Goal: Task Accomplishment & Management: Use online tool/utility

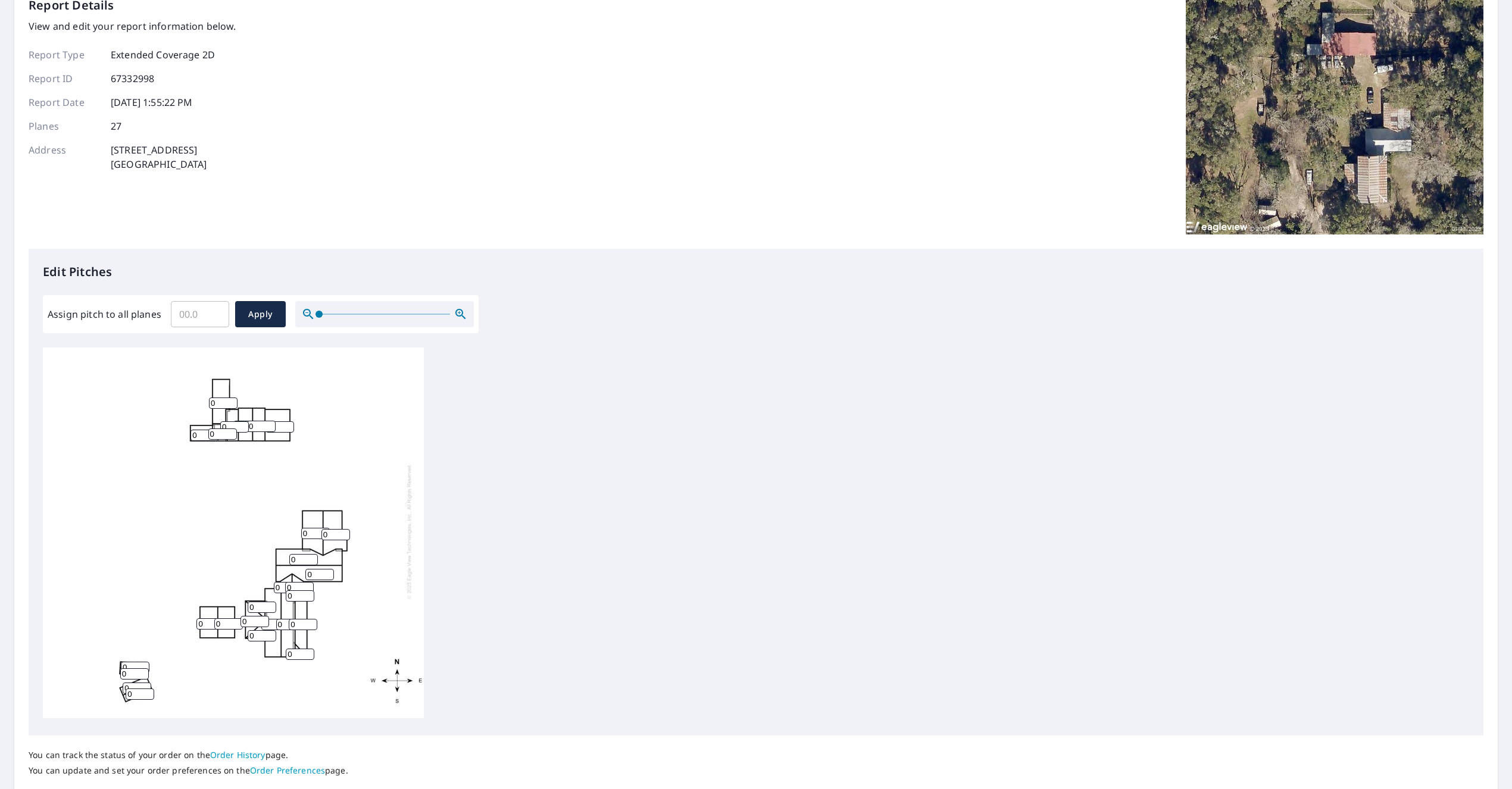
scroll to position [144, 0]
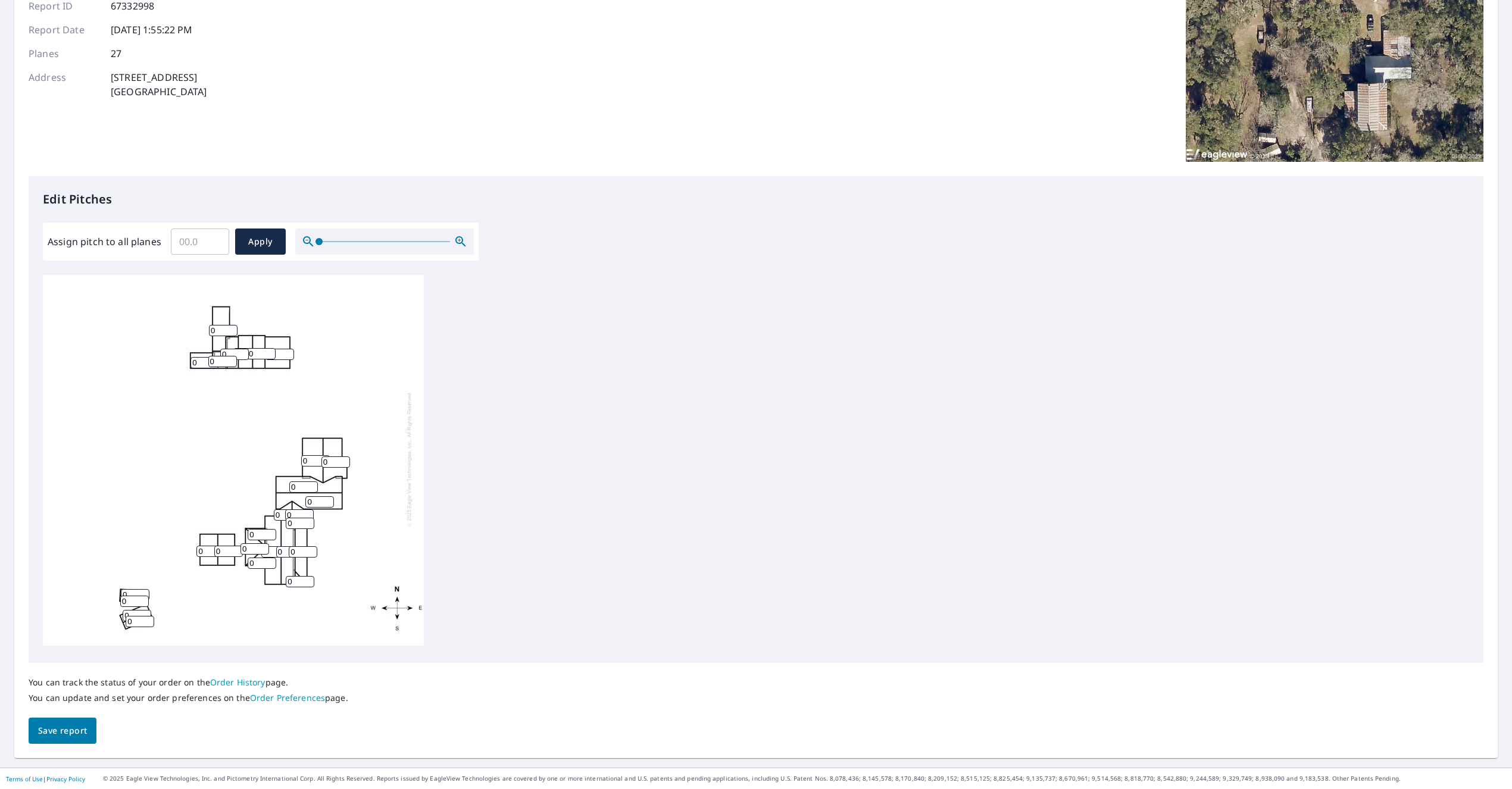
click at [285, 554] on input "0" at bounding box center [291, 551] width 29 height 11
click at [309, 579] on input "1" at bounding box center [299, 581] width 29 height 11
click at [309, 579] on input "2" at bounding box center [299, 581] width 29 height 11
click at [309, 579] on input "3" at bounding box center [299, 581] width 29 height 11
click at [309, 579] on input "4" at bounding box center [299, 581] width 29 height 11
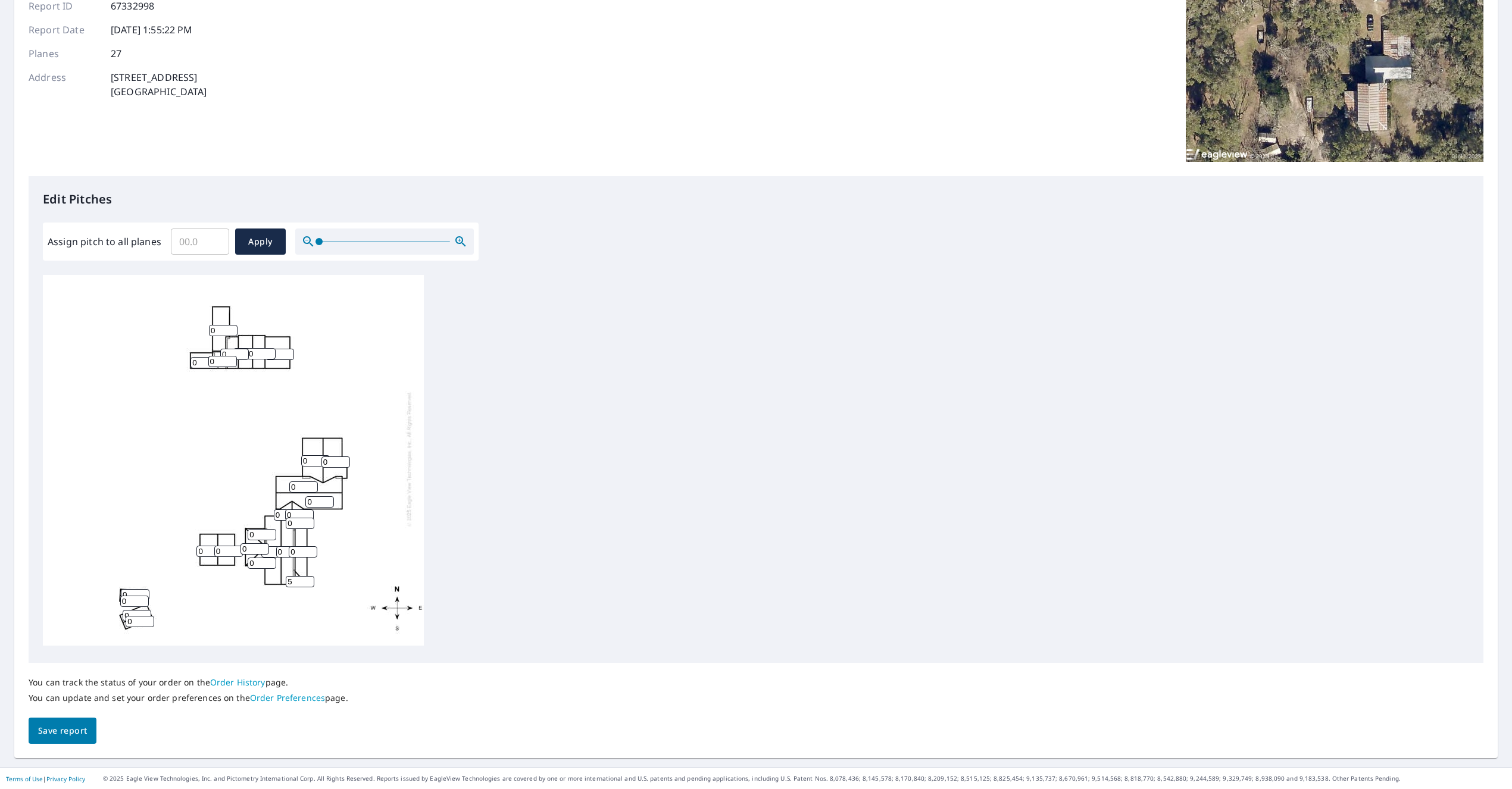
click at [309, 579] on input "5" at bounding box center [299, 581] width 29 height 11
click at [309, 579] on input "6" at bounding box center [299, 581] width 29 height 11
click at [309, 579] on input "7" at bounding box center [299, 581] width 29 height 11
click at [309, 579] on input "8" at bounding box center [299, 581] width 29 height 11
click at [309, 579] on input "9" at bounding box center [299, 581] width 29 height 11
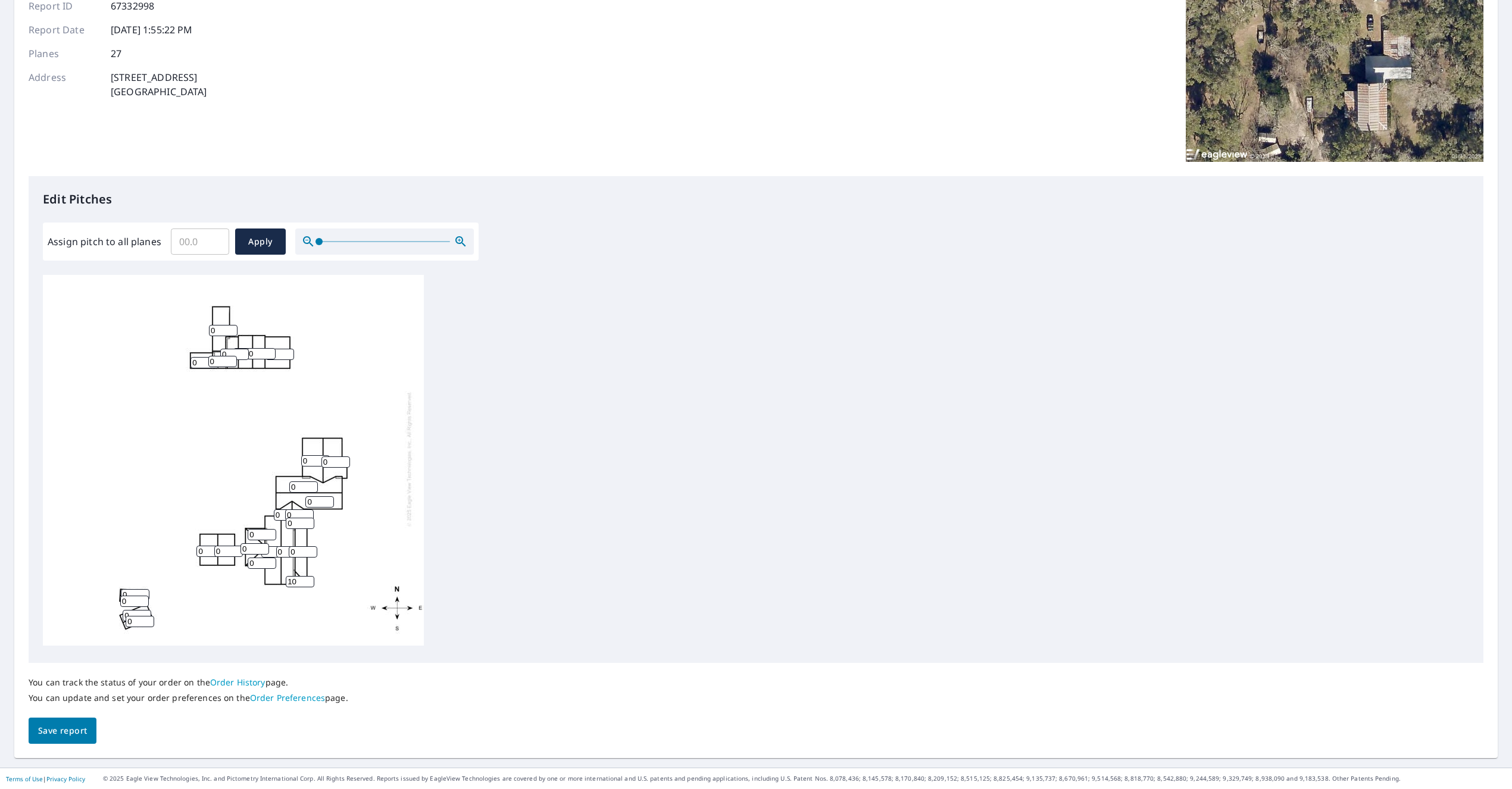
click at [309, 579] on input "10" at bounding box center [299, 581] width 29 height 11
click at [307, 585] on input "9" at bounding box center [299, 581] width 29 height 11
click at [307, 585] on input "8" at bounding box center [299, 581] width 29 height 11
click at [307, 585] on input "7" at bounding box center [299, 581] width 29 height 11
click at [307, 585] on input "6" at bounding box center [299, 581] width 29 height 11
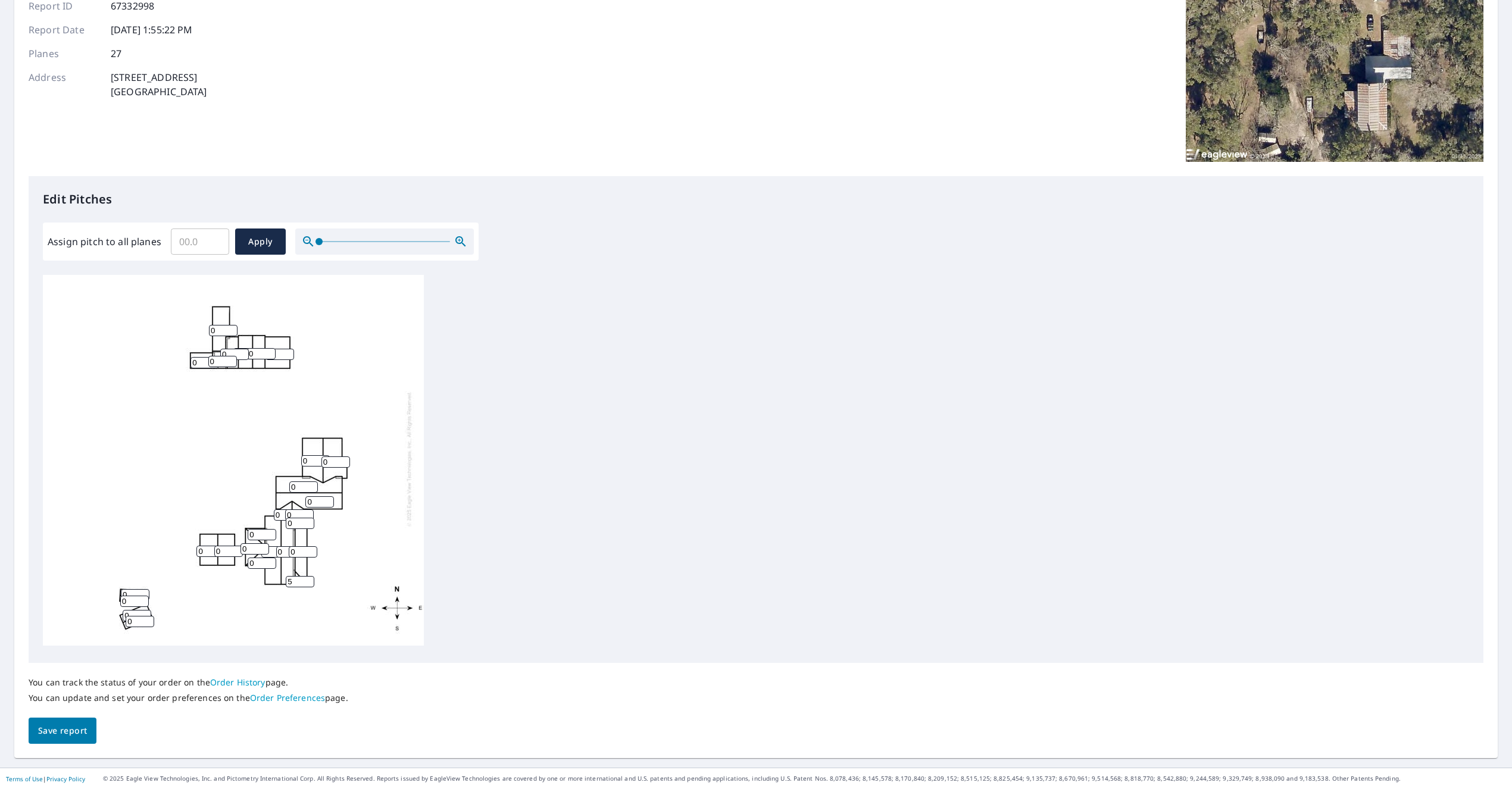
click at [307, 585] on input "5" at bounding box center [299, 581] width 29 height 11
click at [307, 585] on input "4" at bounding box center [299, 581] width 29 height 11
click at [307, 585] on input "3" at bounding box center [299, 581] width 29 height 11
type input "3"
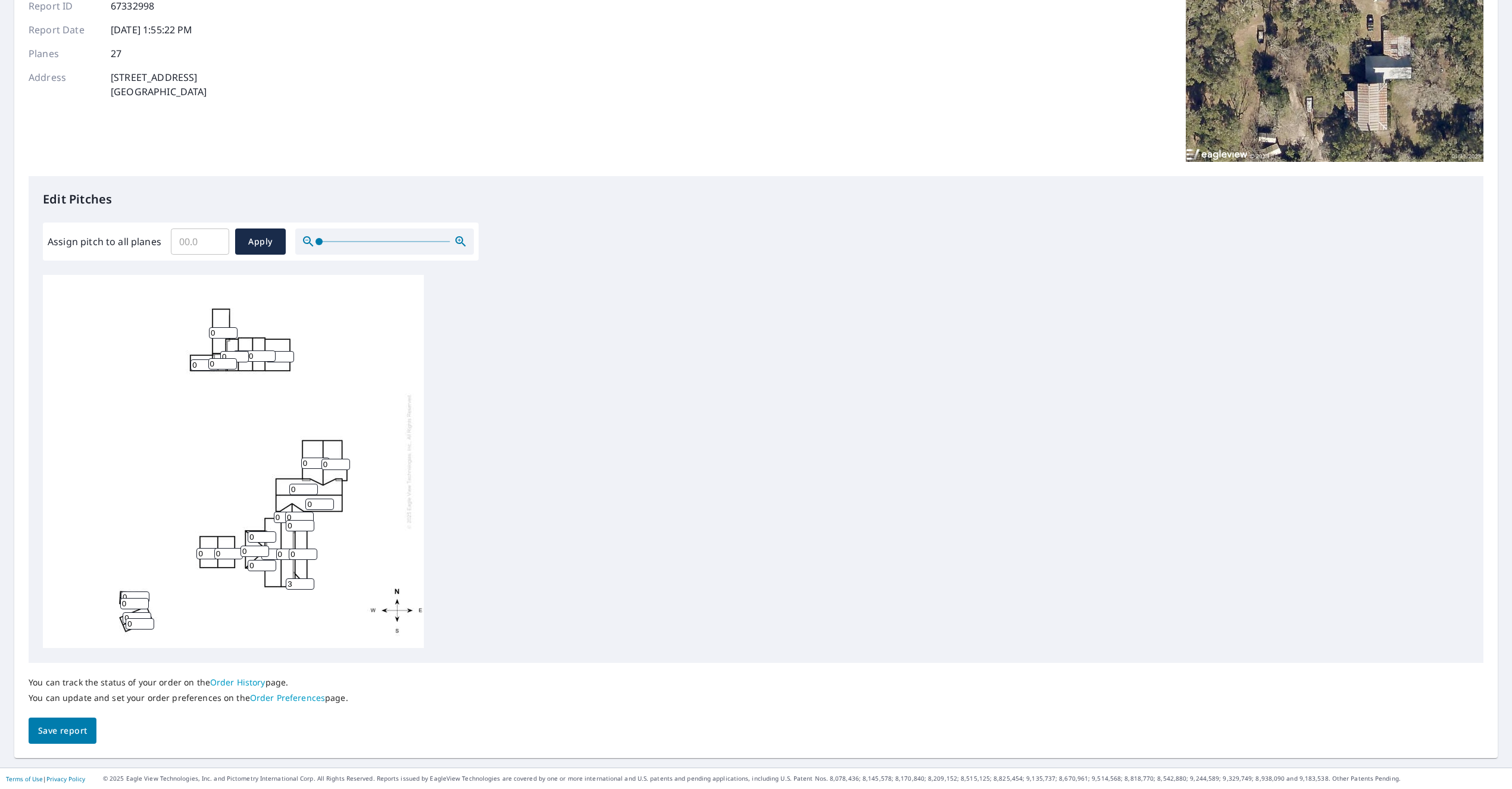
click at [309, 587] on input "3" at bounding box center [299, 584] width 29 height 11
click at [312, 557] on input "0" at bounding box center [302, 554] width 29 height 11
click at [310, 553] on input "1" at bounding box center [302, 554] width 29 height 11
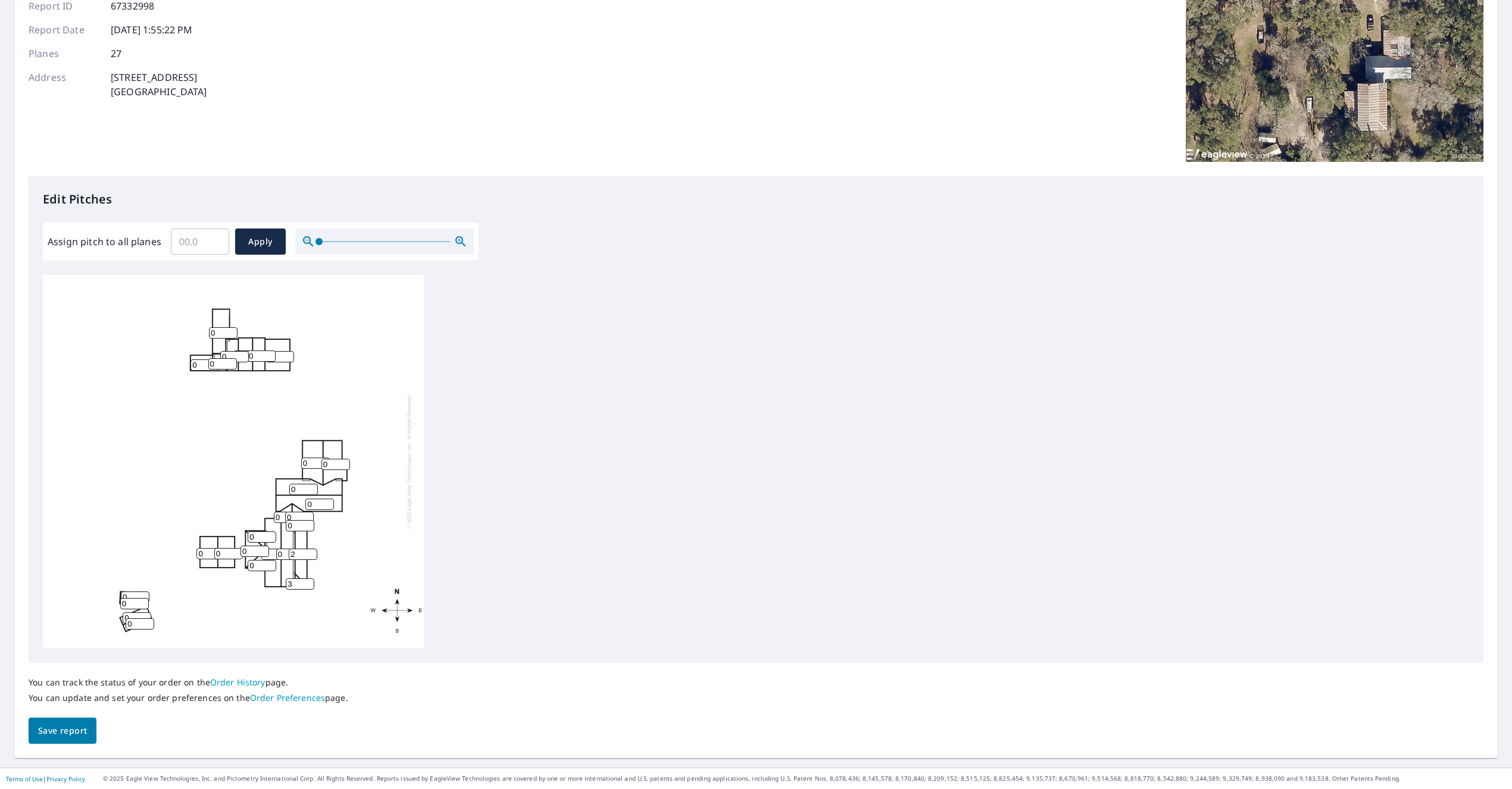
click at [310, 553] on input "2" at bounding box center [302, 554] width 29 height 11
type input "3"
click at [310, 553] on input "3" at bounding box center [302, 554] width 29 height 11
click at [301, 526] on input "0" at bounding box center [299, 525] width 29 height 11
click at [308, 523] on input "1" at bounding box center [299, 525] width 29 height 11
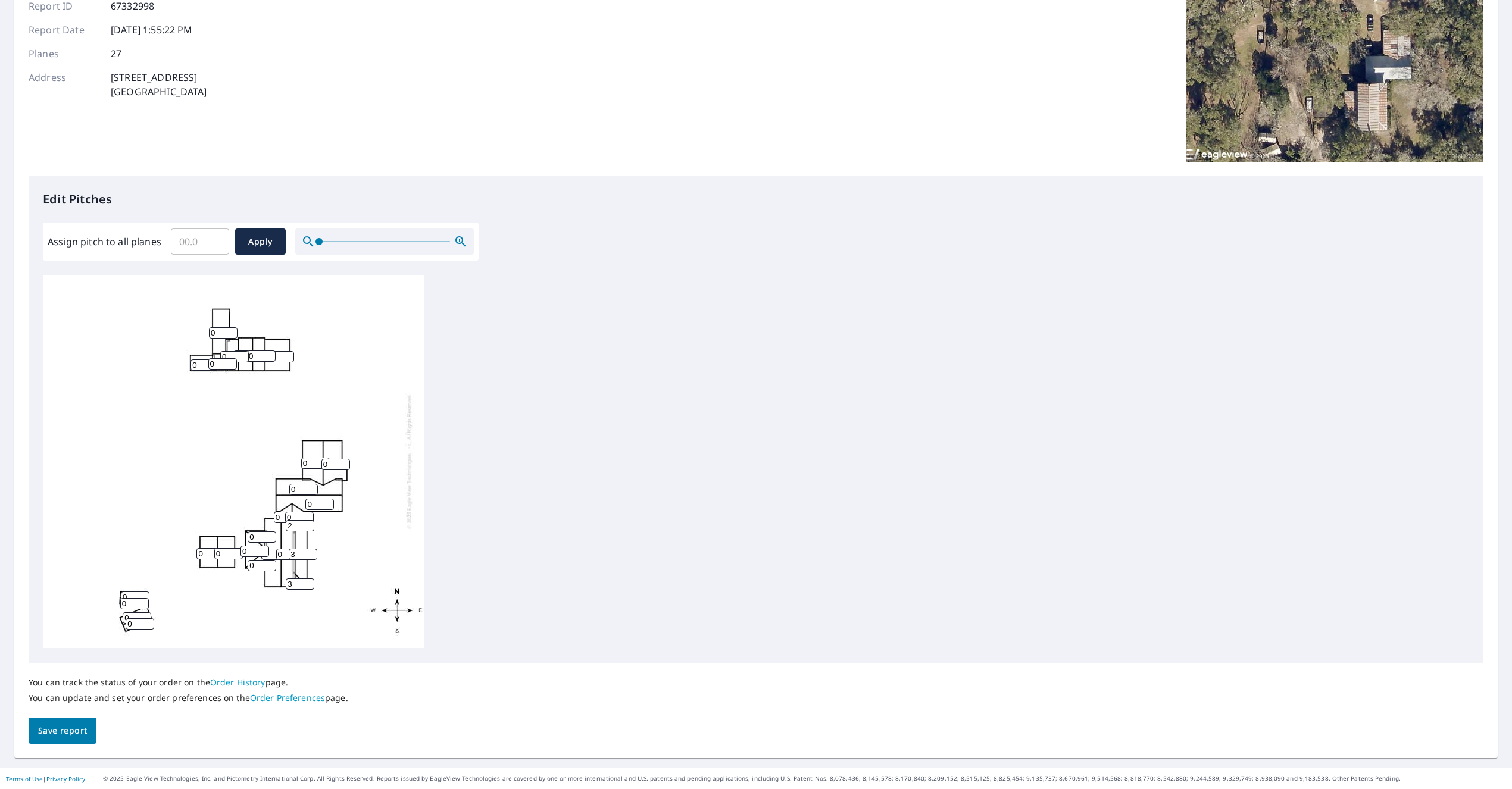
click at [308, 523] on input "2" at bounding box center [299, 525] width 29 height 11
type input "3"
click at [308, 523] on input "3" at bounding box center [299, 525] width 29 height 11
click at [283, 556] on input "0" at bounding box center [291, 554] width 29 height 11
drag, startPoint x: 286, startPoint y: 555, endPoint x: 278, endPoint y: 555, distance: 8.0
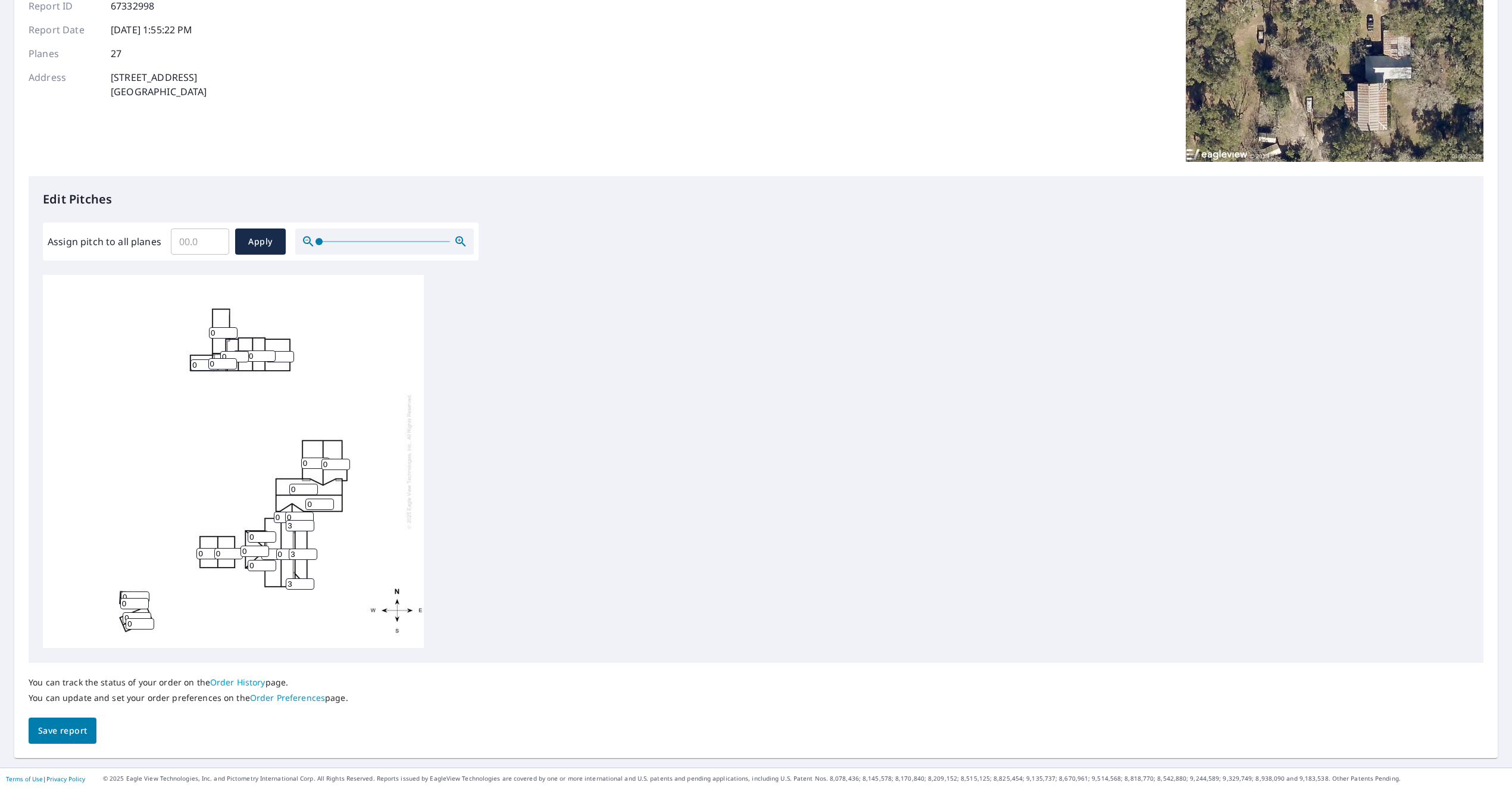
click at [278, 555] on input "0" at bounding box center [291, 554] width 29 height 11
type input "10"
click at [271, 556] on input "0" at bounding box center [276, 554] width 29 height 11
type input "010"
click at [270, 536] on input "1" at bounding box center [262, 536] width 29 height 11
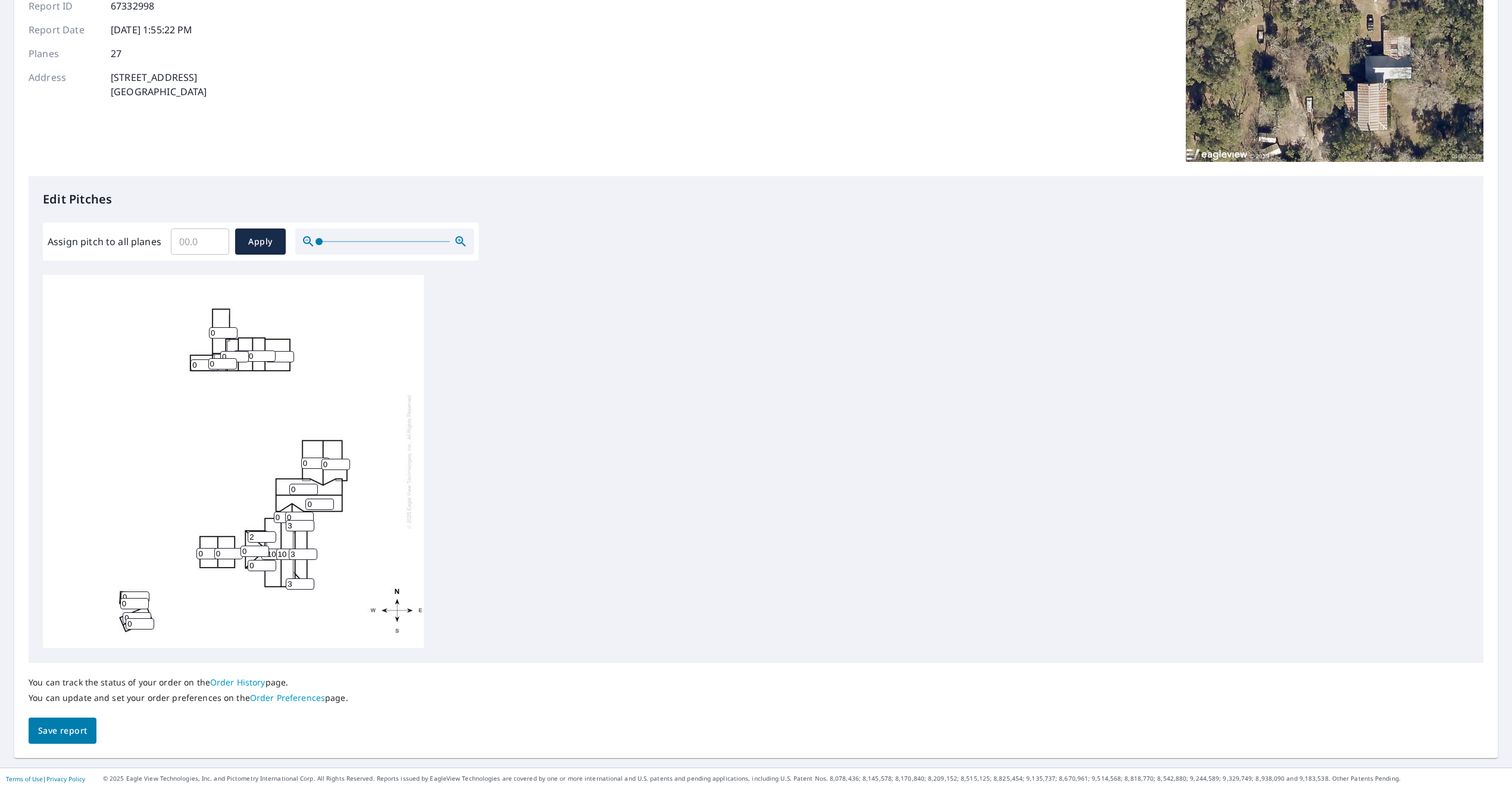
type input "2"
click at [270, 536] on input "2" at bounding box center [262, 536] width 29 height 11
click at [262, 550] on input "1" at bounding box center [255, 551] width 29 height 11
type input "2"
click at [262, 550] on input "2" at bounding box center [255, 551] width 29 height 11
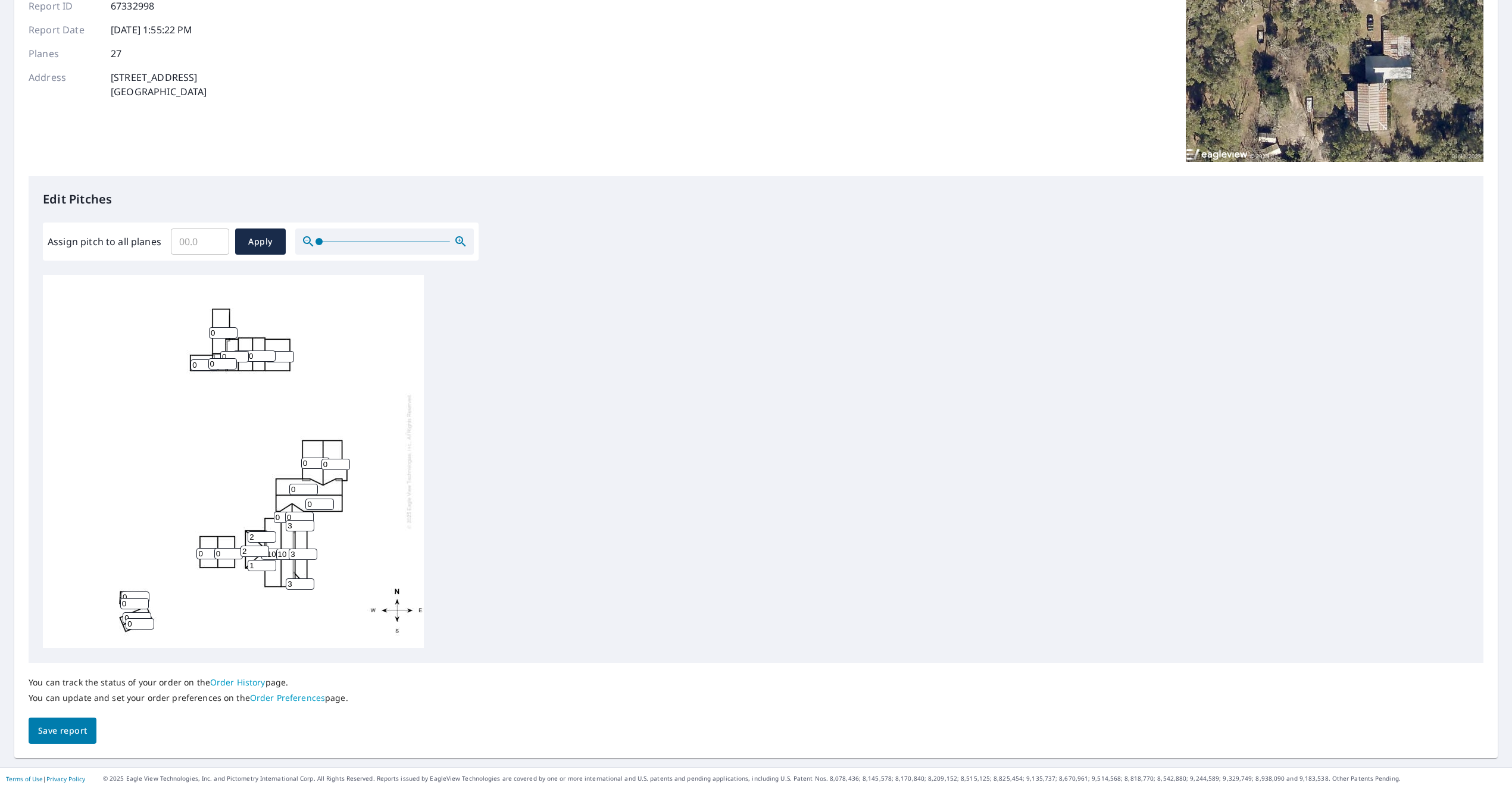
click at [271, 562] on input "1" at bounding box center [262, 565] width 29 height 11
type input "2"
click at [271, 562] on input "2" at bounding box center [262, 565] width 29 height 11
click at [236, 552] on input "1" at bounding box center [228, 553] width 29 height 11
click at [236, 552] on input "2" at bounding box center [228, 553] width 29 height 11
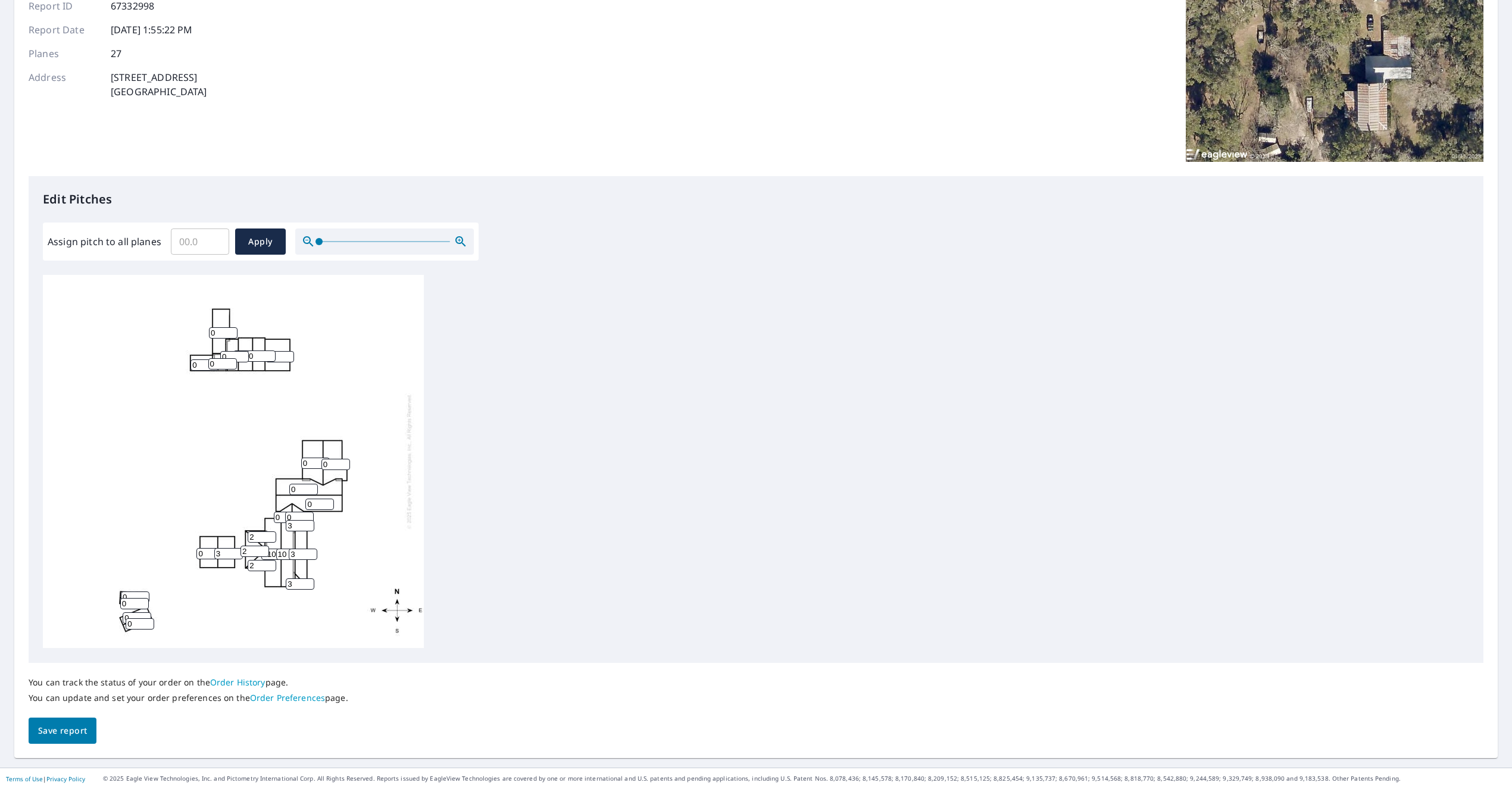
type input "3"
click at [236, 552] on input "3" at bounding box center [228, 553] width 29 height 11
click at [208, 553] on input "0" at bounding box center [210, 553] width 29 height 11
drag, startPoint x: 208, startPoint y: 553, endPoint x: 189, endPoint y: 585, distance: 37.2
click at [191, 553] on div "010 0 0 10 0 0 0 0 3 0 3 0 0 0 2 0 0 0 0 2 2 0 0 0 0 3 3" at bounding box center [233, 461] width 381 height 374
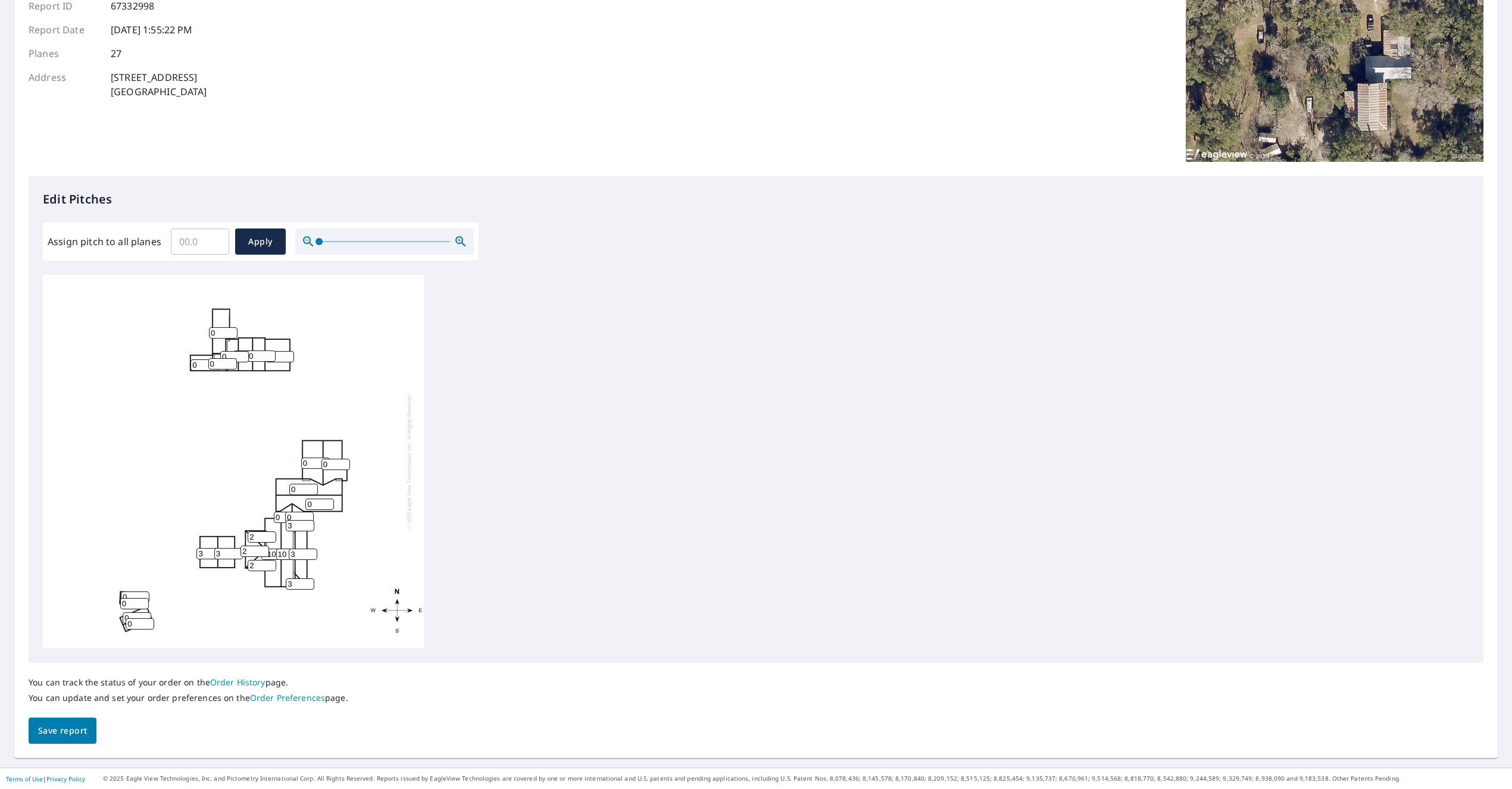
type input "3"
click at [306, 514] on input "1" at bounding box center [299, 516] width 29 height 11
click at [306, 514] on input "2" at bounding box center [299, 516] width 29 height 11
click at [306, 514] on input "3" at bounding box center [299, 516] width 29 height 11
click at [306, 514] on input "4" at bounding box center [299, 516] width 29 height 11
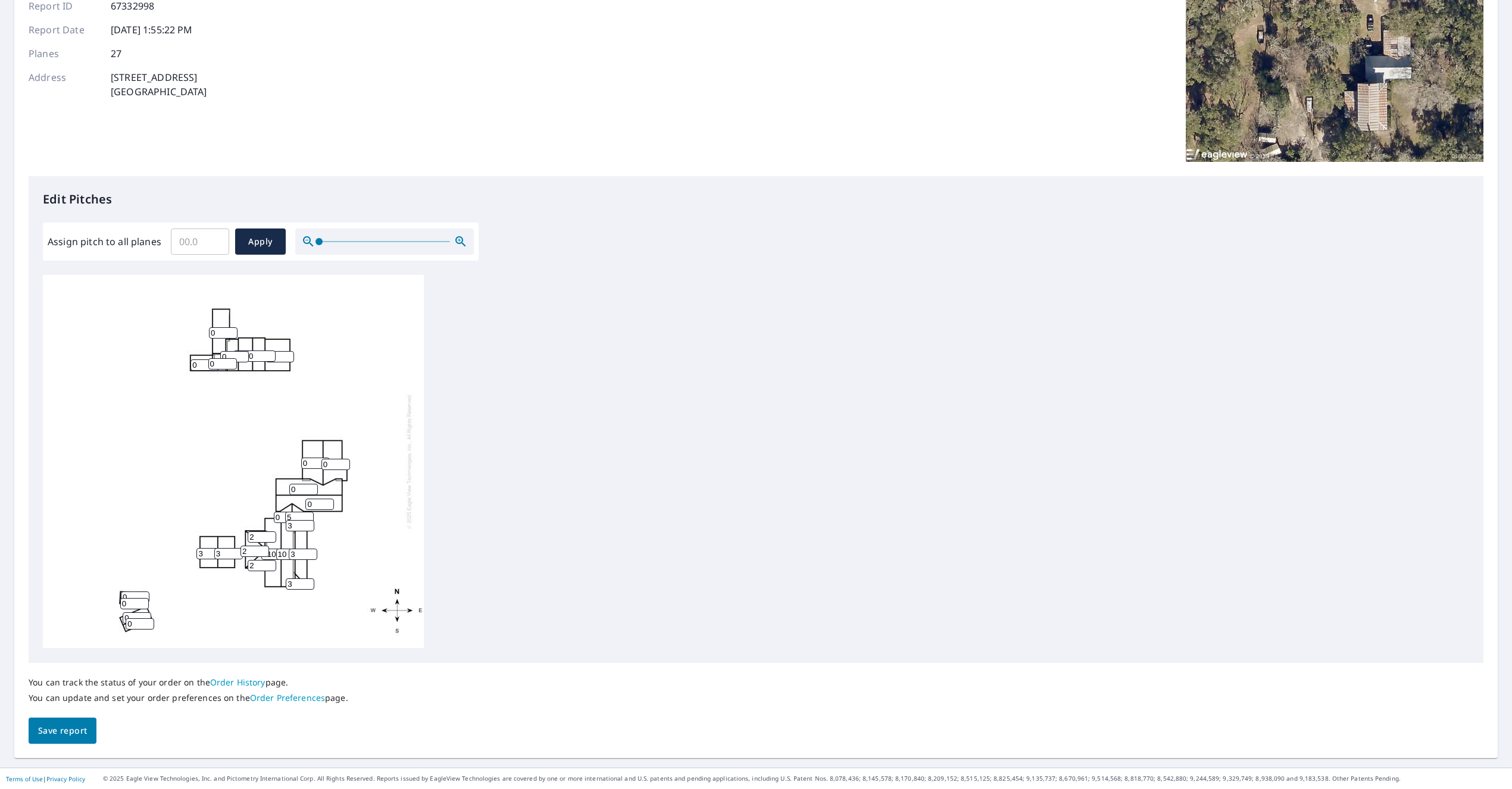
click at [306, 514] on input "5" at bounding box center [299, 516] width 29 height 11
type input "6"
click at [306, 514] on input "6" at bounding box center [299, 516] width 29 height 11
click at [282, 517] on input "0" at bounding box center [288, 516] width 29 height 11
drag, startPoint x: 282, startPoint y: 517, endPoint x: 270, endPoint y: 517, distance: 12.0
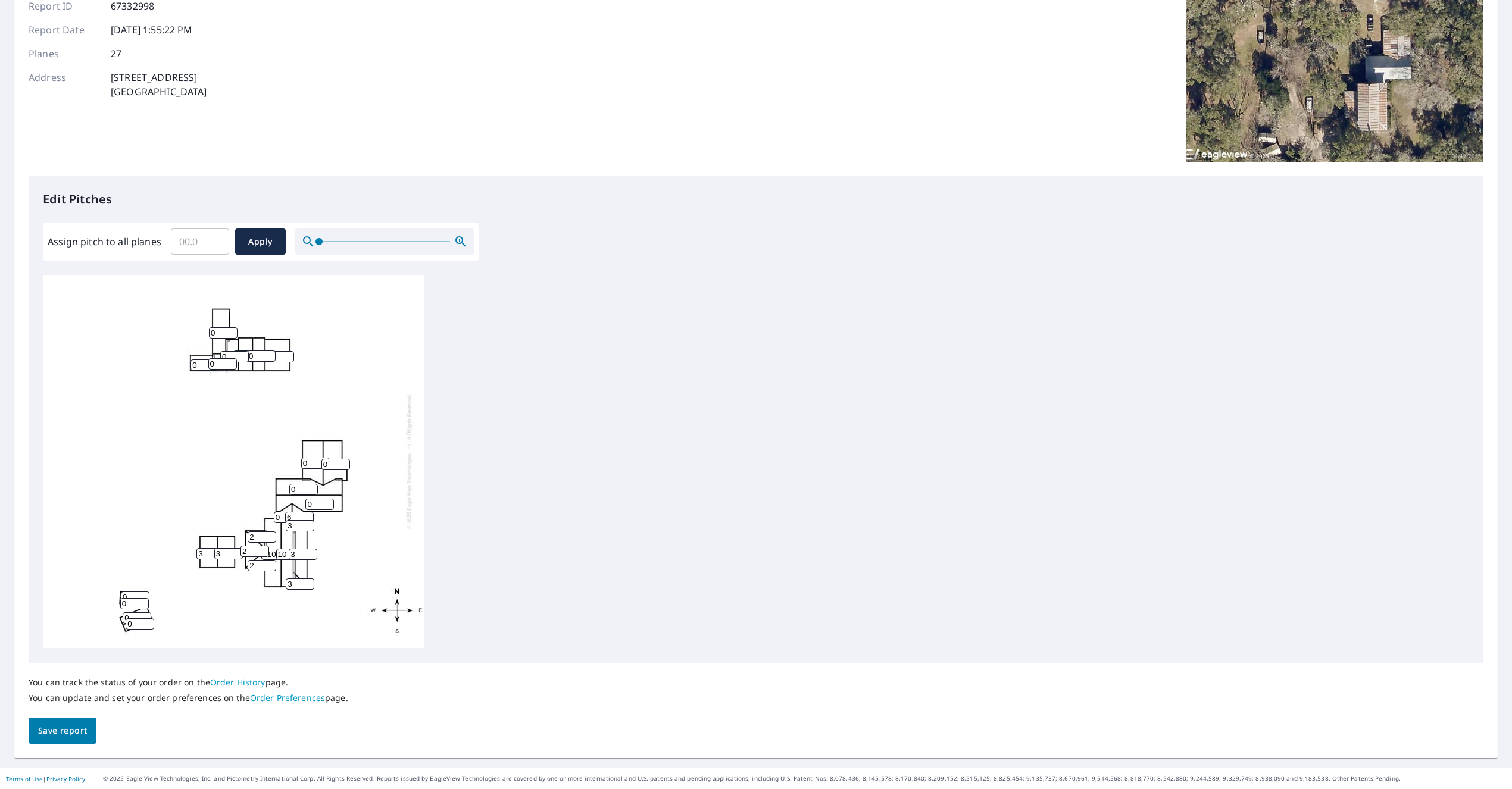
click at [270, 517] on div "010 0 0 10 0 0 0 0 3 3 3 0 0 0 2 0 0 0 0 2 2 0 6 0 0 3 3" at bounding box center [233, 461] width 381 height 374
type input "6"
click at [438, 536] on div "010 0 0 10 0 0 0 0 3 3 3 0 0 0 2 0 0 0 0 2 2 6 6 0 0 3 3" at bounding box center [756, 461] width 1426 height 374
click at [327, 503] on input "1" at bounding box center [319, 504] width 29 height 11
click at [327, 503] on input "2" at bounding box center [319, 504] width 29 height 11
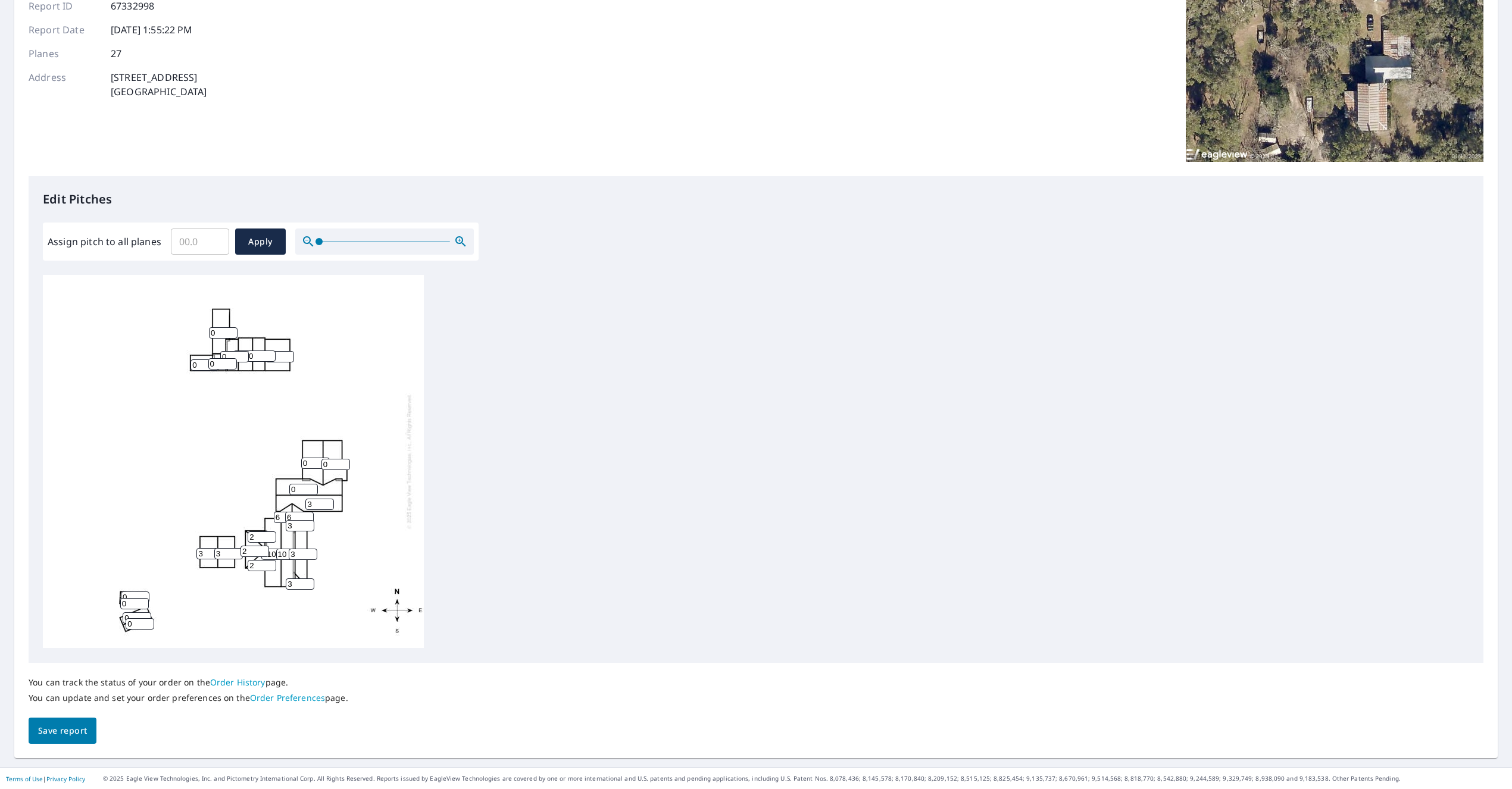
click at [327, 503] on input "3" at bounding box center [319, 504] width 29 height 11
click at [327, 503] on input "4" at bounding box center [319, 504] width 29 height 11
click at [327, 503] on input "5" at bounding box center [319, 504] width 29 height 11
click at [327, 503] on input "6" at bounding box center [319, 504] width 29 height 11
click at [327, 503] on input "7" at bounding box center [319, 504] width 29 height 11
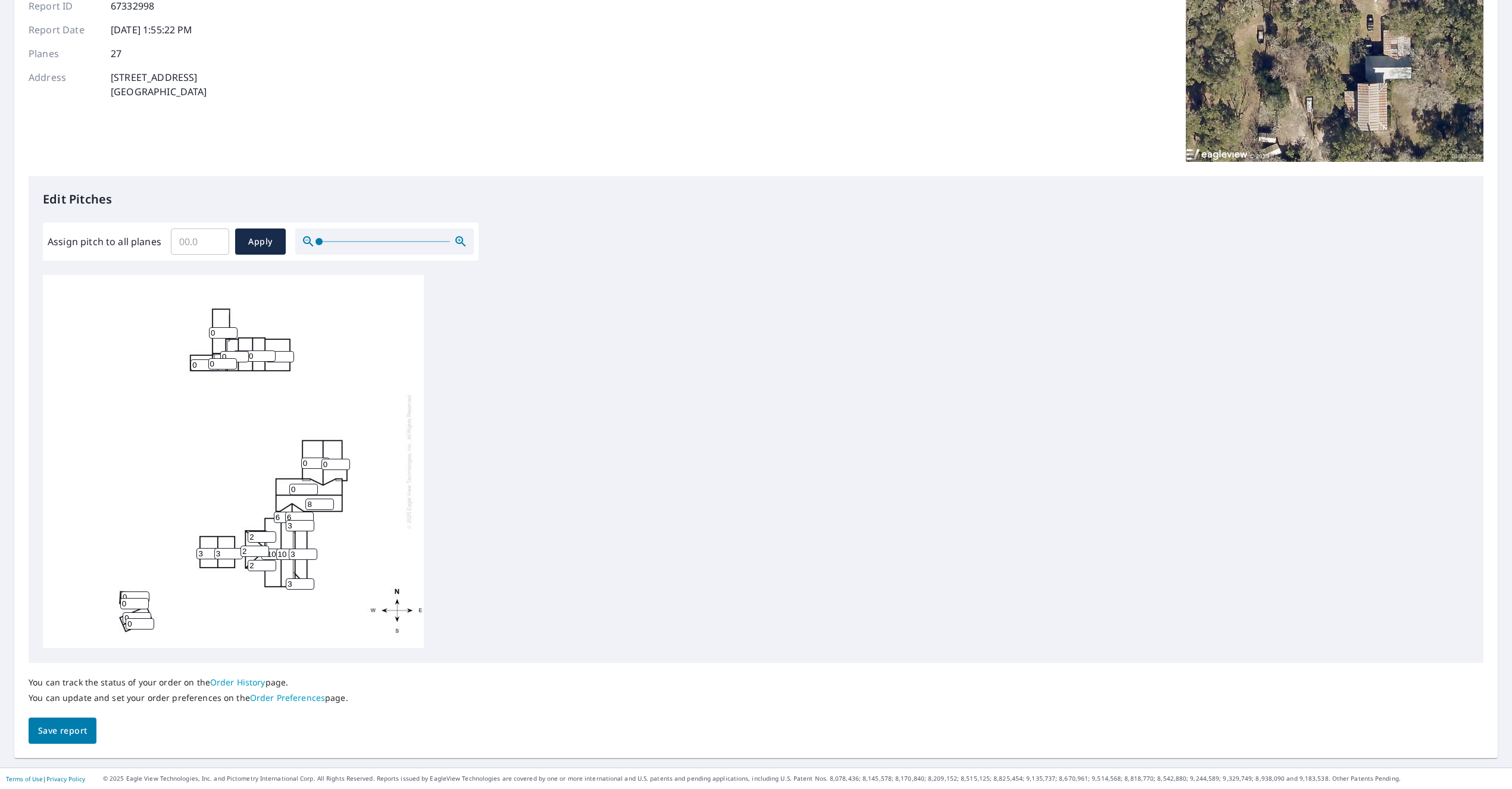
type input "8"
click at [327, 503] on input "8" at bounding box center [319, 504] width 29 height 11
click at [312, 488] on input "1" at bounding box center [303, 489] width 29 height 11
click at [312, 488] on input "2" at bounding box center [303, 489] width 29 height 11
click at [312, 489] on input "3" at bounding box center [303, 489] width 29 height 11
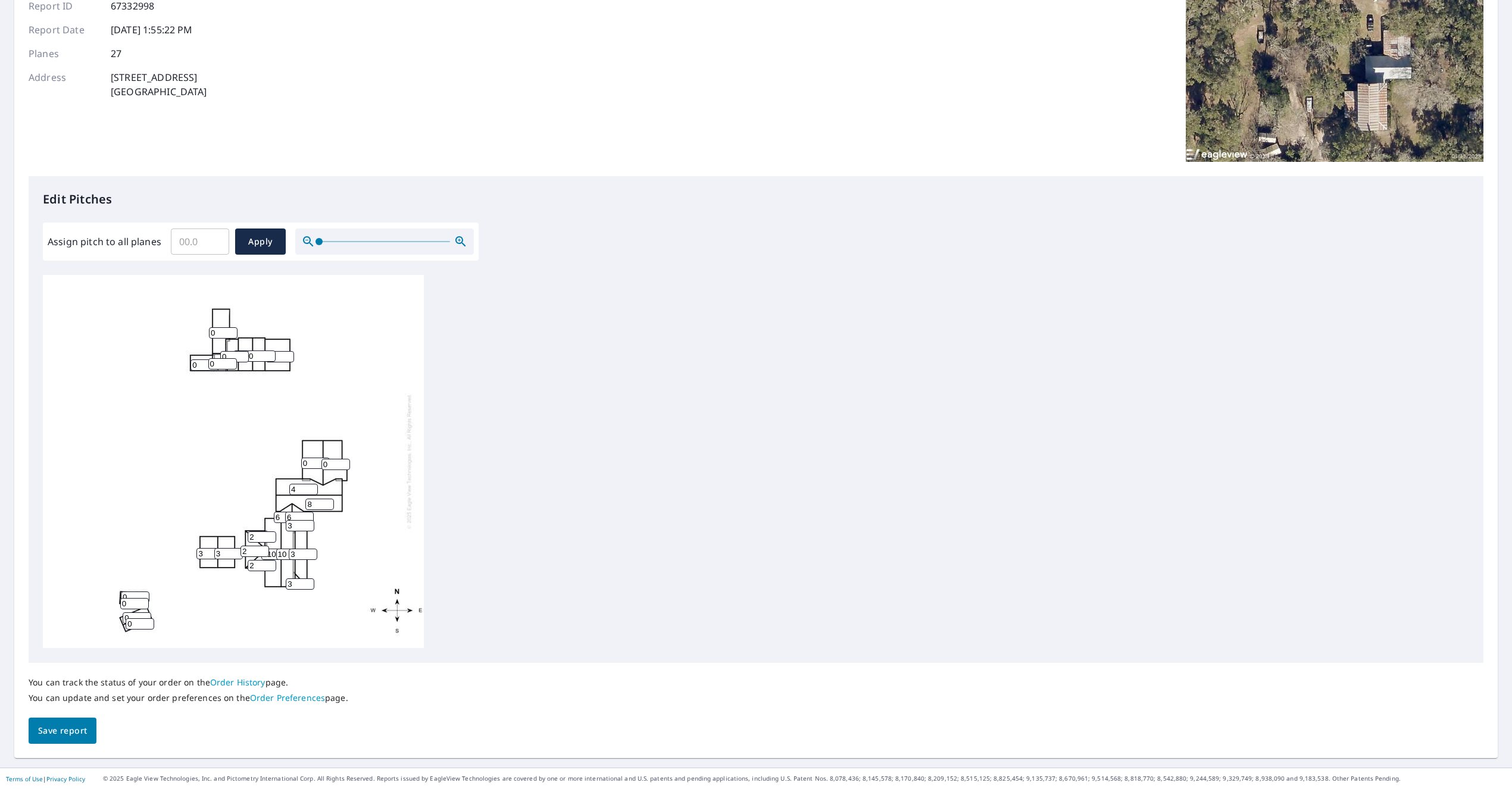
click at [312, 489] on input "4" at bounding box center [303, 489] width 29 height 11
click at [312, 489] on input "5" at bounding box center [303, 489] width 29 height 11
click at [312, 489] on input "6" at bounding box center [303, 489] width 29 height 11
click at [312, 489] on input "7" at bounding box center [303, 489] width 29 height 11
type input "8"
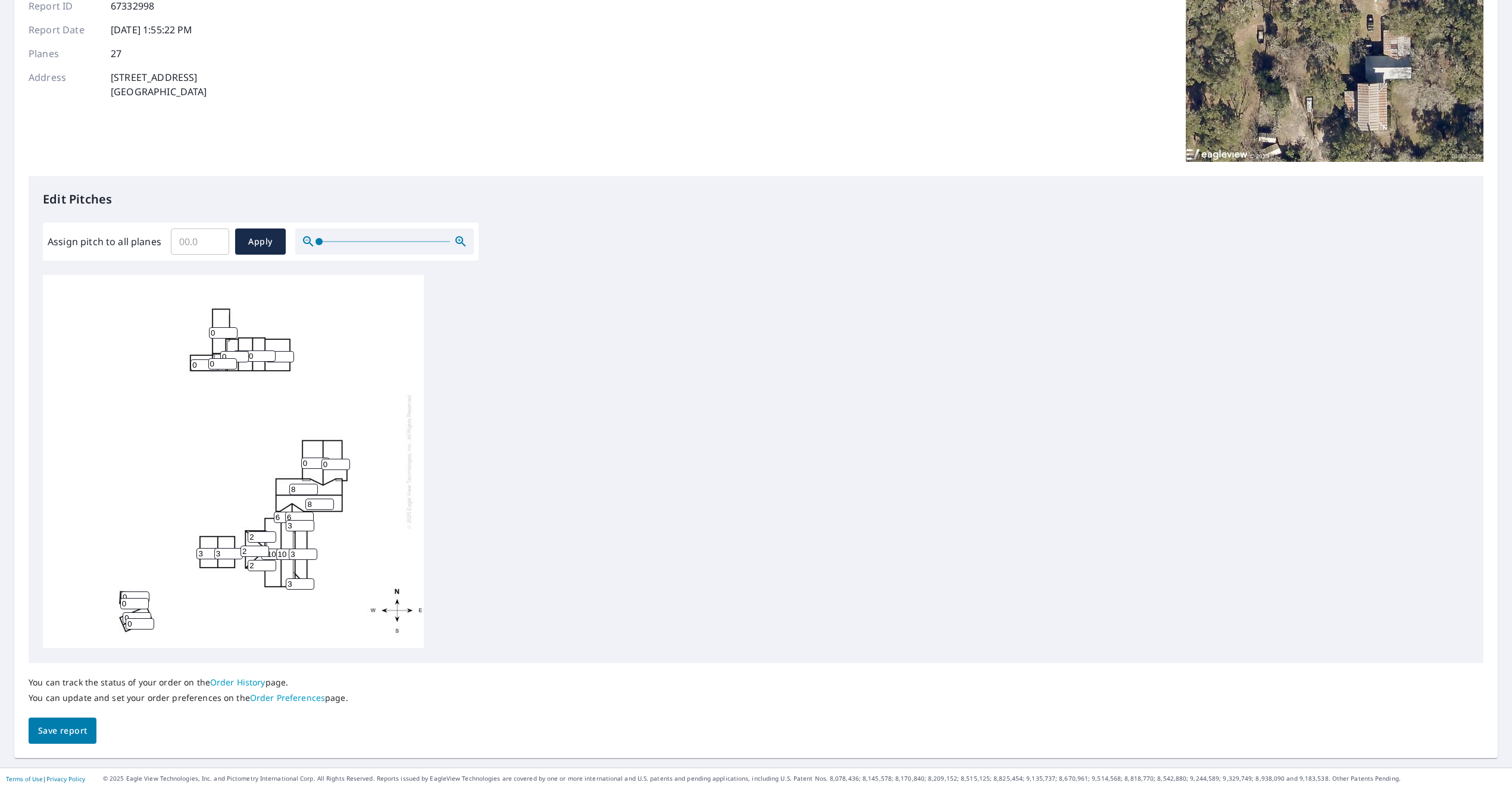
click at [312, 489] on input "8" at bounding box center [303, 489] width 29 height 11
click at [344, 462] on input "1" at bounding box center [335, 464] width 29 height 11
click at [344, 462] on input "2" at bounding box center [335, 464] width 29 height 11
type input "3"
click at [344, 462] on input "3" at bounding box center [335, 464] width 29 height 11
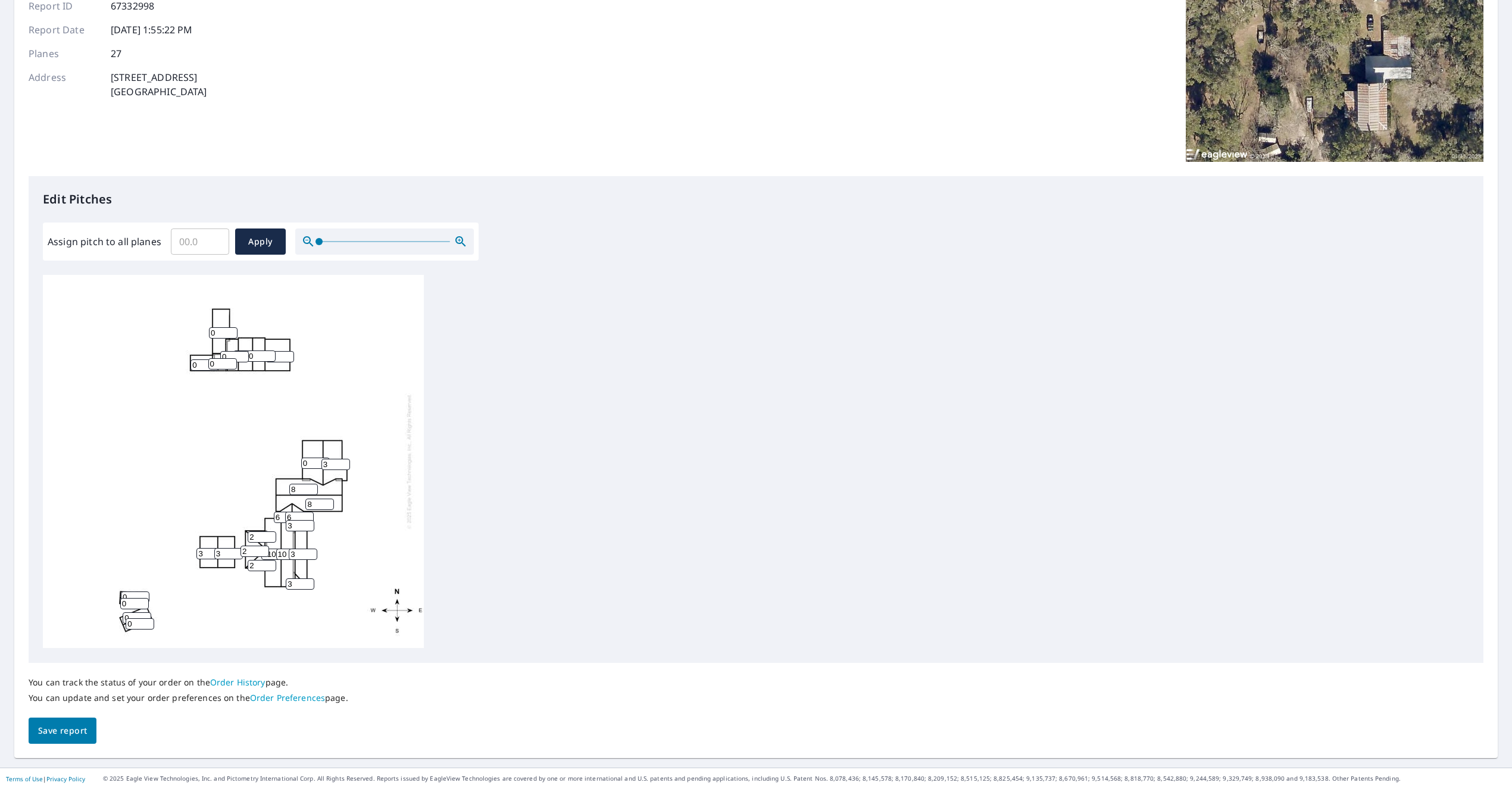
click at [316, 463] on input "0" at bounding box center [315, 463] width 29 height 11
drag, startPoint x: 307, startPoint y: 463, endPoint x: 286, endPoint y: 462, distance: 21.0
click at [286, 462] on div "010 8 8 10 0 3 0 0 3 3 3 0 0 0 2 0 0 0 0 2 2 6 6 0 0 3 3" at bounding box center [233, 461] width 381 height 374
type input "3"
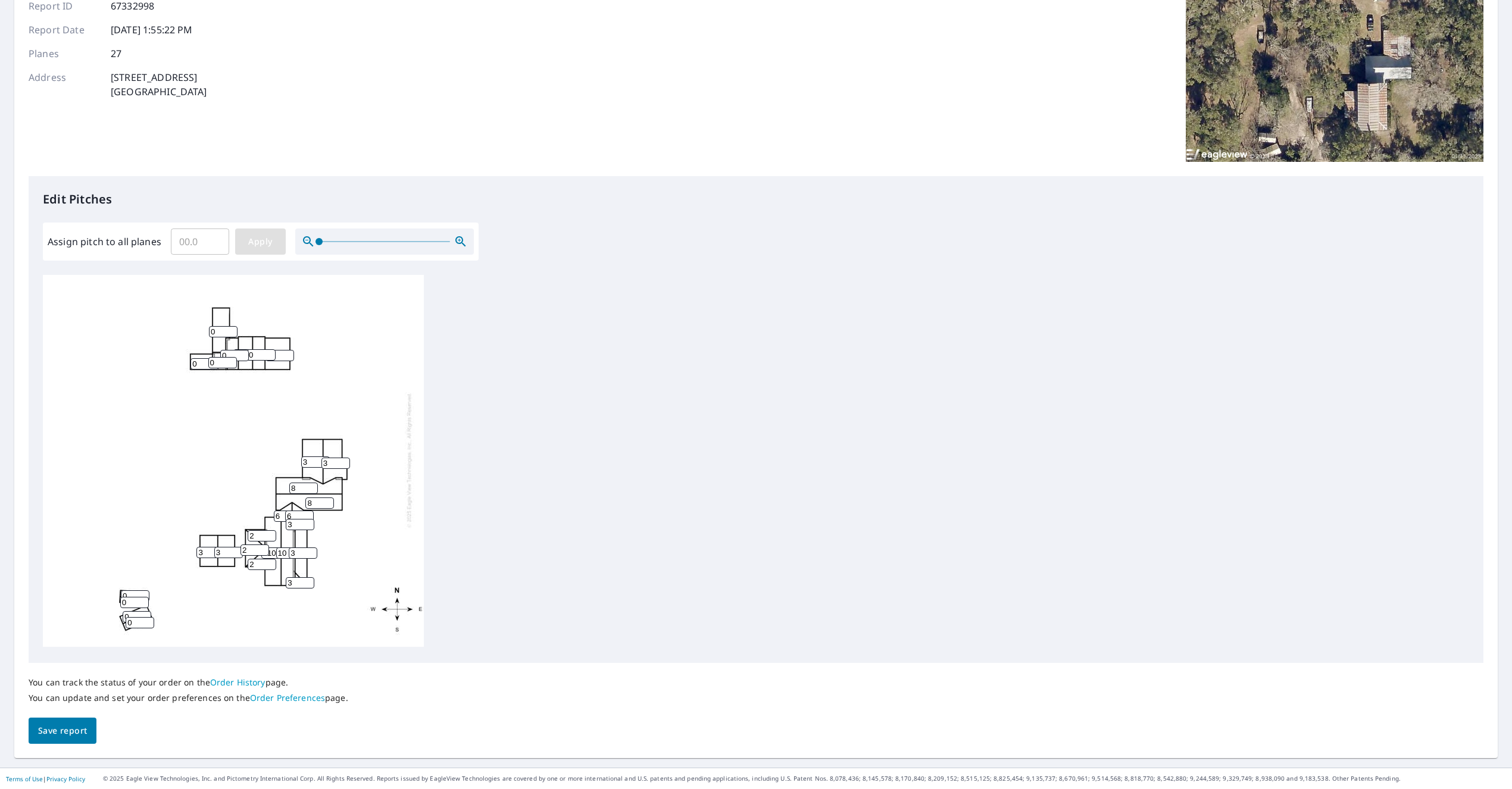
click at [263, 250] on button "Apply" at bounding box center [260, 242] width 51 height 26
click at [343, 459] on input "1" at bounding box center [335, 461] width 29 height 11
click at [343, 459] on input "2" at bounding box center [335, 461] width 29 height 11
type input "3"
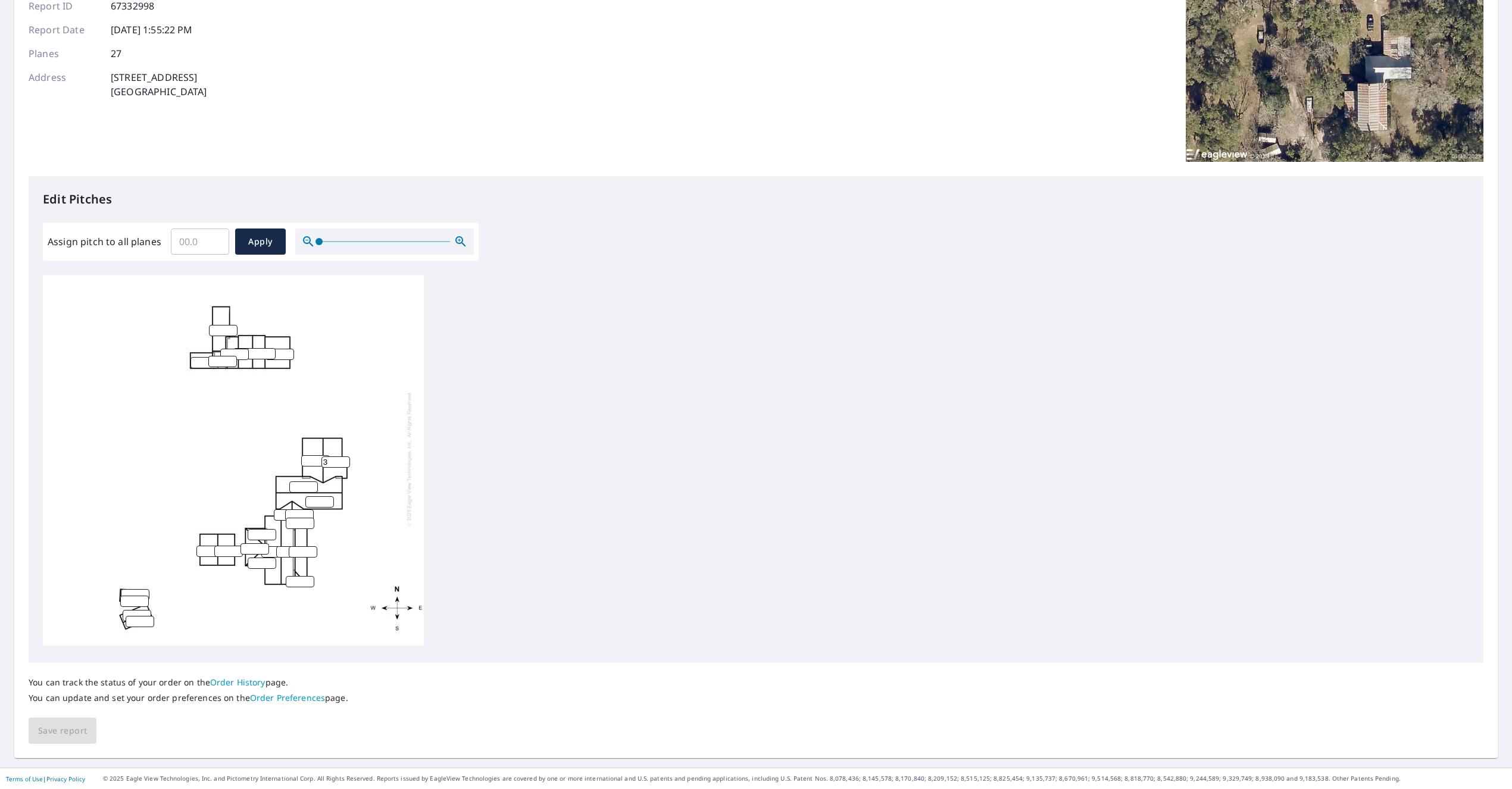
click at [343, 459] on input "3" at bounding box center [335, 461] width 29 height 11
click at [312, 460] on input "number" at bounding box center [315, 460] width 29 height 11
type input "3"
click at [329, 501] on input "1" at bounding box center [319, 502] width 29 height 11
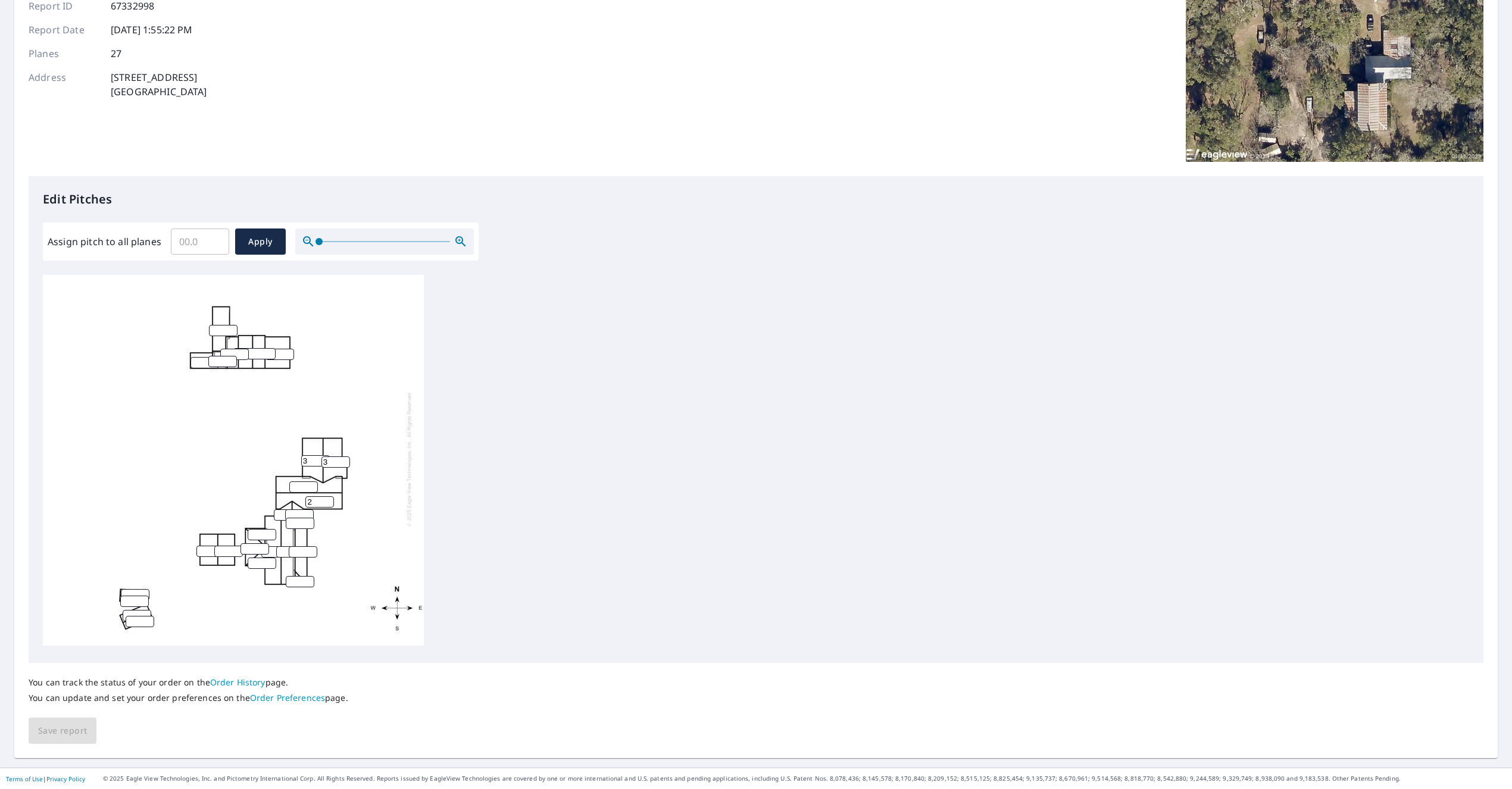
click at [329, 501] on input "2" at bounding box center [319, 502] width 29 height 11
click at [329, 501] on input "3" at bounding box center [319, 502] width 29 height 11
click at [329, 501] on input "4" at bounding box center [319, 502] width 29 height 11
click at [329, 501] on input "5" at bounding box center [319, 502] width 29 height 11
click at [329, 501] on input "6" at bounding box center [319, 502] width 29 height 11
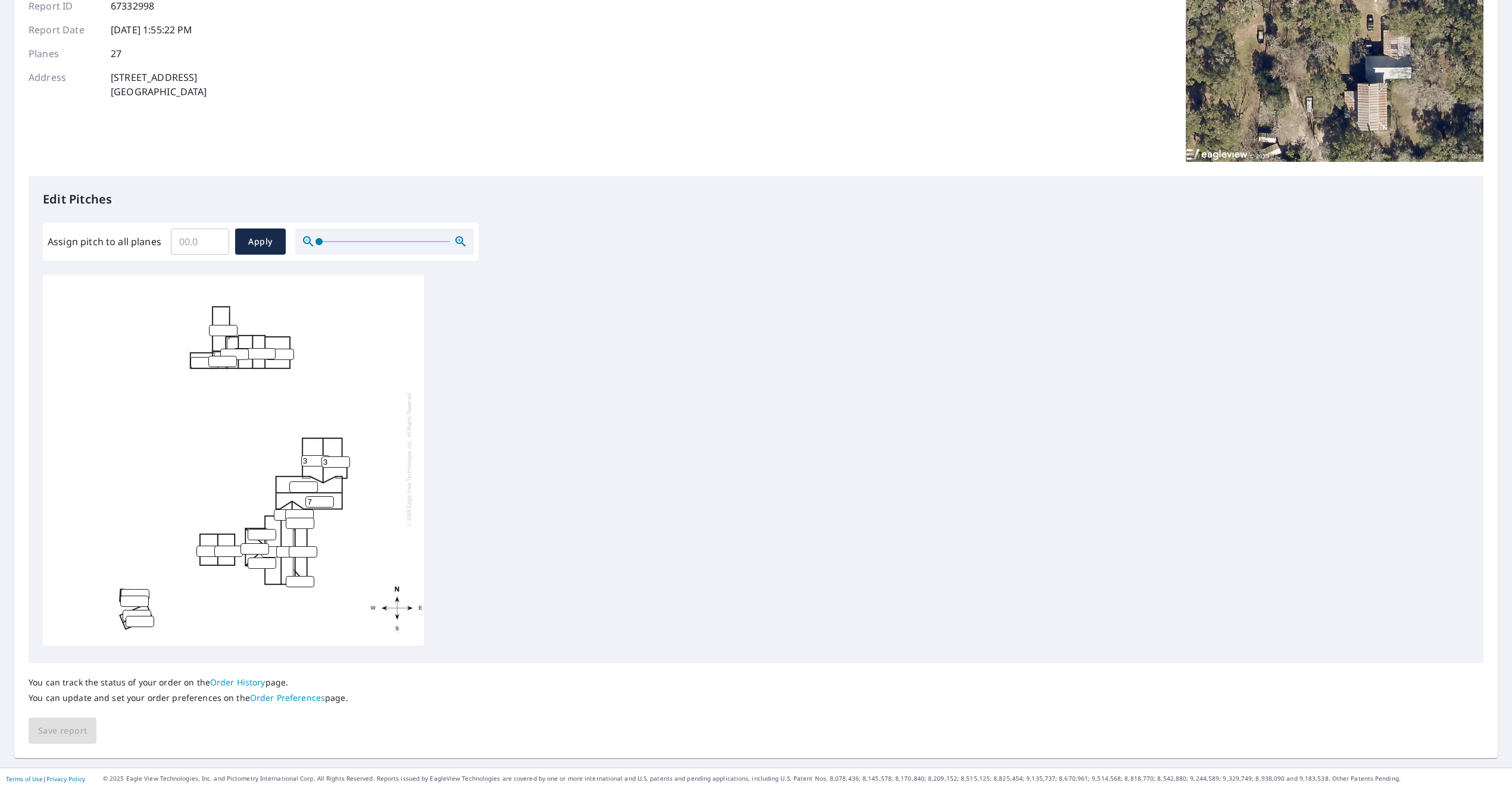
click at [329, 501] on input "7" at bounding box center [319, 502] width 29 height 11
type input "8"
click at [329, 501] on input "8" at bounding box center [319, 502] width 29 height 11
click at [311, 485] on input "1" at bounding box center [303, 487] width 29 height 11
click at [311, 485] on input "2" at bounding box center [303, 487] width 29 height 11
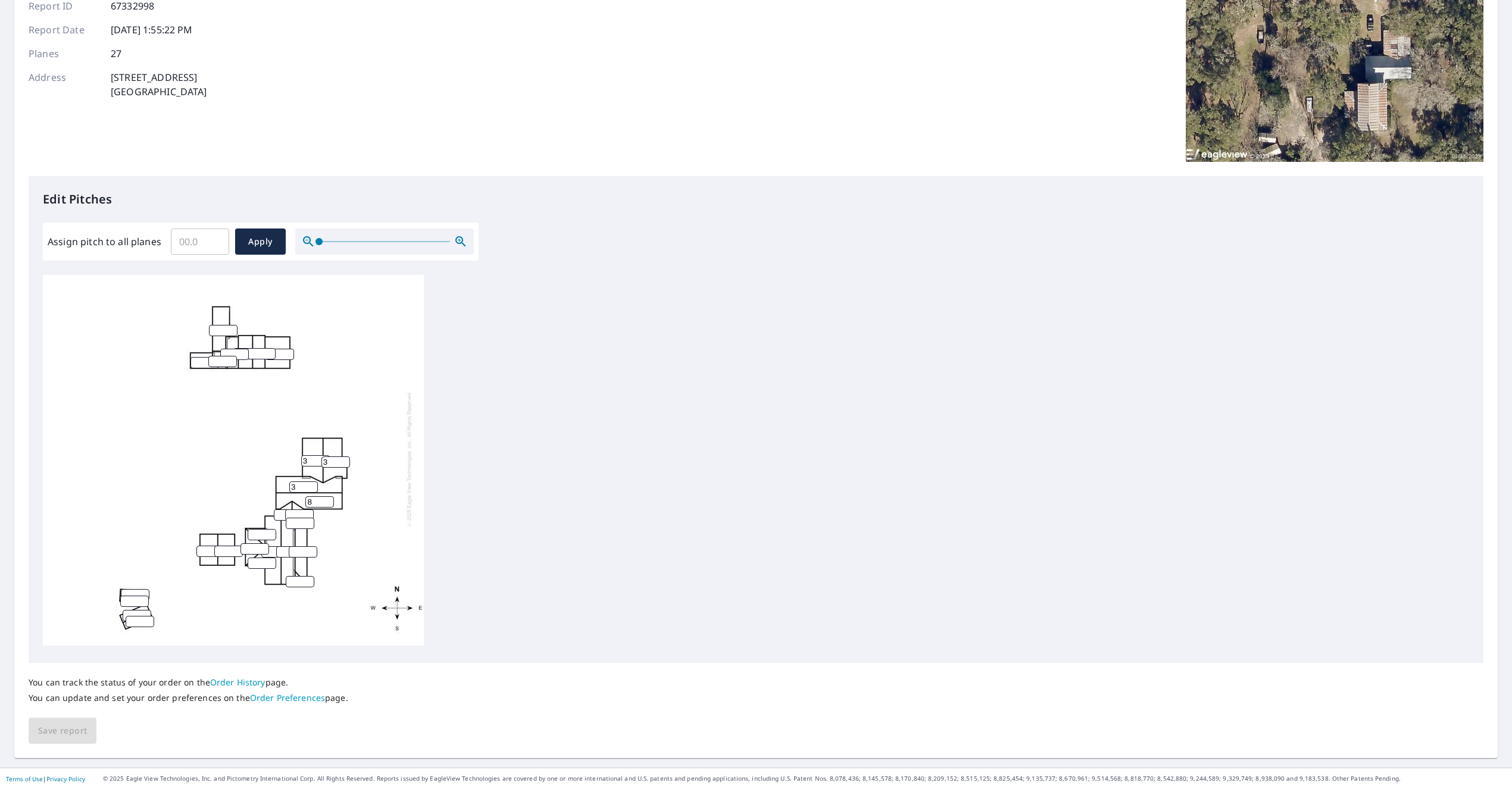
click at [311, 485] on input "3" at bounding box center [303, 487] width 29 height 11
click at [311, 485] on input "4" at bounding box center [303, 487] width 29 height 11
click at [311, 485] on input "5" at bounding box center [303, 487] width 29 height 11
click at [311, 485] on input "6" at bounding box center [303, 487] width 29 height 11
click at [311, 485] on input "7" at bounding box center [303, 487] width 29 height 11
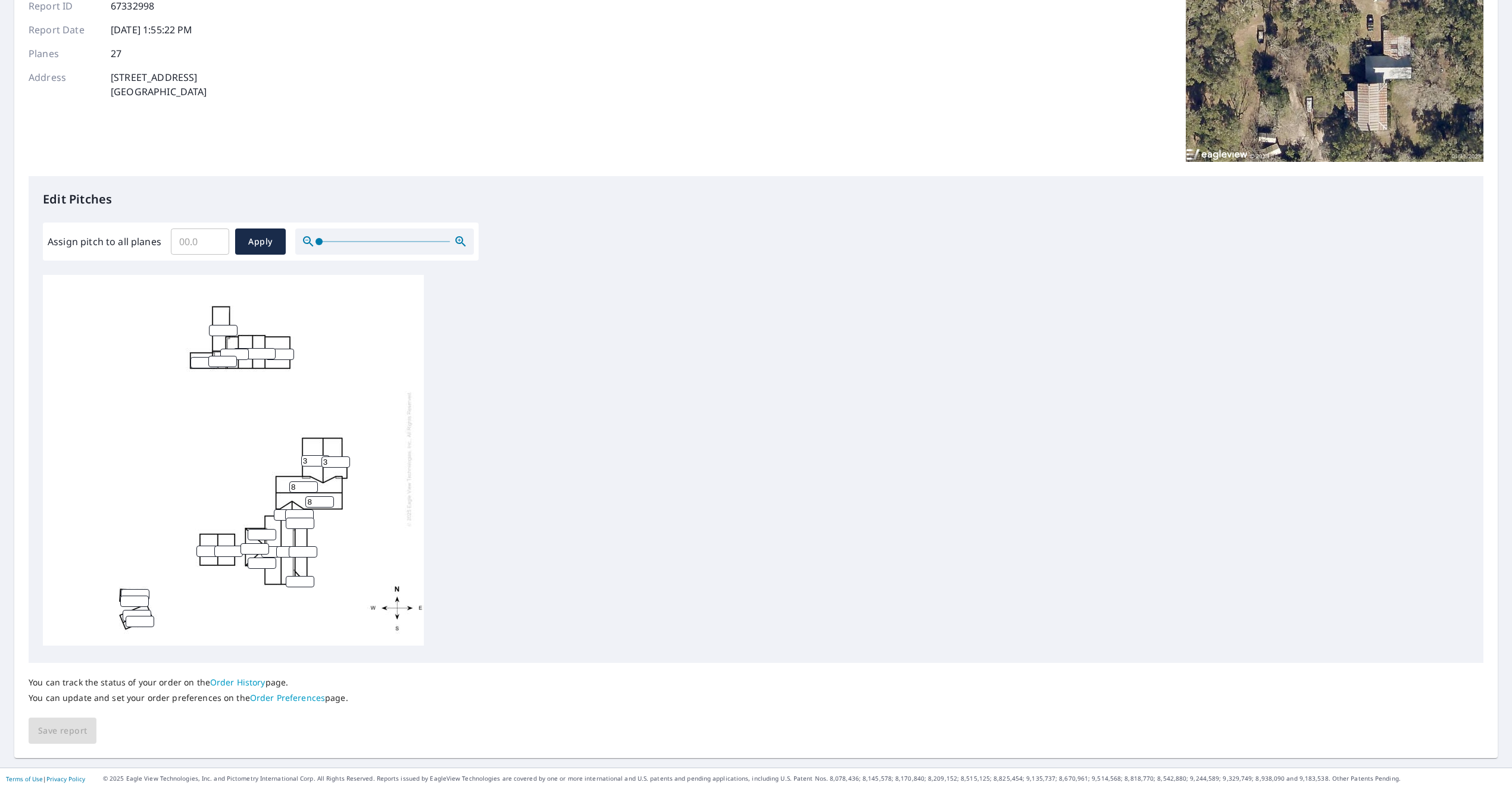
type input "8"
click at [311, 485] on input "8" at bounding box center [303, 487] width 29 height 11
click at [307, 512] on input "1" at bounding box center [299, 514] width 29 height 11
click at [307, 512] on input "2" at bounding box center [299, 514] width 29 height 11
click at [307, 512] on input "3" at bounding box center [299, 514] width 29 height 11
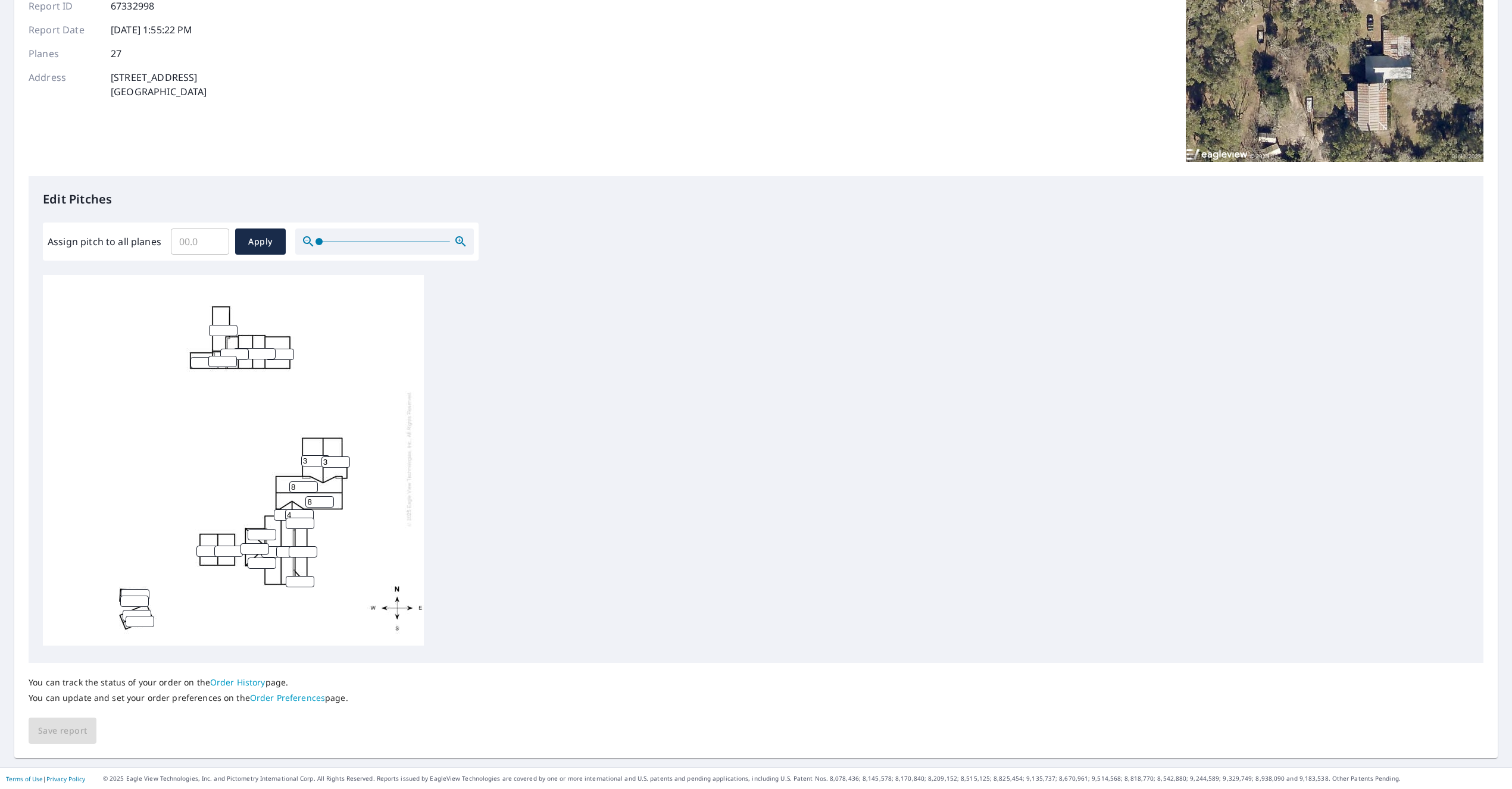
click at [307, 512] on input "4" at bounding box center [299, 514] width 29 height 11
type input "5"
click at [307, 512] on input "5" at bounding box center [299, 514] width 29 height 11
click at [278, 514] on input "number" at bounding box center [288, 514] width 29 height 11
type input "5"
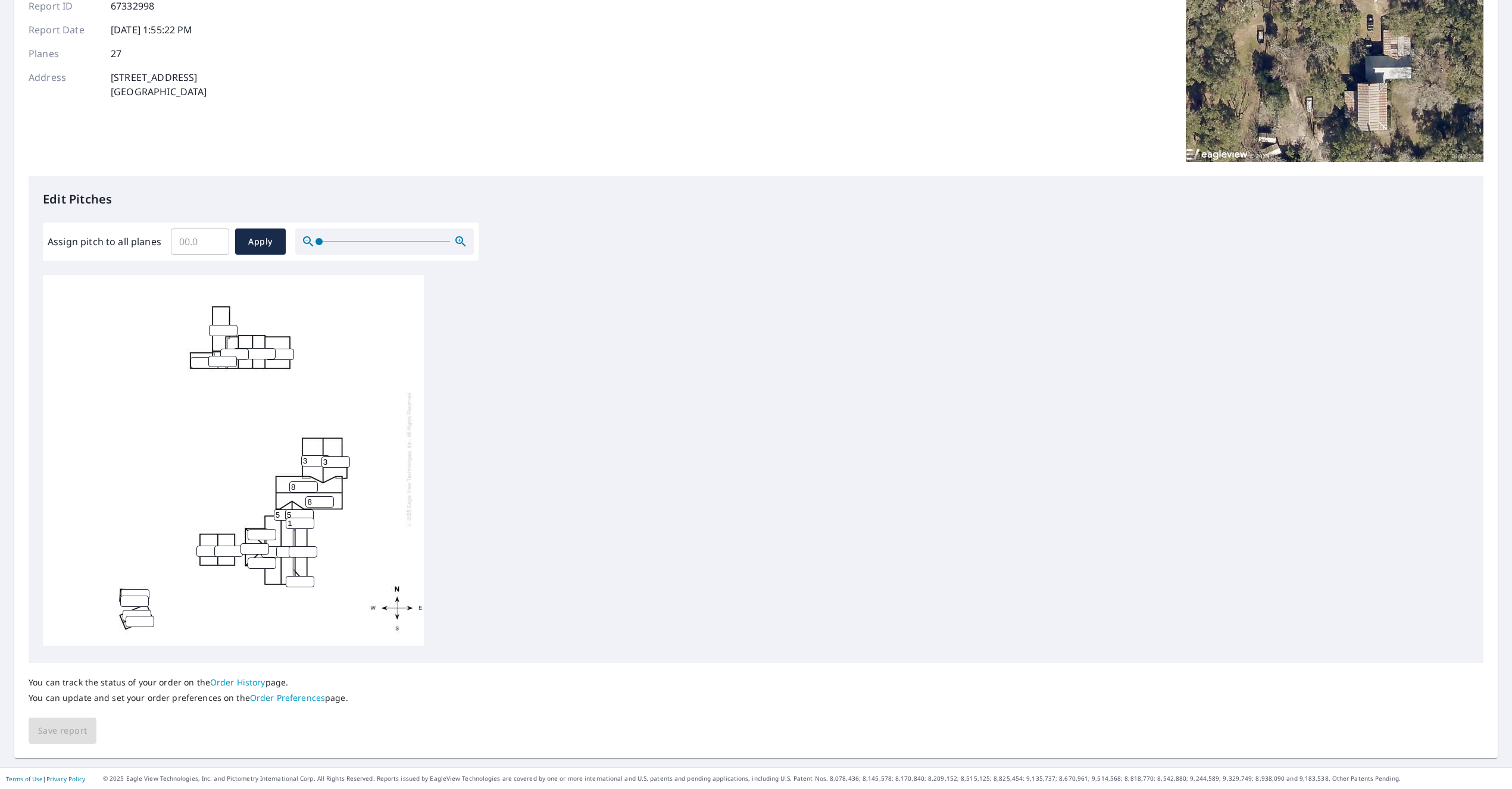
click at [309, 520] on input "1" at bounding box center [299, 522] width 29 height 11
click at [309, 520] on input "2" at bounding box center [299, 522] width 29 height 11
type input "3"
click at [309, 520] on input "3" at bounding box center [299, 522] width 29 height 11
click at [312, 549] on input "1" at bounding box center [302, 551] width 29 height 11
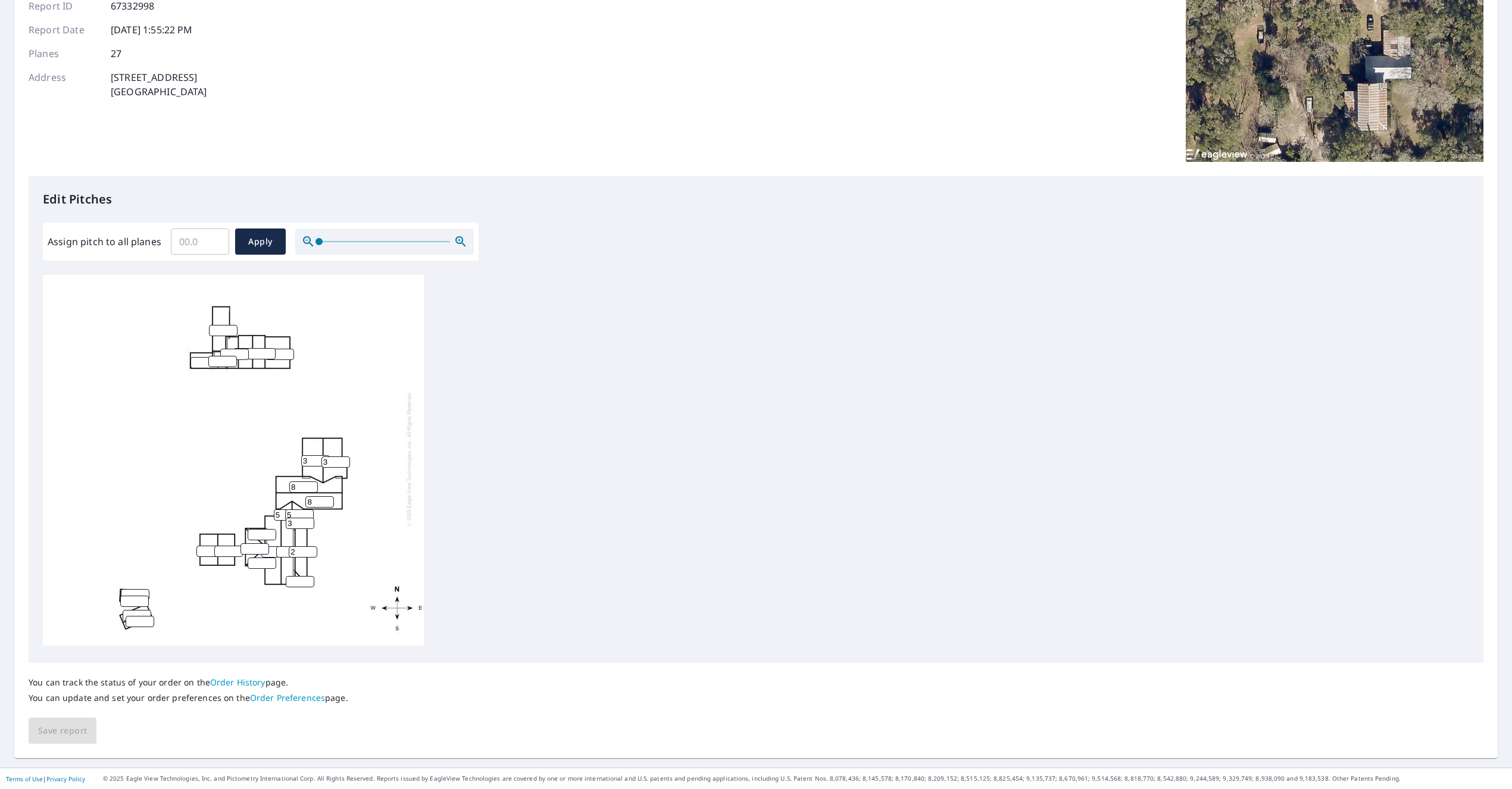
click at [312, 549] on input "2" at bounding box center [302, 551] width 29 height 11
type input "3"
click at [312, 549] on input "3" at bounding box center [302, 551] width 29 height 11
click at [309, 579] on input "1" at bounding box center [299, 581] width 29 height 11
click at [309, 579] on input "2" at bounding box center [299, 581] width 29 height 11
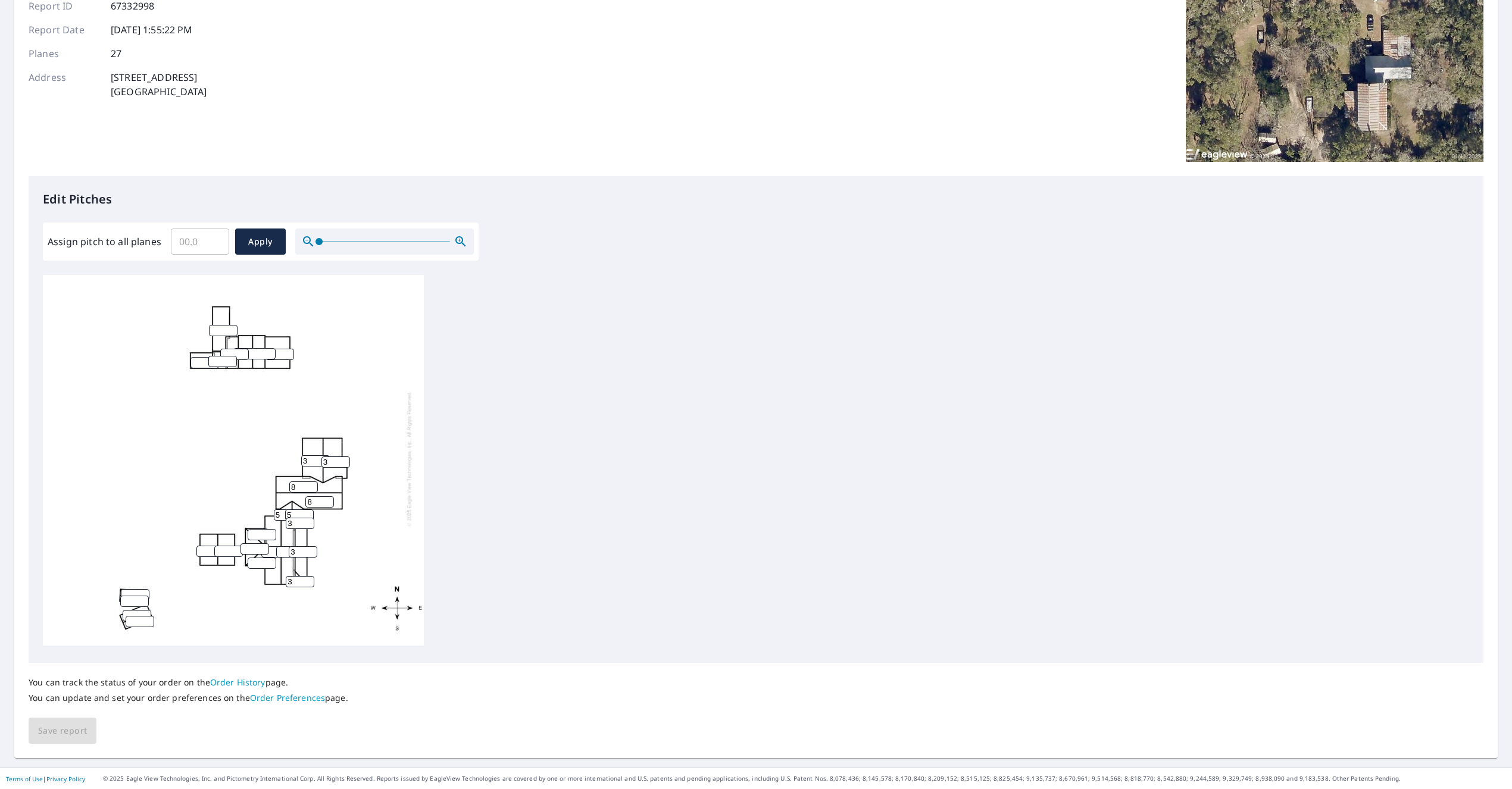
type input "3"
click at [309, 579] on input "3" at bounding box center [299, 581] width 29 height 11
click at [283, 552] on input "number" at bounding box center [291, 551] width 29 height 11
type input "10"
click at [272, 550] on input "number" at bounding box center [276, 551] width 29 height 11
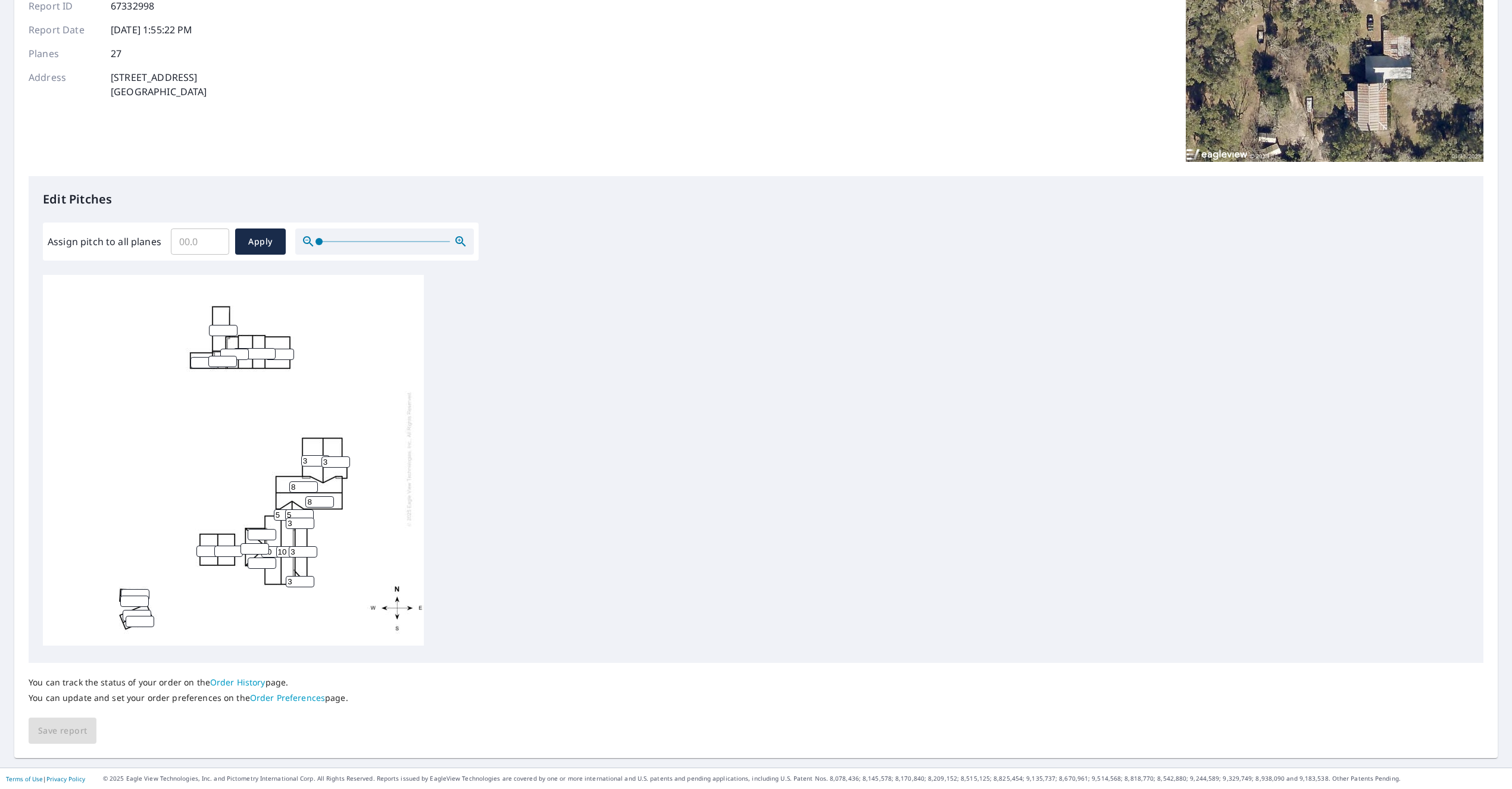
type input "10"
click at [269, 532] on input "1" at bounding box center [262, 534] width 29 height 11
type input "2"
click at [269, 532] on input "2" at bounding box center [262, 534] width 29 height 11
click at [265, 548] on input "1" at bounding box center [255, 548] width 29 height 11
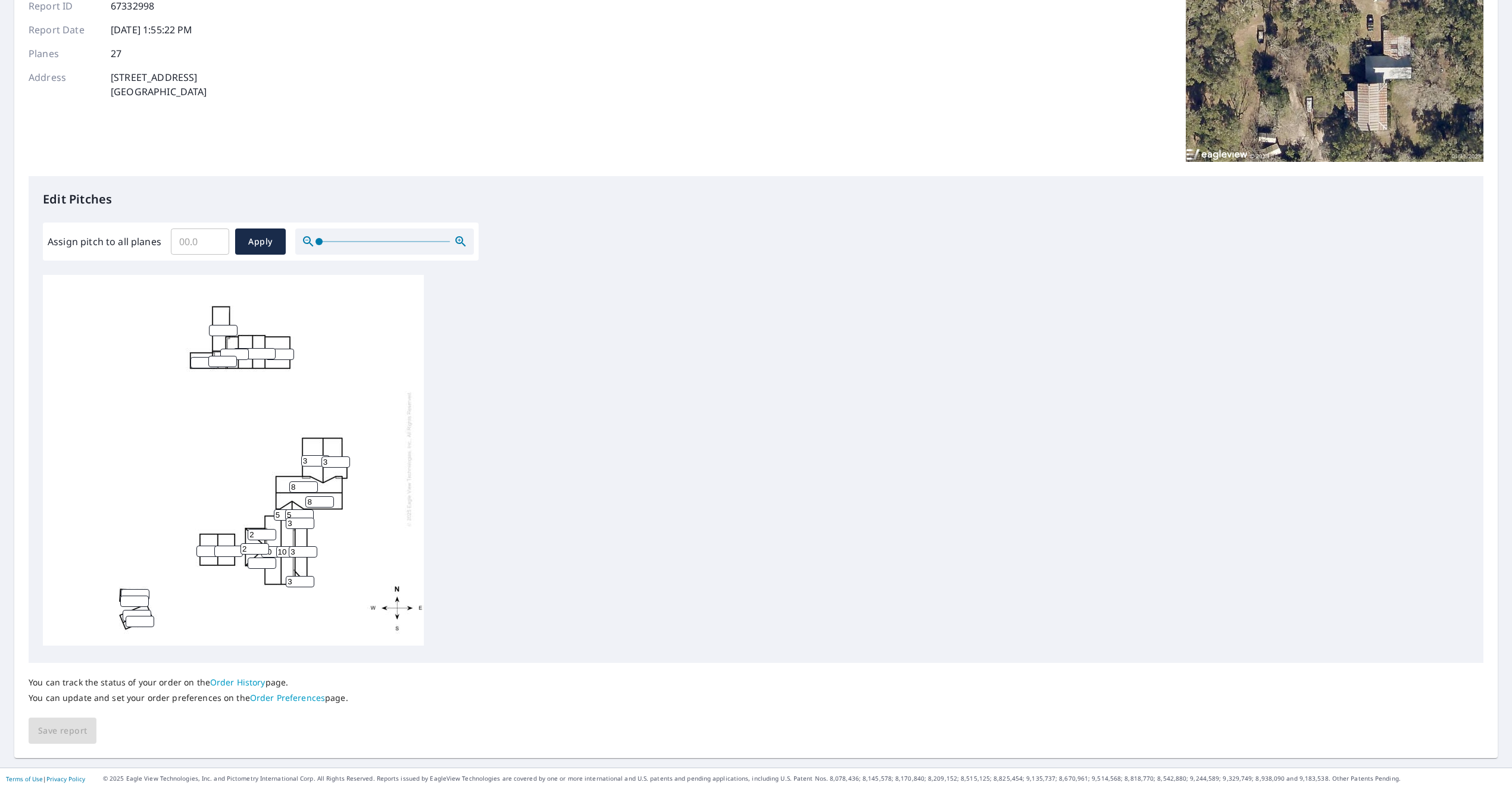
type input "2"
click at [265, 548] on input "2" at bounding box center [255, 548] width 29 height 11
click at [272, 561] on input "1" at bounding box center [262, 563] width 29 height 11
type input "2"
click at [272, 561] on input "2" at bounding box center [262, 563] width 29 height 11
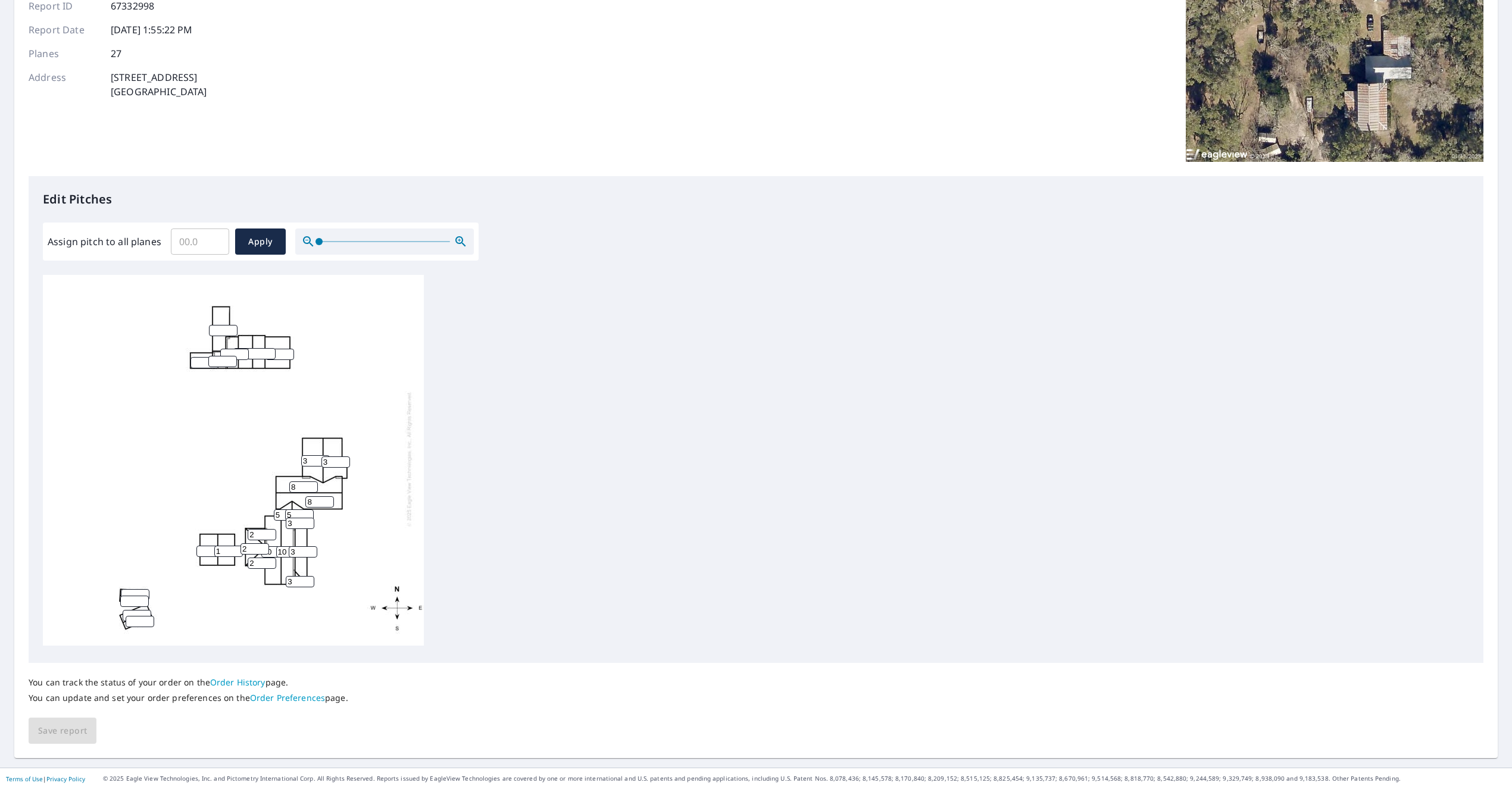
click at [236, 549] on input "1" at bounding box center [228, 551] width 29 height 11
click at [236, 549] on input "2" at bounding box center [228, 551] width 29 height 11
type input "3"
click at [236, 549] on input "3" at bounding box center [228, 551] width 29 height 11
click at [202, 552] on input "number" at bounding box center [210, 551] width 29 height 11
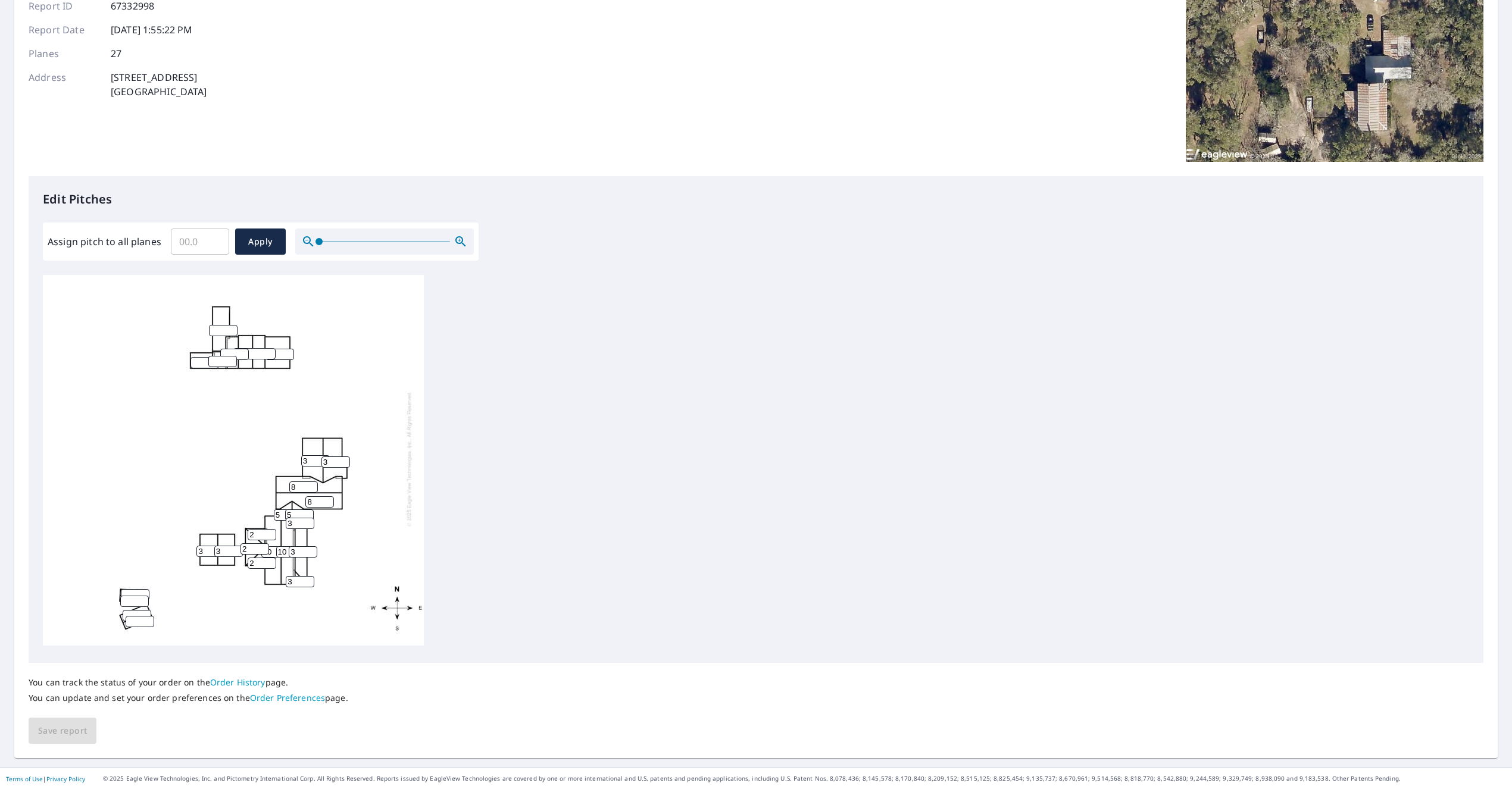
type input "3"
click at [141, 592] on input "1" at bounding box center [135, 594] width 29 height 11
type input "2"
click at [141, 592] on input "2" at bounding box center [135, 594] width 29 height 11
click at [142, 600] on input "1" at bounding box center [134, 601] width 29 height 11
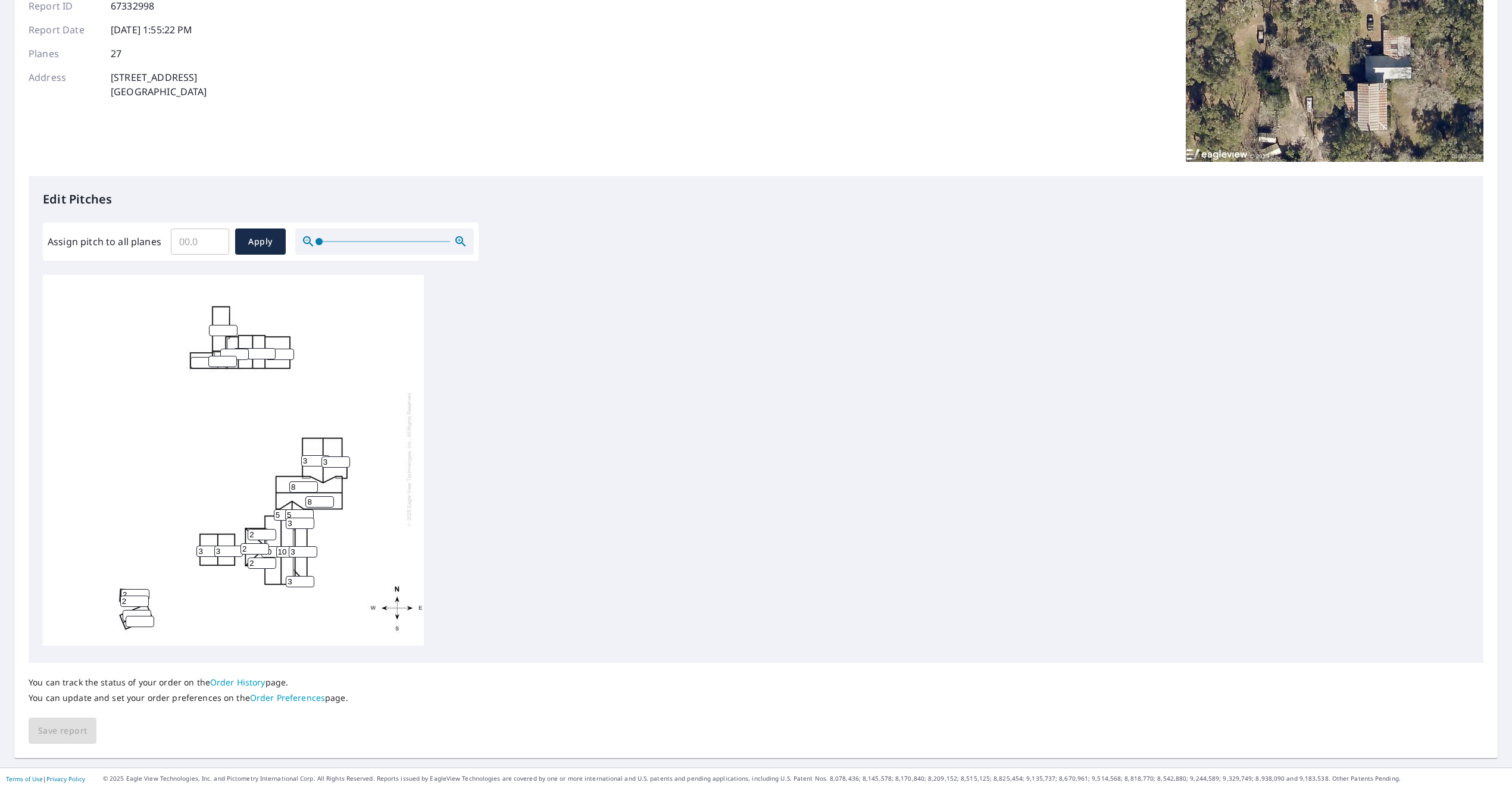
type input "2"
click at [142, 600] on input "2" at bounding box center [134, 601] width 29 height 11
click at [144, 592] on input "3" at bounding box center [135, 594] width 29 height 11
drag, startPoint x: 132, startPoint y: 593, endPoint x: 111, endPoint y: 594, distance: 21.0
click at [109, 594] on div "10 8 8 10 3 3 3 3 3 2 2 2 5 5 3 2 3 3" at bounding box center [233, 458] width 381 height 374
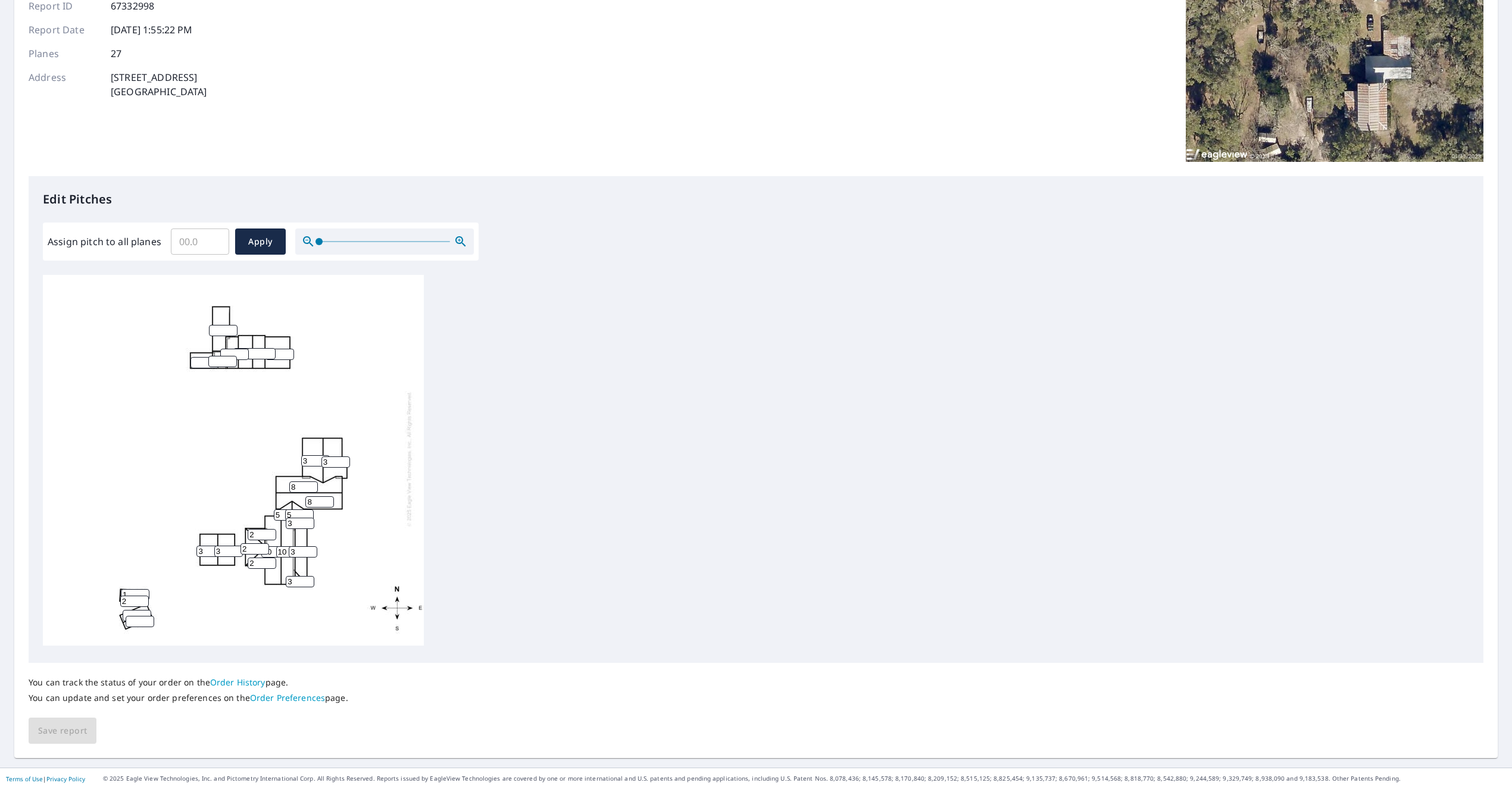
type input "1"
click at [143, 603] on input "1" at bounding box center [134, 601] width 29 height 11
type input "1"
click at [146, 613] on input "1" at bounding box center [137, 615] width 29 height 11
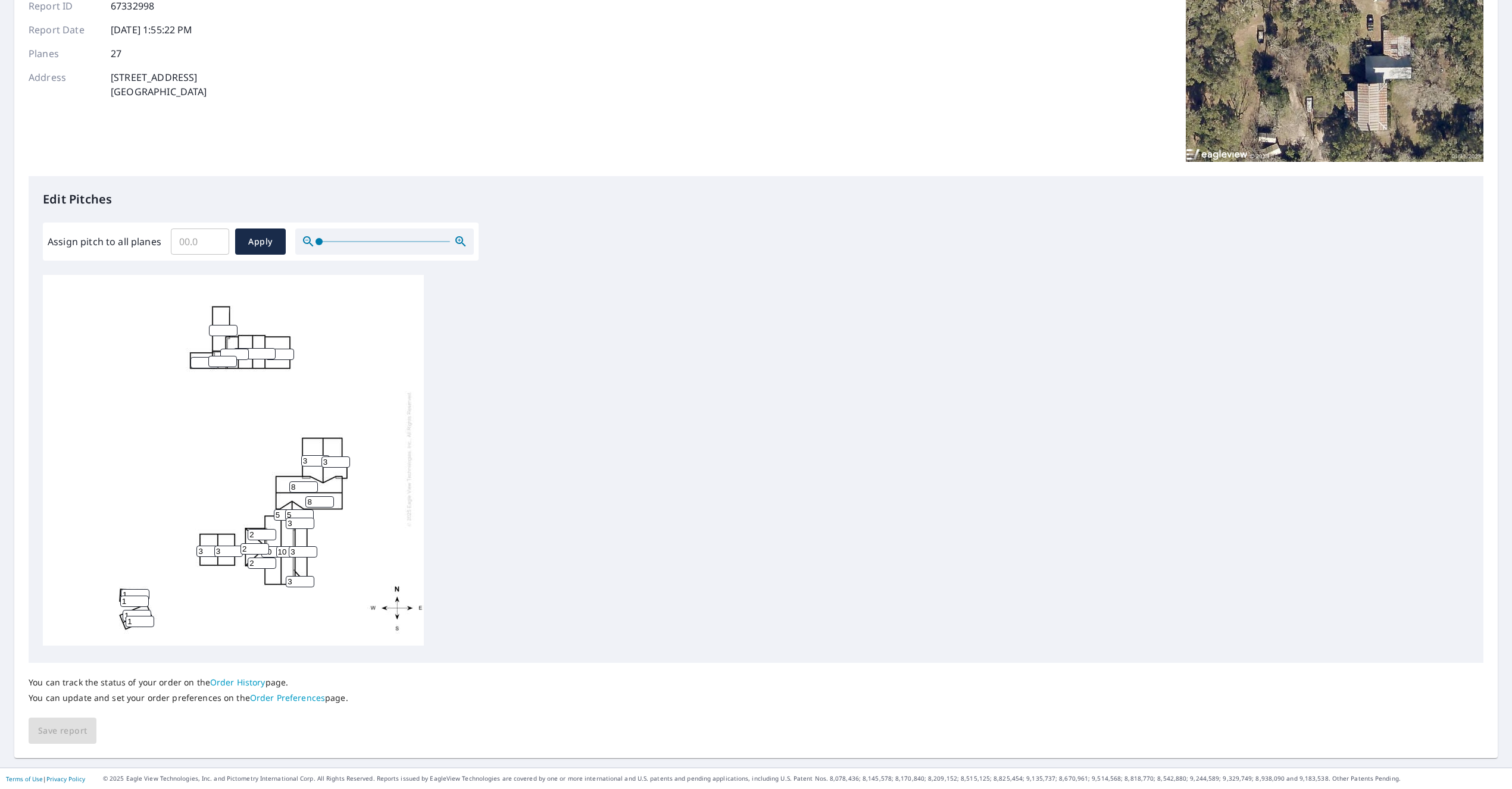
type input "1"
click at [149, 620] on input "1" at bounding box center [140, 620] width 29 height 11
type input "1"
click at [232, 328] on input "1" at bounding box center [223, 330] width 29 height 11
type input "1"
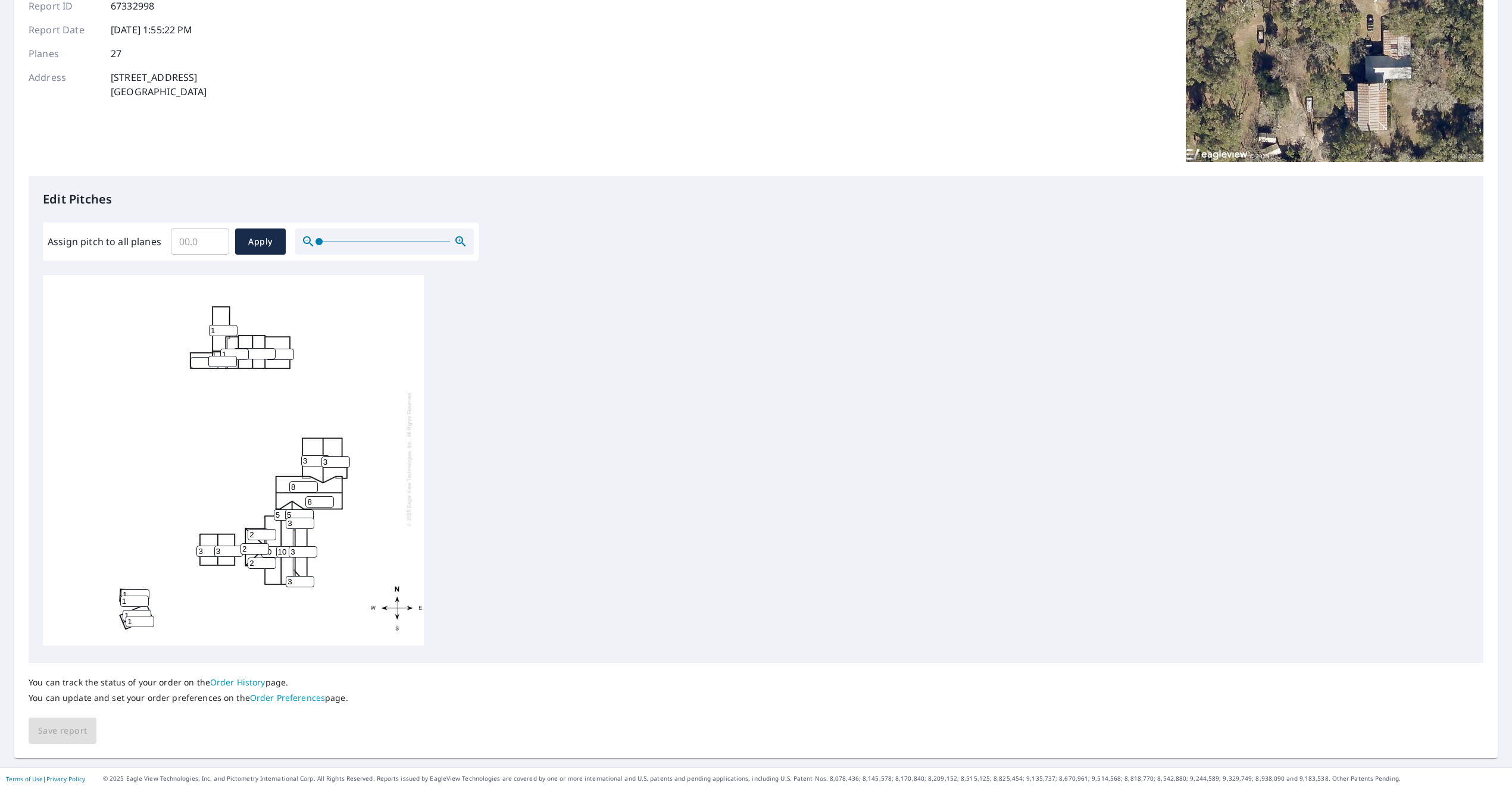
click at [243, 352] on input "1" at bounding box center [234, 354] width 29 height 11
type input "1"
click at [231, 360] on input "1" at bounding box center [222, 361] width 29 height 11
type input "1"
click at [271, 353] on input "1" at bounding box center [261, 353] width 29 height 11
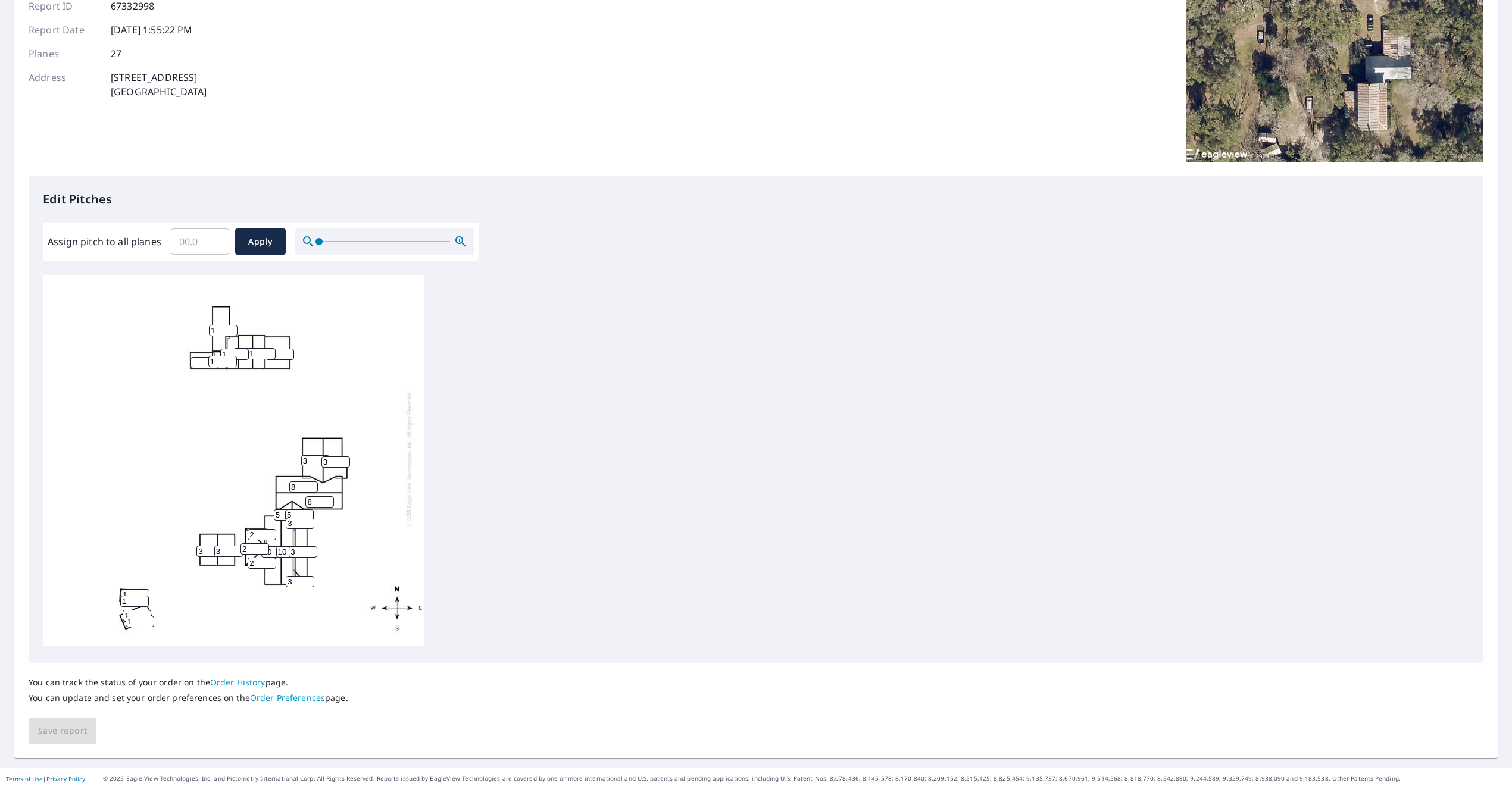
click at [288, 353] on input "1" at bounding box center [280, 354] width 29 height 11
click at [289, 352] on input "2" at bounding box center [280, 354] width 29 height 11
click at [290, 357] on input "1" at bounding box center [280, 354] width 29 height 11
click at [290, 357] on input "0" at bounding box center [280, 354] width 29 height 11
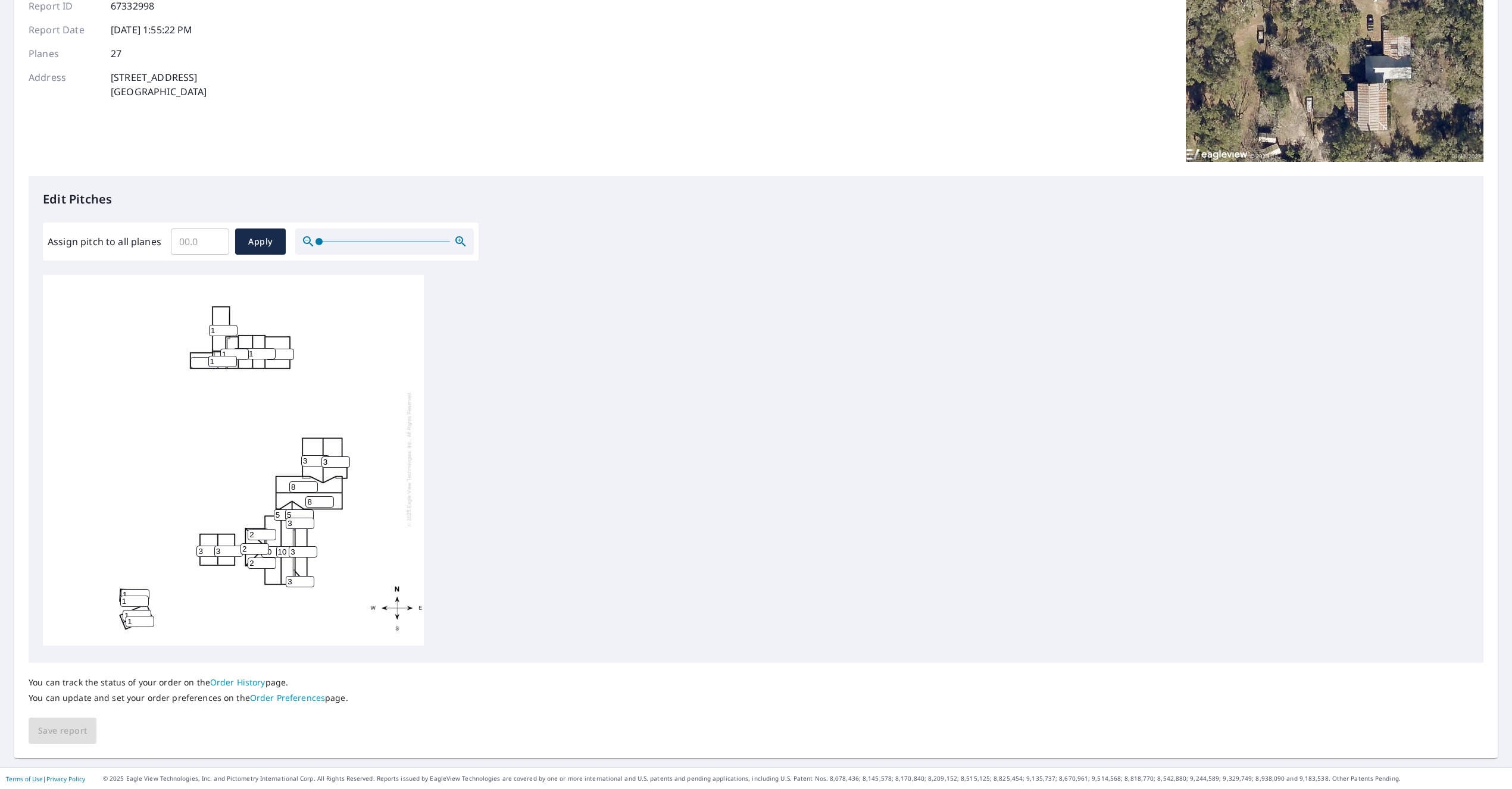
click at [279, 354] on input "0" at bounding box center [280, 354] width 29 height 11
type input "01"
click at [376, 405] on div "10 8 8 10 3 3 01 1 3 3 3 1 1 2 1 1 1 2 2 5 5 1 1 3 3" at bounding box center [233, 458] width 381 height 374
click at [458, 240] on icon "button" at bounding box center [459, 240] width 3 height 3
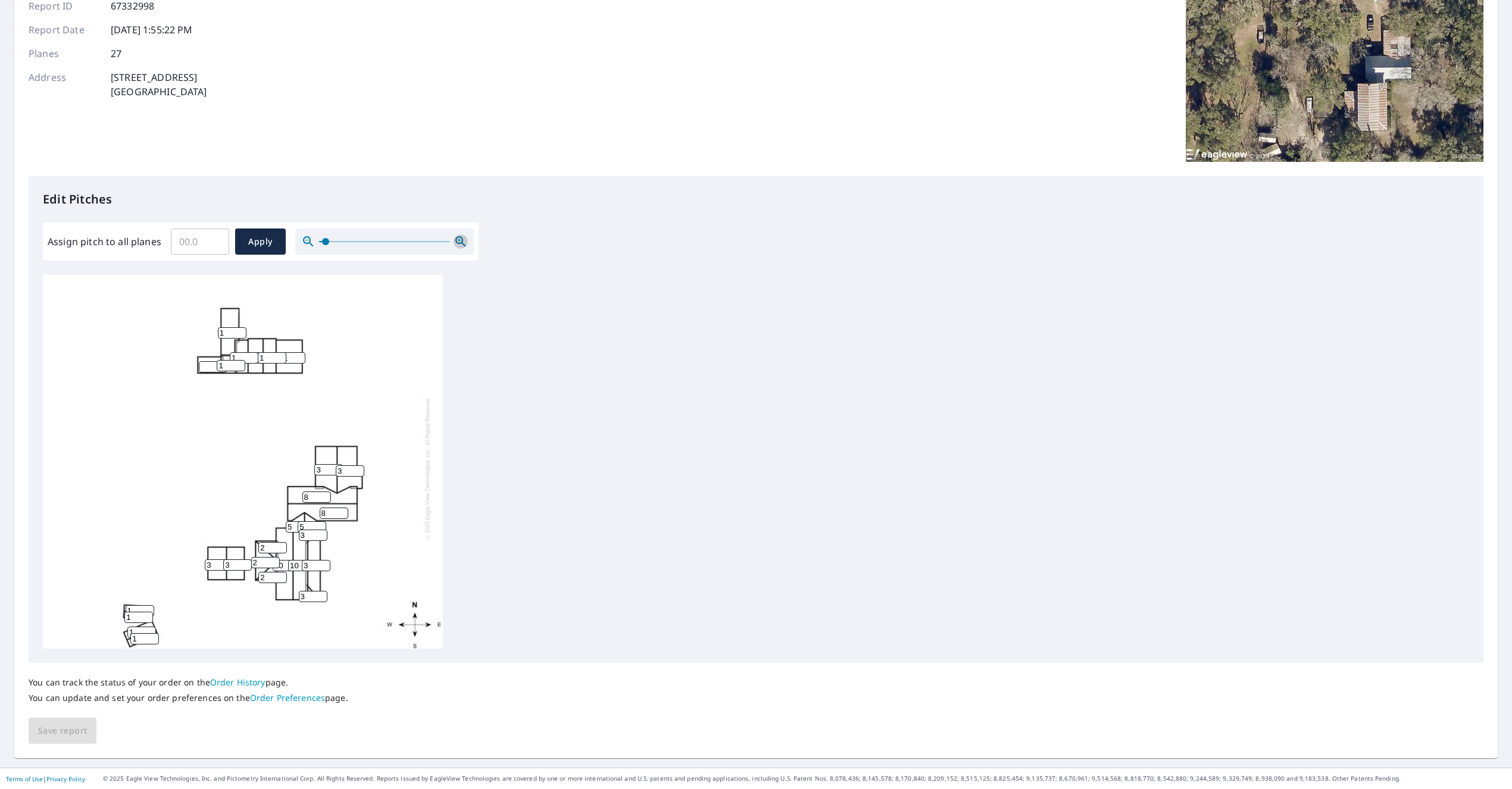
click at [458, 240] on icon "button" at bounding box center [459, 240] width 3 height 3
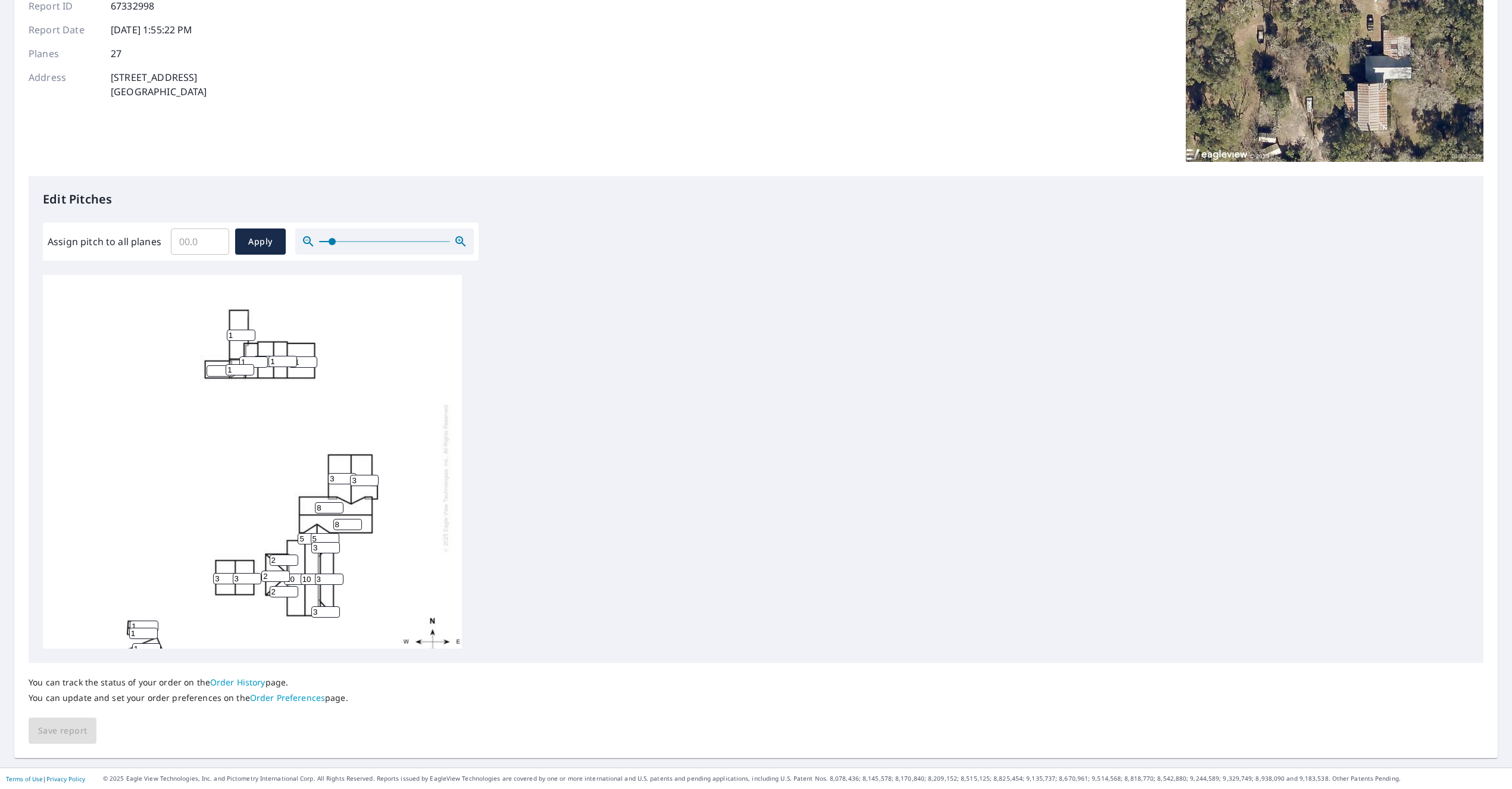
click at [458, 240] on icon "button" at bounding box center [459, 240] width 3 height 3
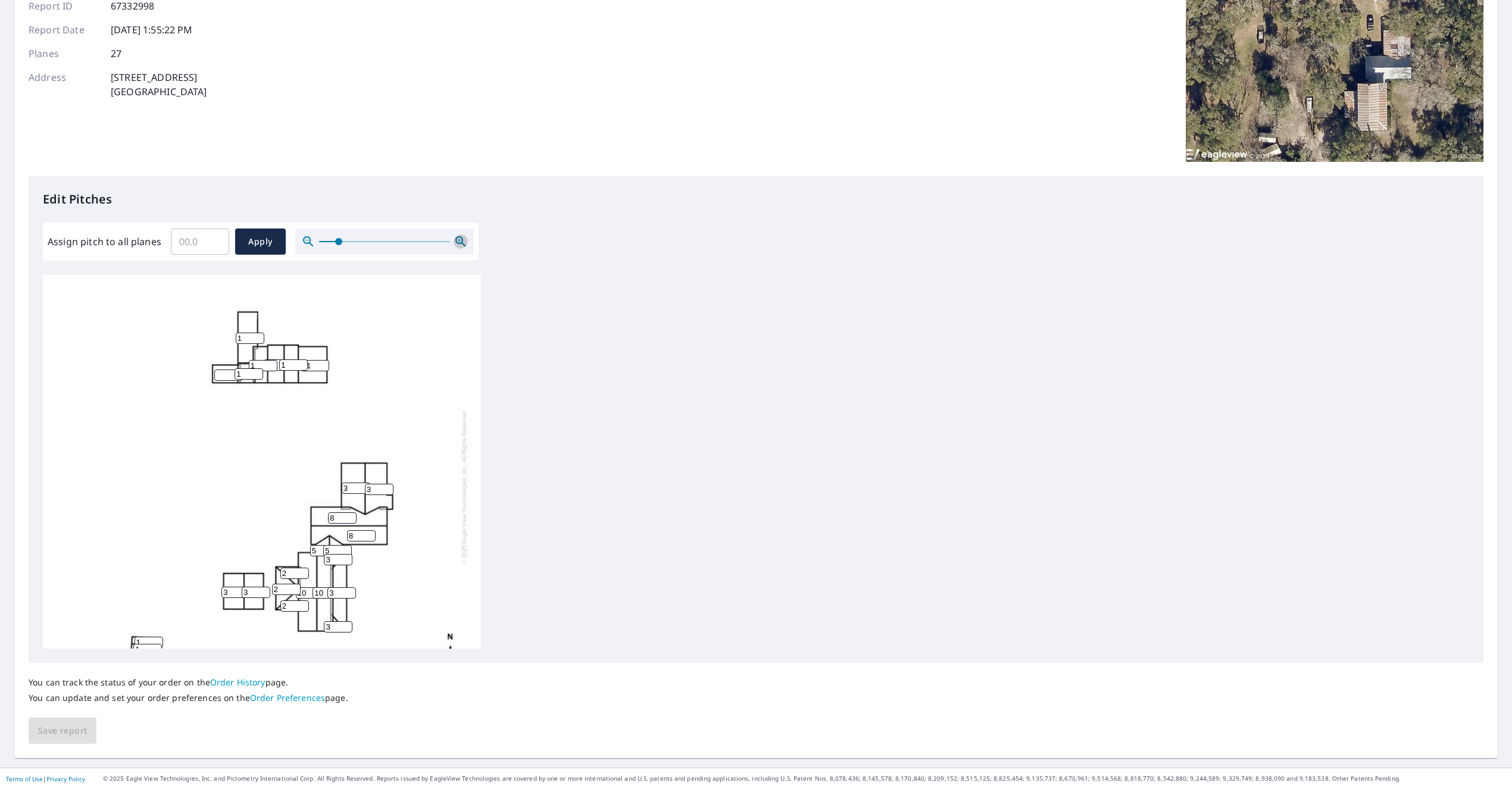
click at [460, 239] on icon "button" at bounding box center [460, 242] width 14 height 14
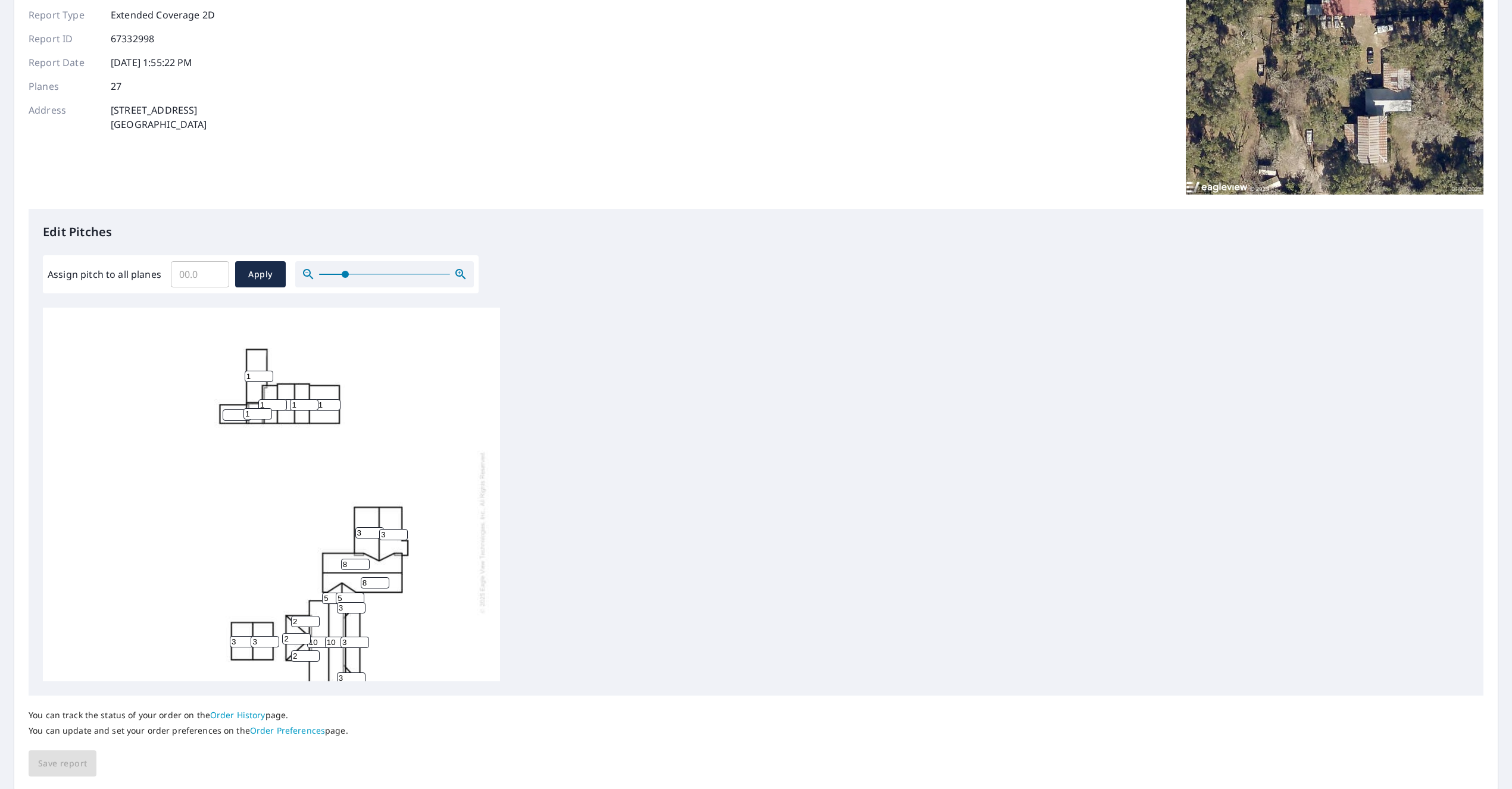
scroll to position [144, 0]
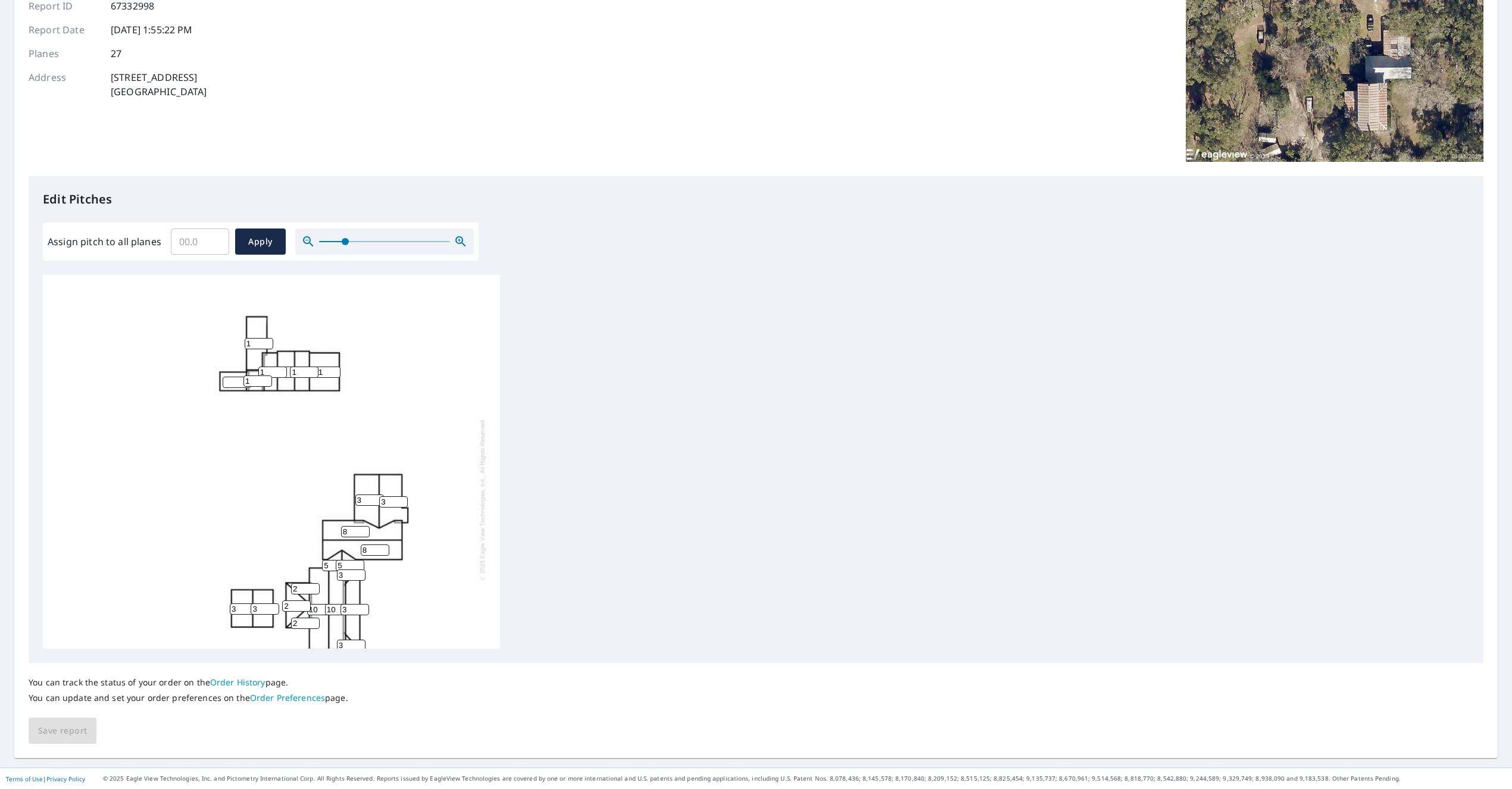
click at [72, 738] on div "You can track the status of your order on the Order History page. You can updat…" at bounding box center [756, 704] width 1454 height 81
click at [284, 375] on input "0" at bounding box center [273, 372] width 29 height 11
type input "1"
click at [281, 371] on input "1" at bounding box center [273, 372] width 29 height 11
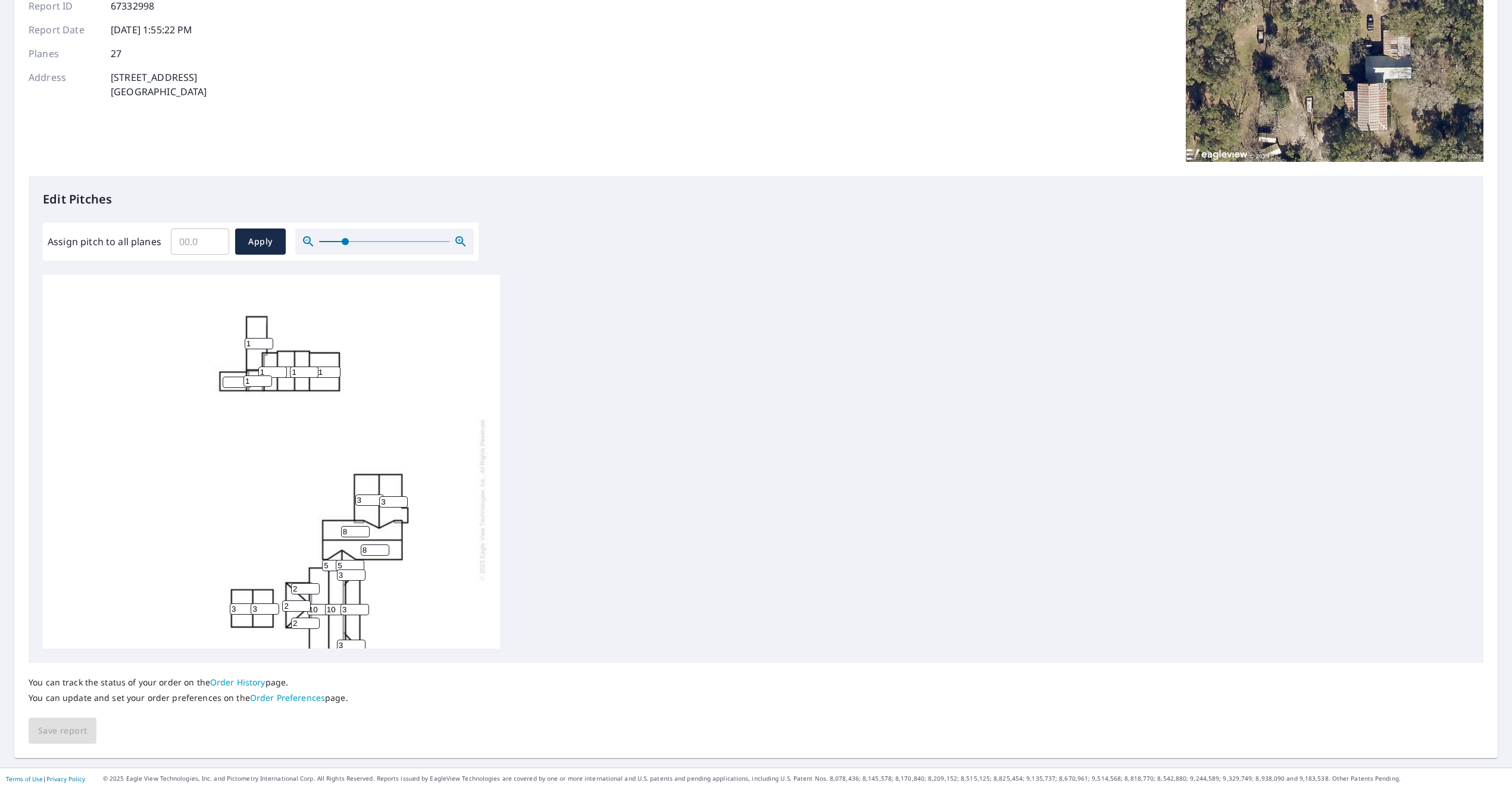
click at [228, 382] on input "number" at bounding box center [237, 382] width 29 height 11
type input "1"
click at [467, 448] on div "10 8 8 10 3 3 01 1 3 3 3 1 1 2 1 1 1 1 2 2 5 5 1 1 3 3" at bounding box center [271, 497] width 457 height 449
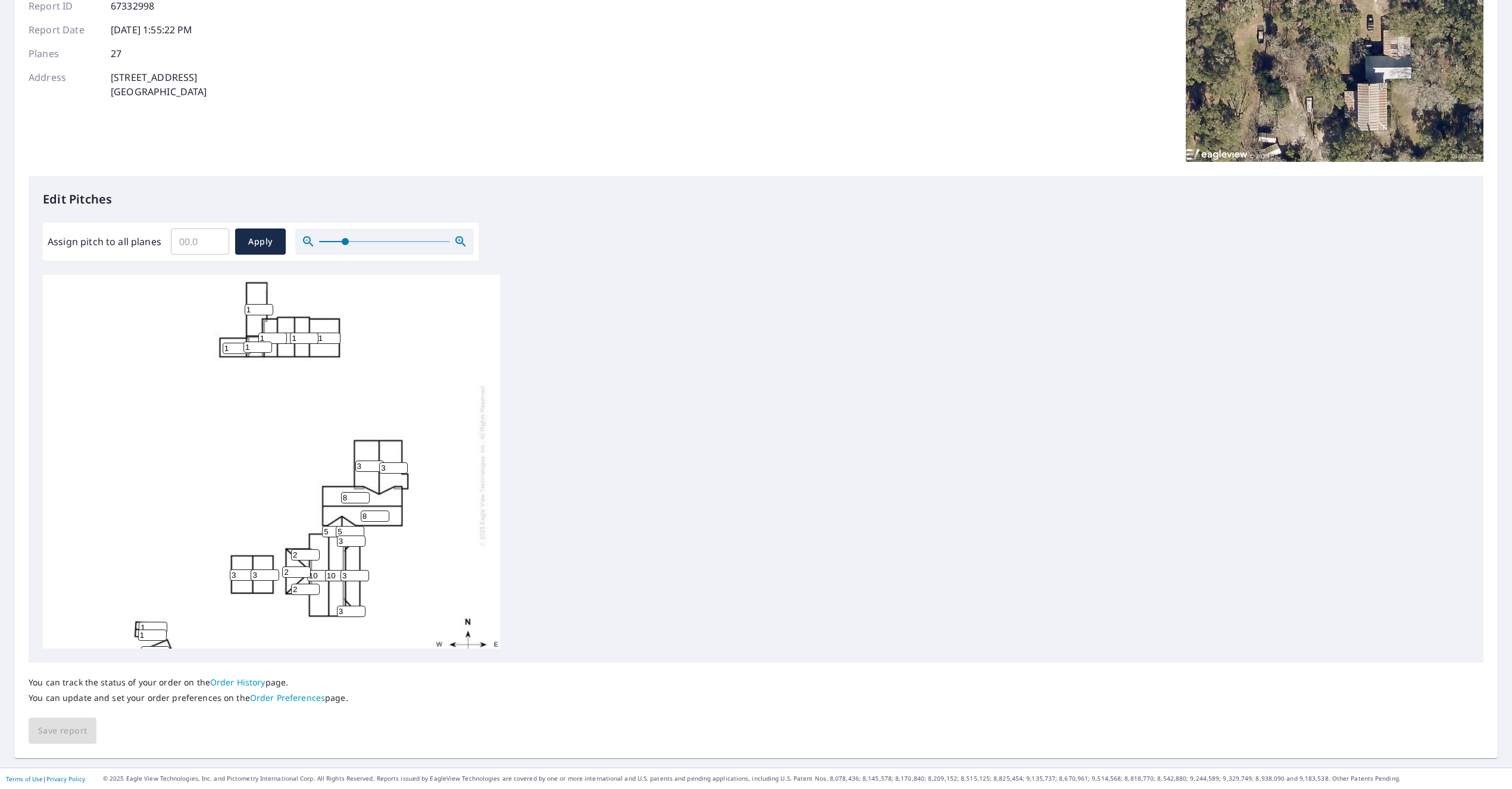
scroll to position [78, 0]
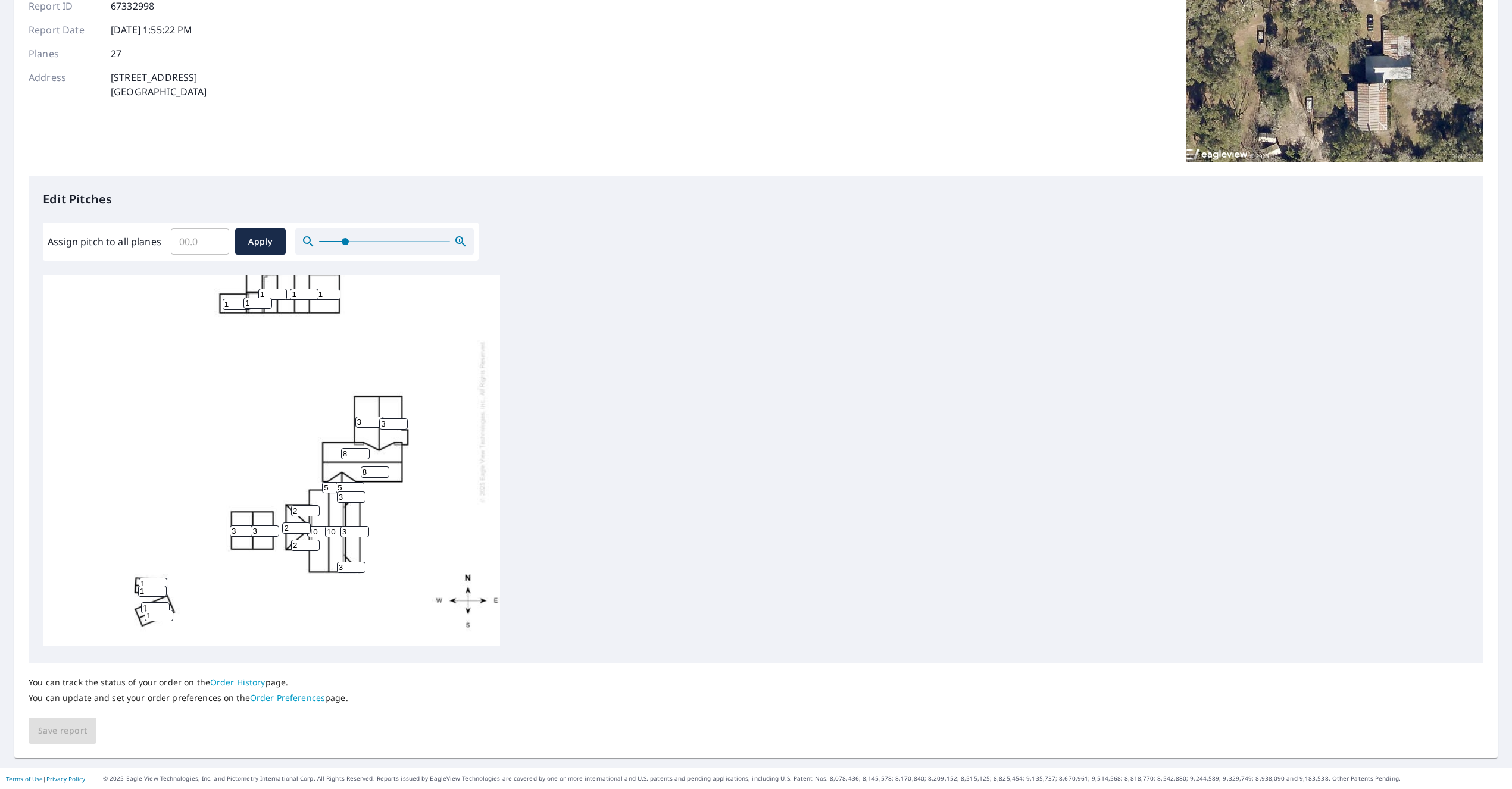
click at [61, 738] on div "You can track the status of your order on the Order History page. You can updat…" at bounding box center [756, 704] width 1454 height 81
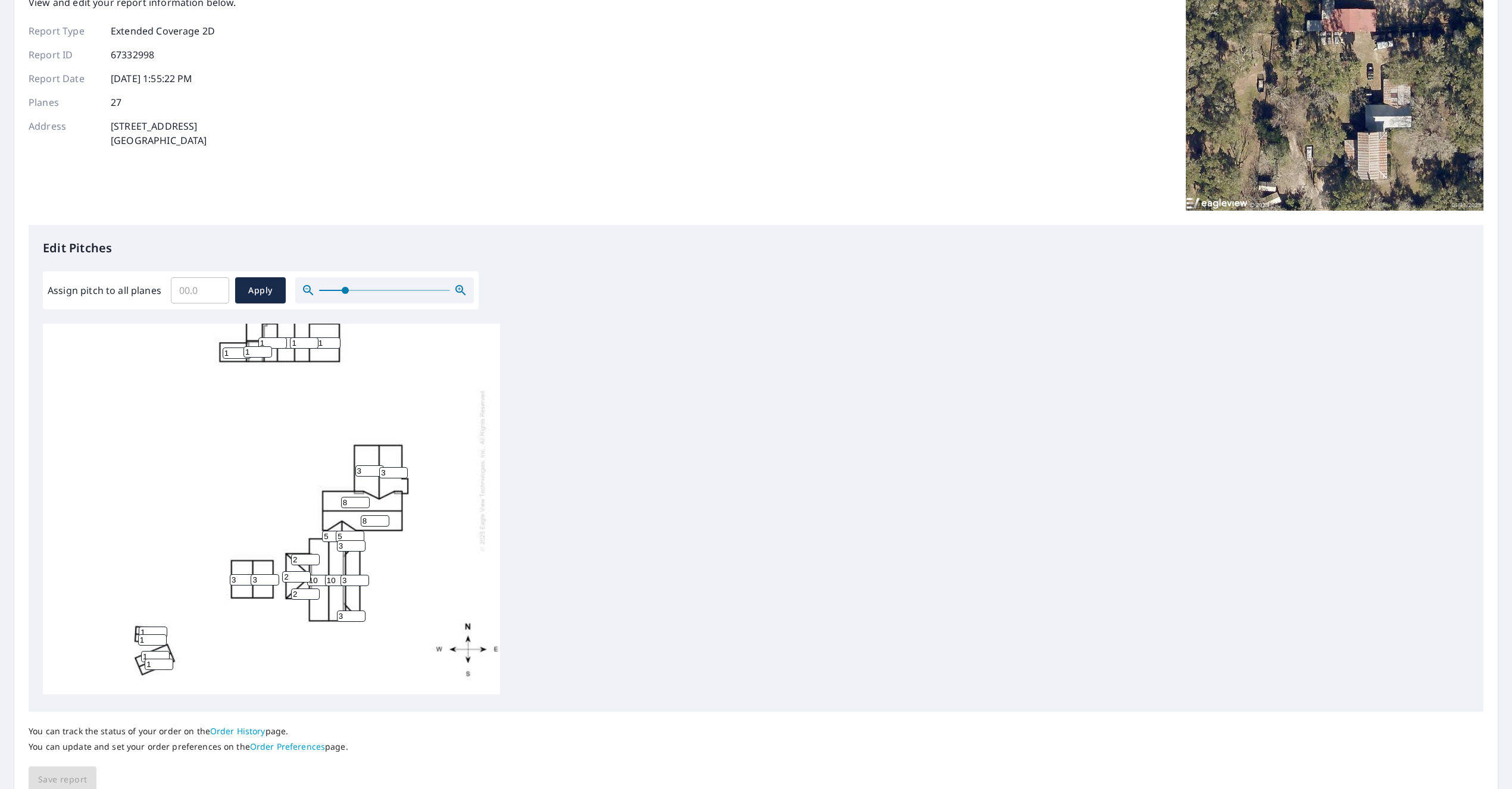
scroll to position [144, 0]
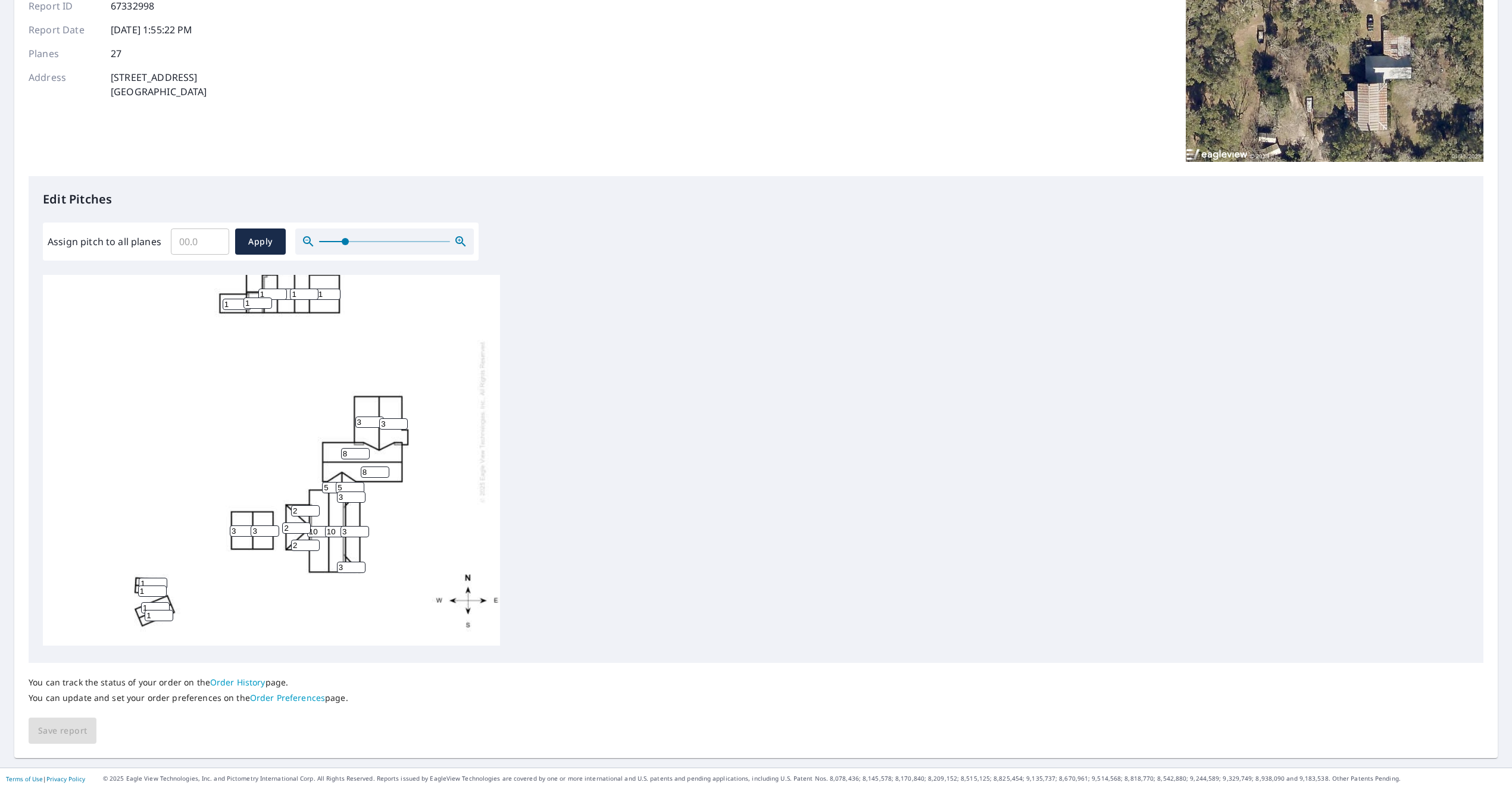
click at [241, 683] on link "Order History" at bounding box center [238, 682] width 56 height 11
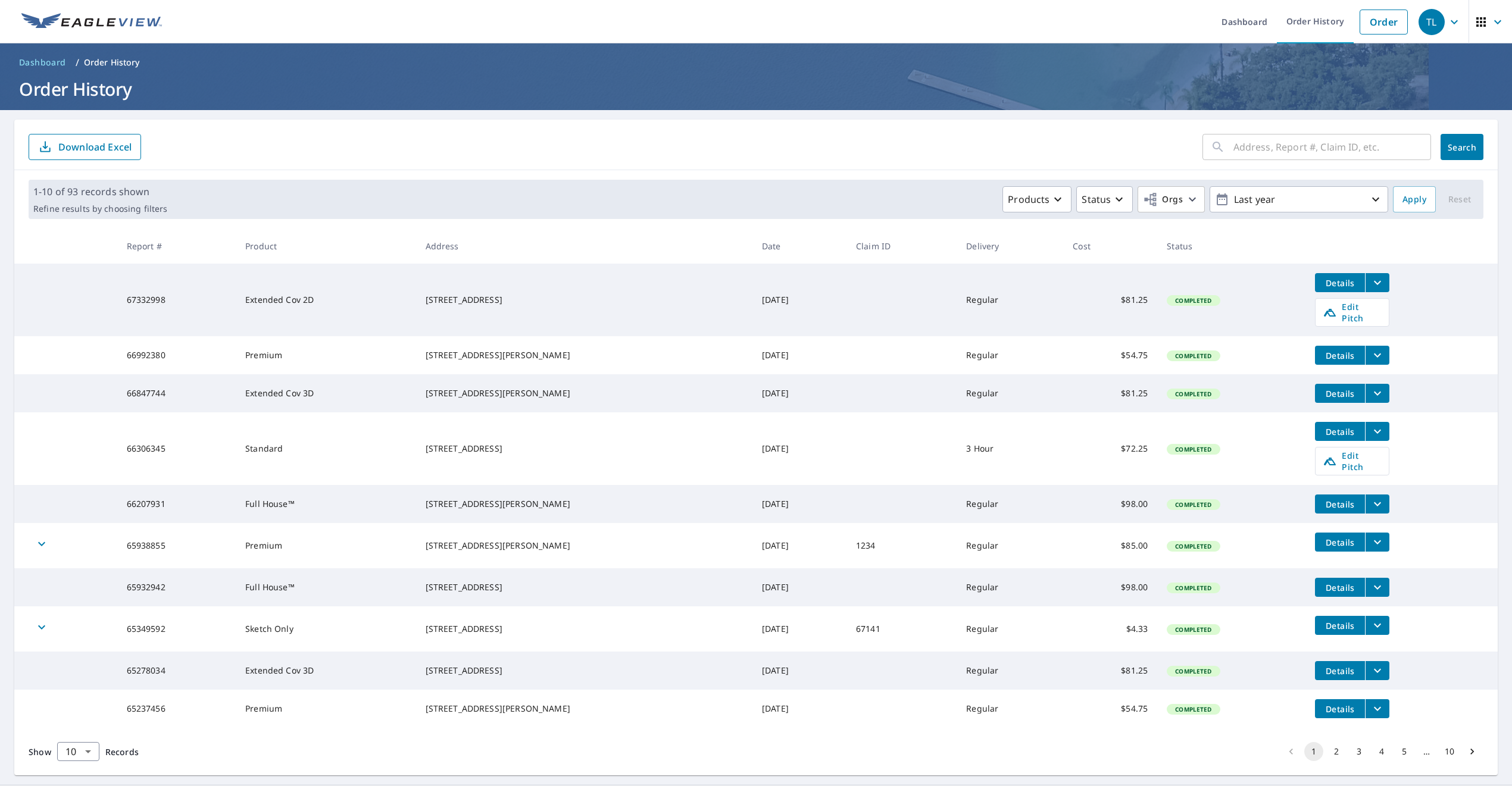
click at [1342, 282] on span "Details" at bounding box center [1339, 282] width 36 height 11
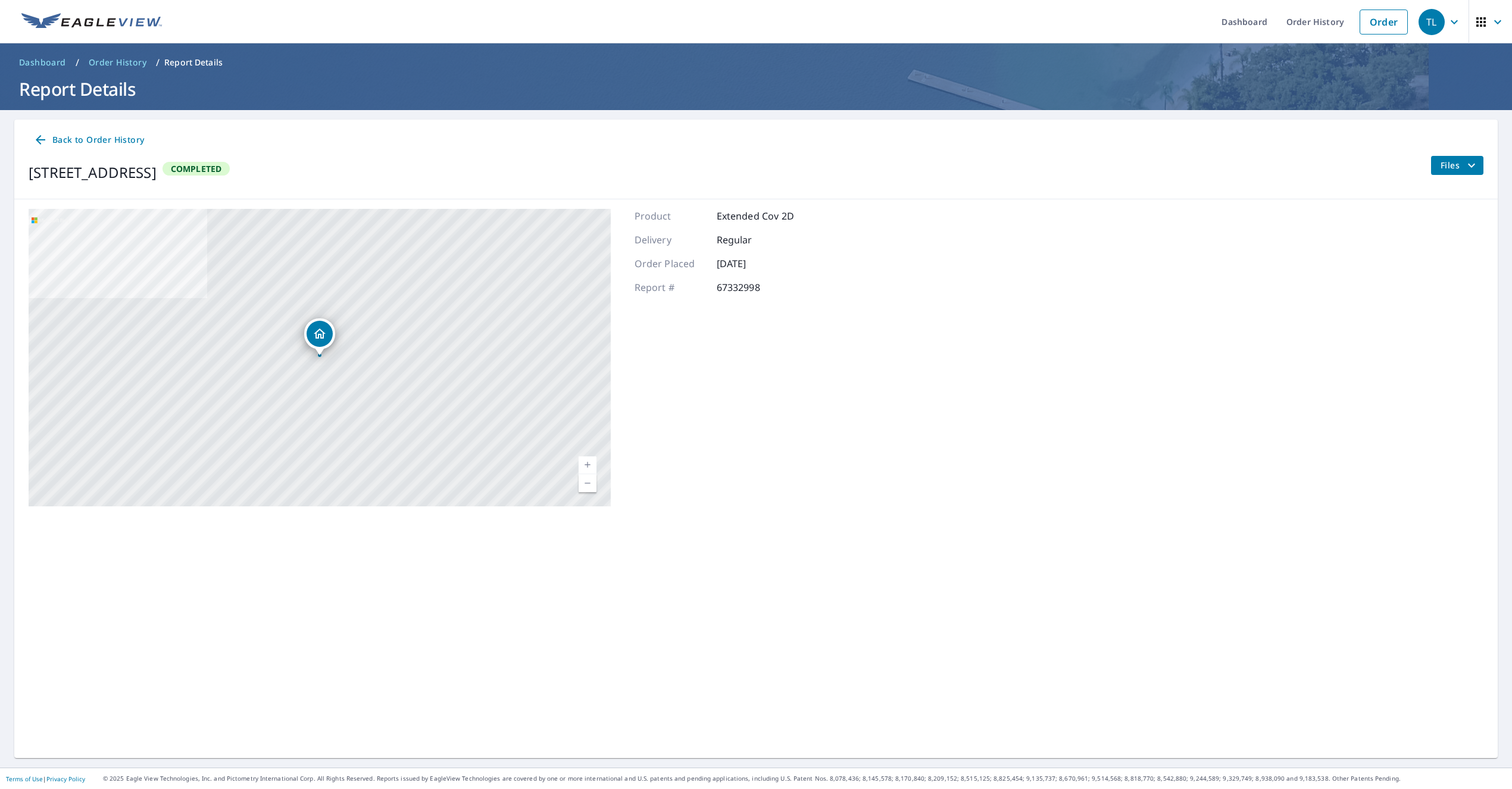
click at [1478, 166] on icon "filesDropdownBtn-67332998" at bounding box center [1471, 166] width 14 height 14
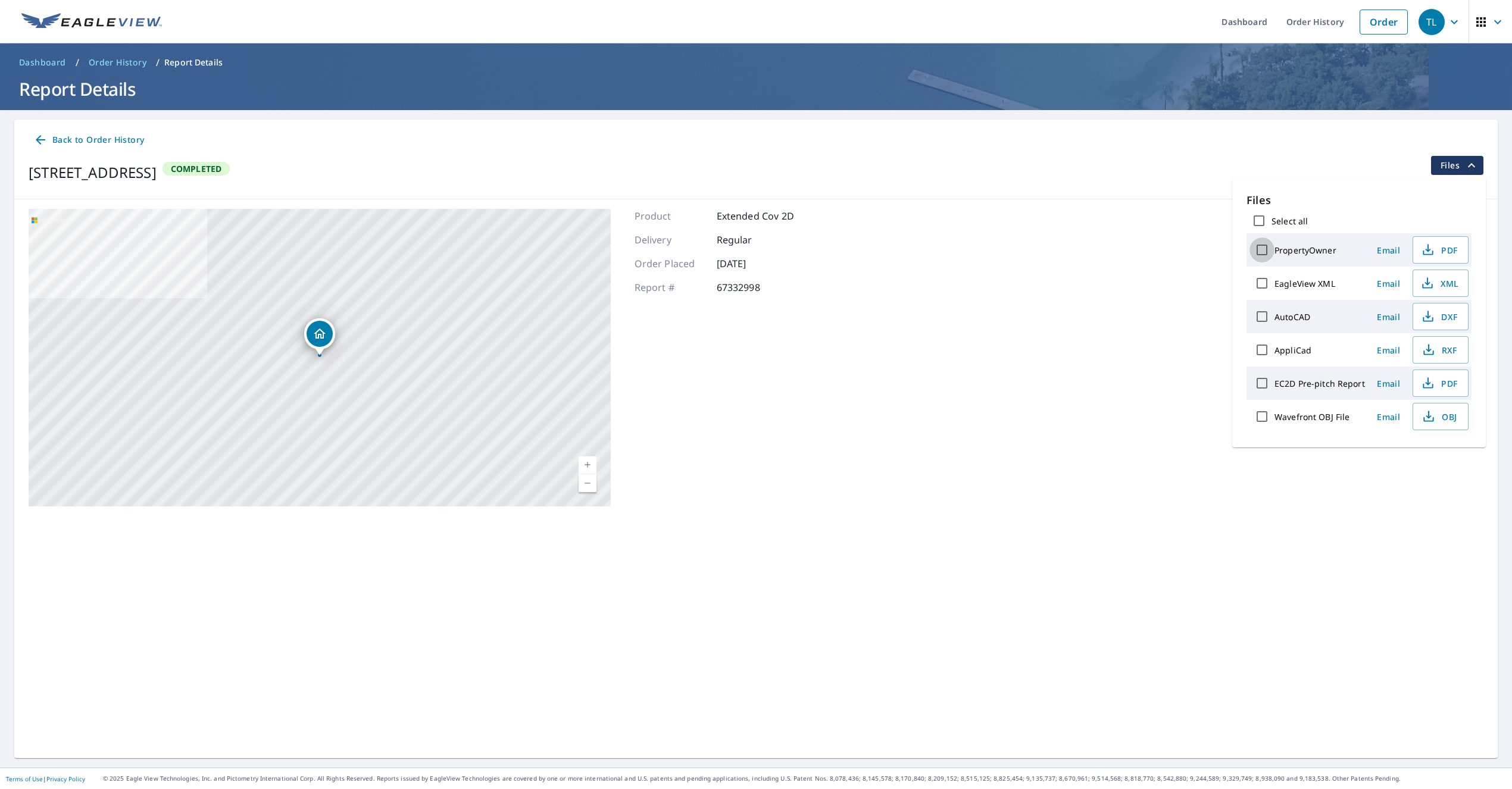
click at [1265, 250] on input "PropertyOwner" at bounding box center [1261, 250] width 25 height 25
checkbox input "true"
click at [1437, 247] on span "PDF" at bounding box center [1439, 250] width 38 height 14
click at [1260, 385] on input "EC2D Pre-pitch Report" at bounding box center [1261, 383] width 25 height 25
click at [1438, 387] on span "PDF" at bounding box center [1439, 383] width 38 height 14
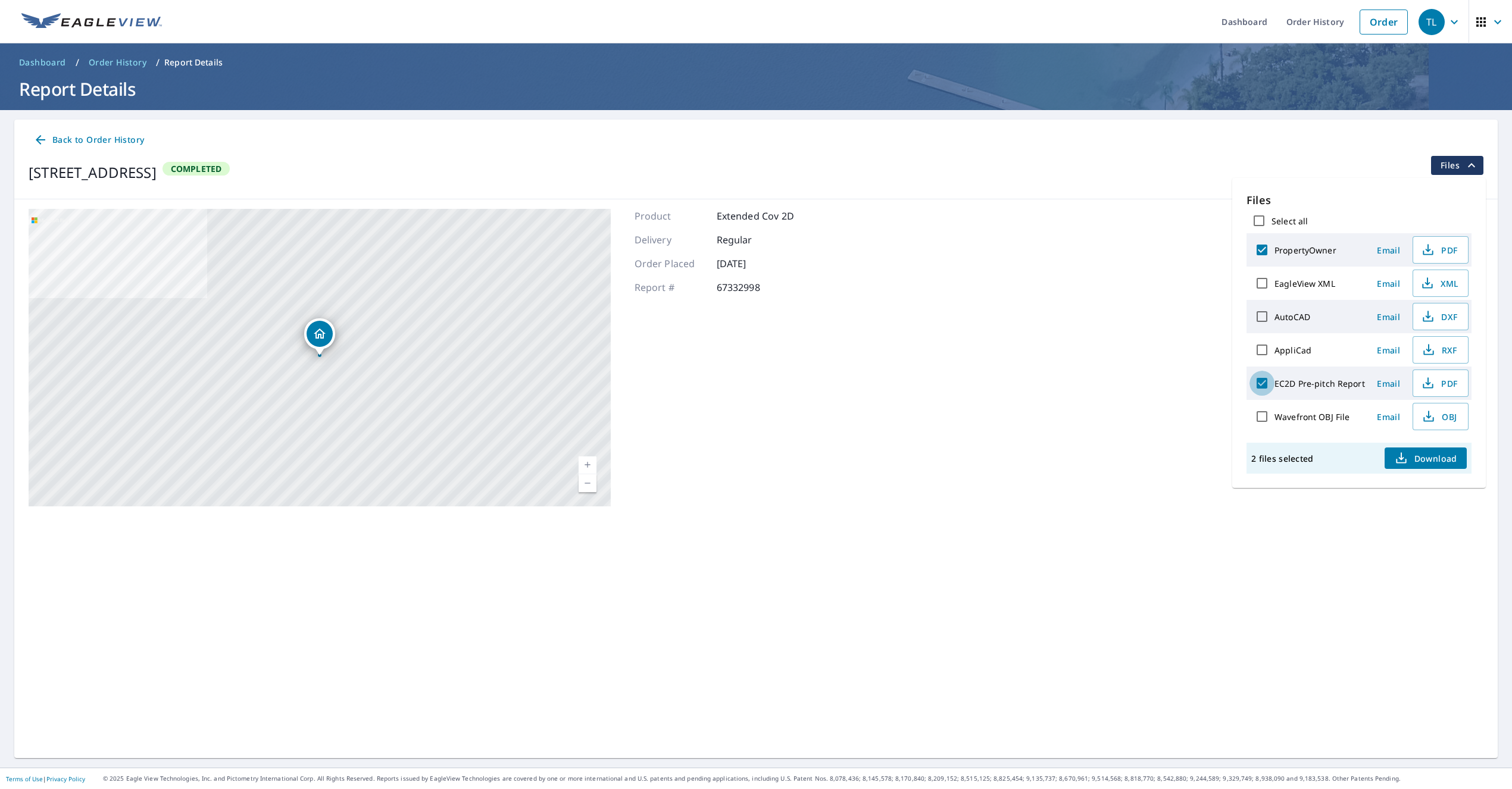
click at [1258, 386] on input "EC2D Pre-pitch Report" at bounding box center [1261, 383] width 25 height 25
checkbox input "false"
click at [1471, 166] on icon "filesDropdownBtn-67332998" at bounding box center [1471, 166] width 14 height 14
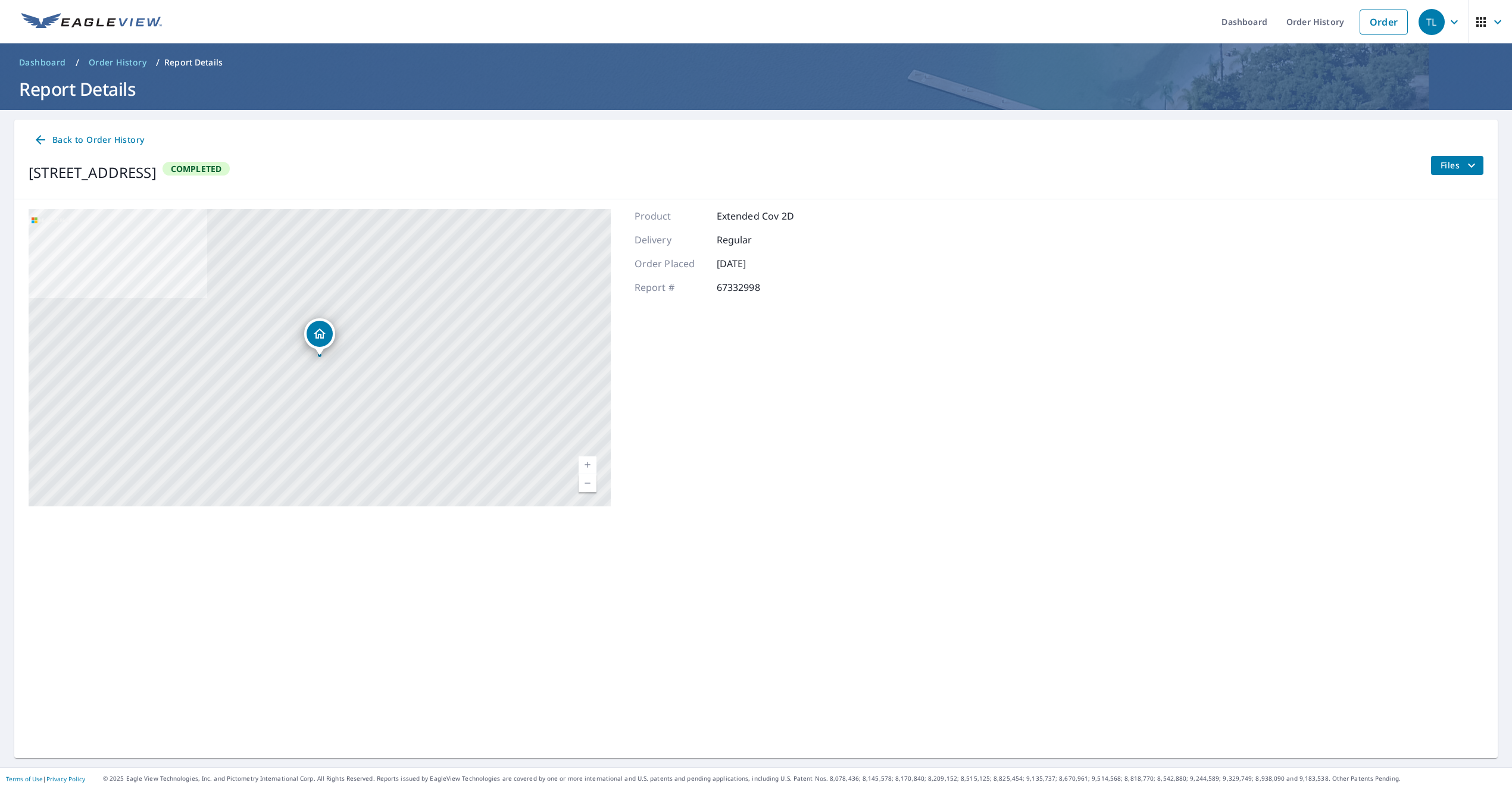
click at [1471, 166] on icon "filesDropdownBtn-67332998" at bounding box center [1470, 165] width 7 height 4
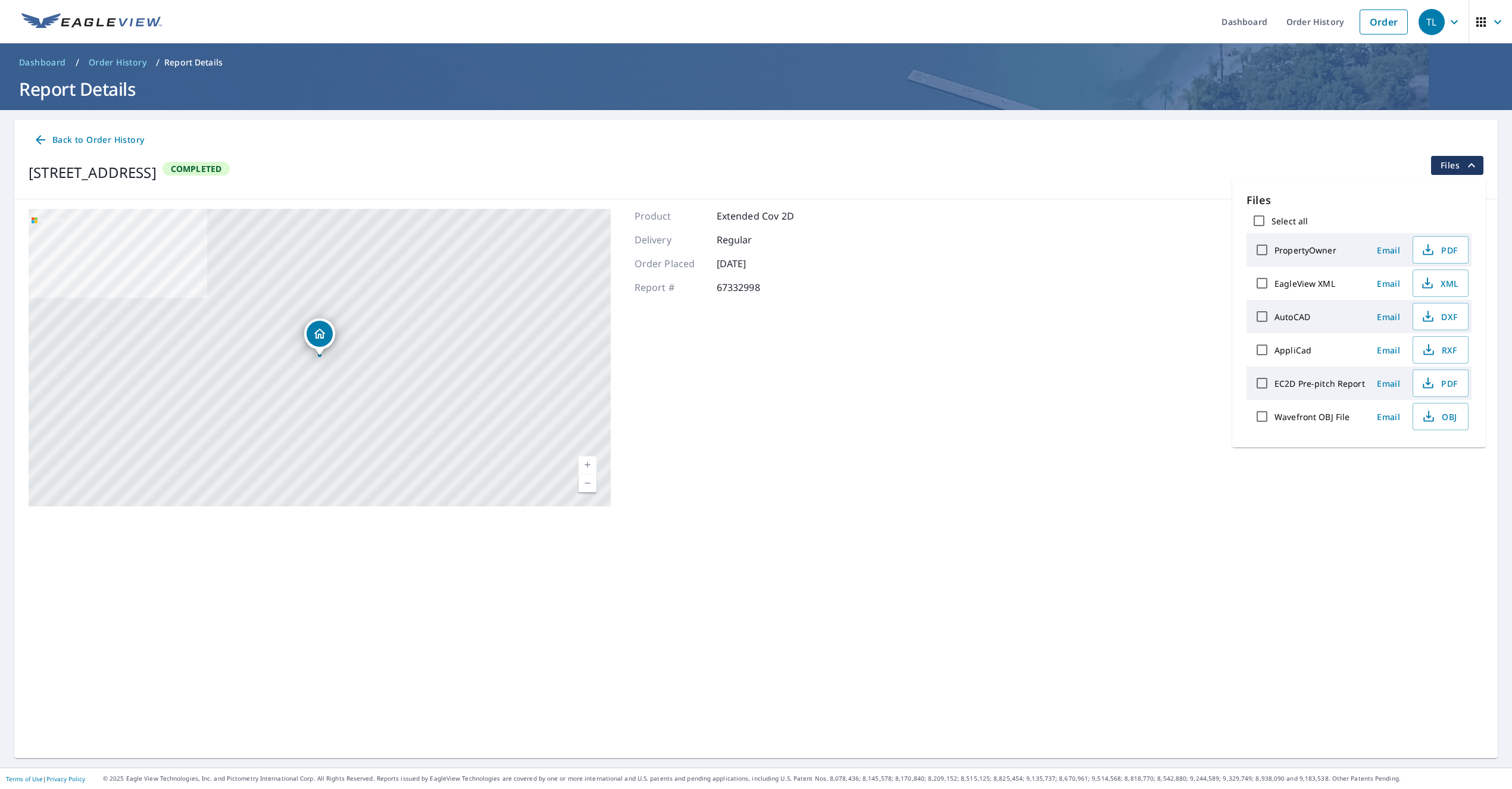
click at [45, 138] on icon at bounding box center [41, 140] width 14 height 14
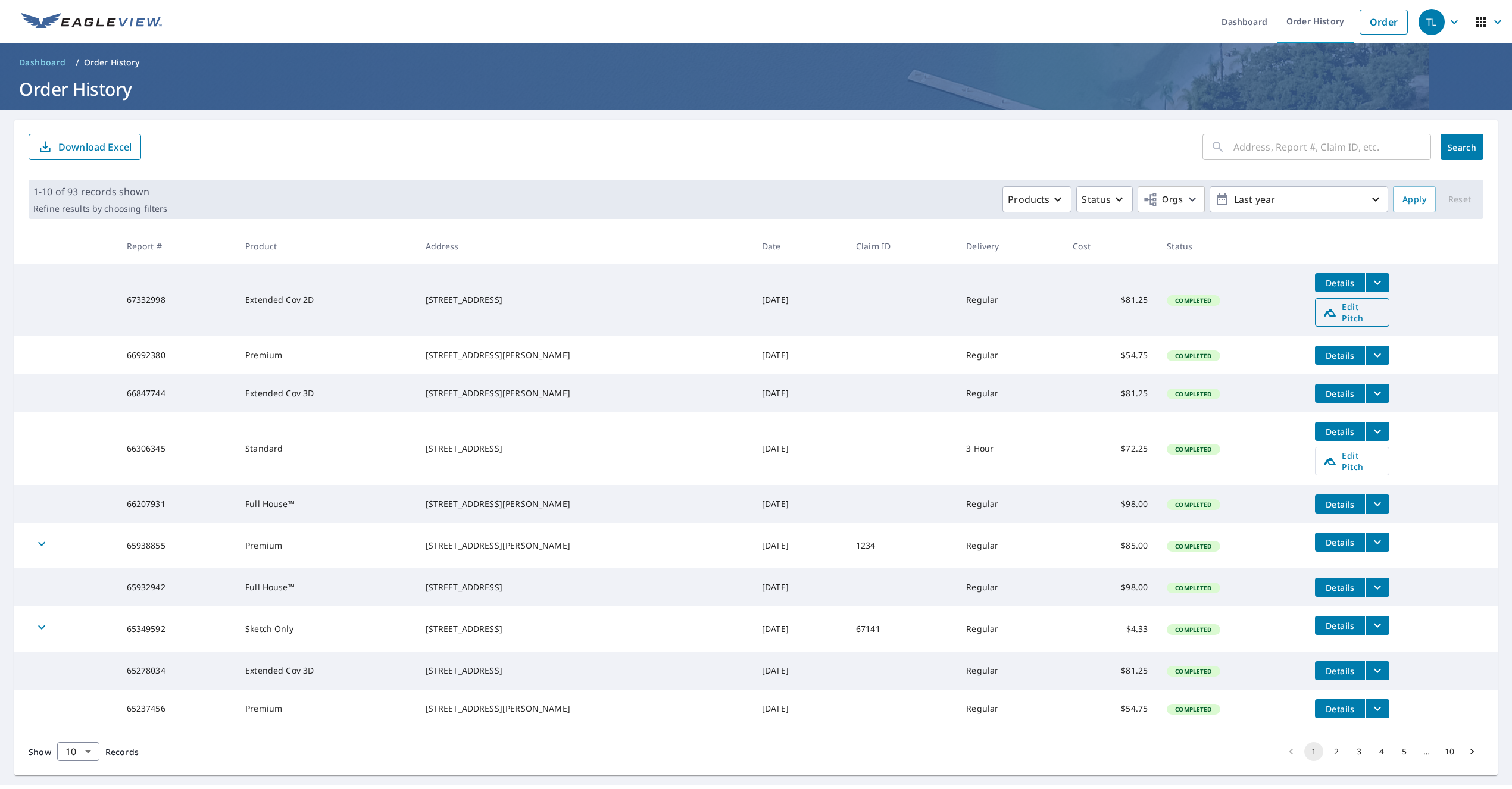
click at [1336, 308] on span "Edit Pitch" at bounding box center [1351, 312] width 58 height 23
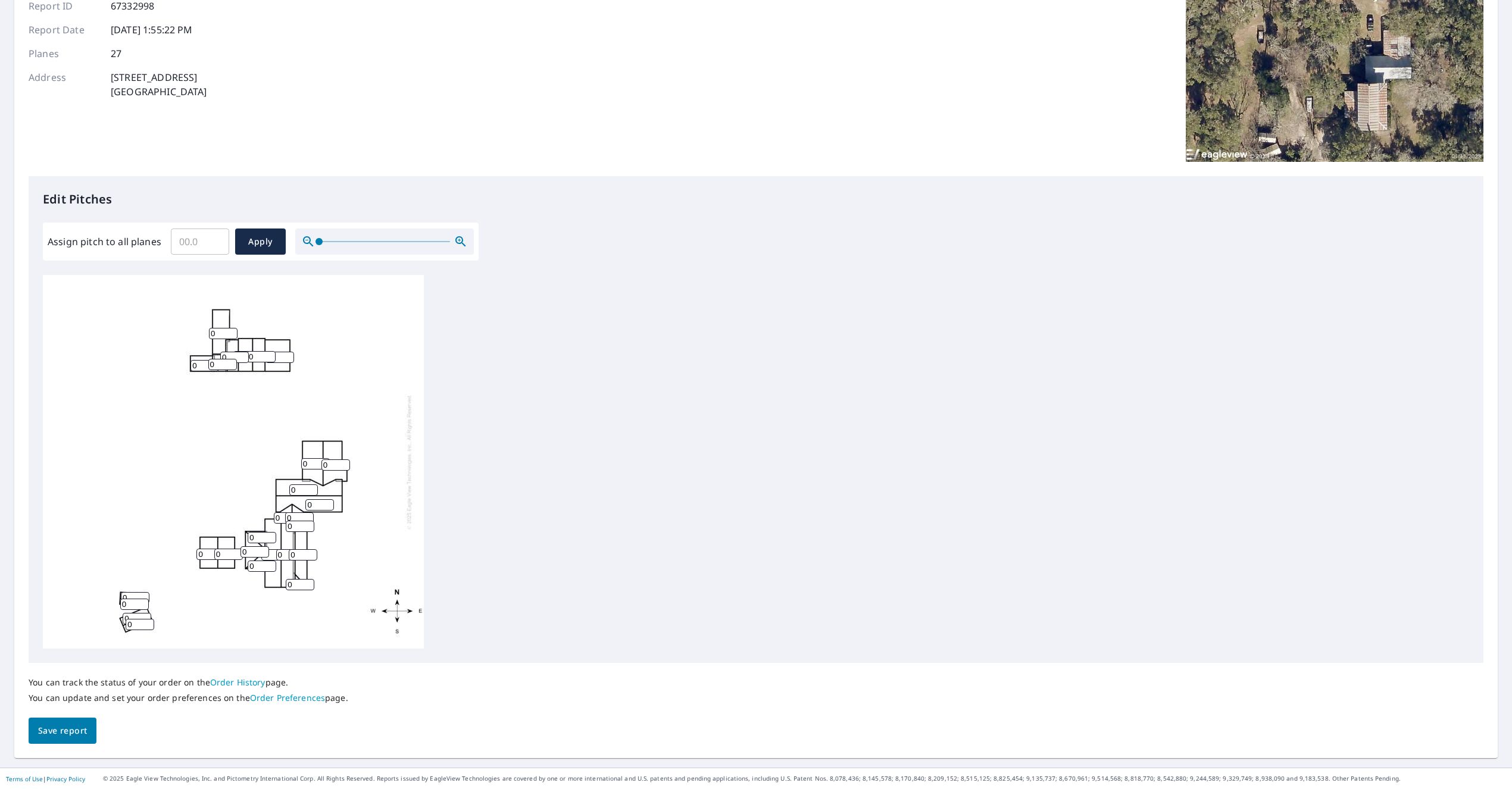
scroll to position [3, 0]
click at [343, 461] on input "1" at bounding box center [335, 461] width 29 height 11
click at [343, 461] on input "2" at bounding box center [335, 461] width 29 height 11
drag, startPoint x: 343, startPoint y: 461, endPoint x: 329, endPoint y: 461, distance: 14.0
type input "3"
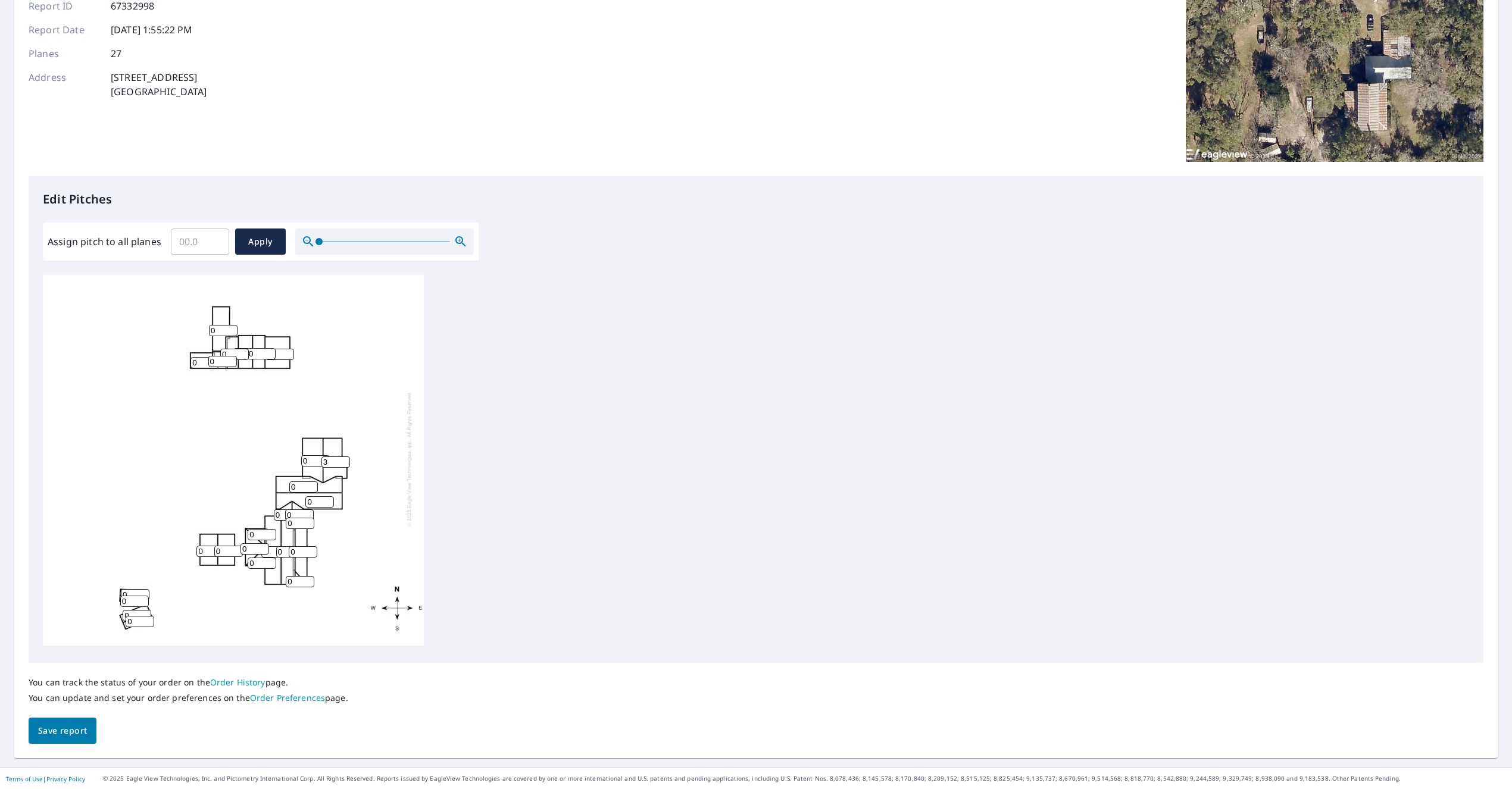
click at [343, 461] on input "3" at bounding box center [335, 461] width 29 height 11
click at [311, 460] on input "0" at bounding box center [315, 460] width 29 height 11
drag, startPoint x: 311, startPoint y: 460, endPoint x: 297, endPoint y: 459, distance: 14.0
click at [297, 459] on div "0 0 0 0 0 3 0 0 0 0 0 0 0 0 0 0 0 0 0 0 0 0 0 0 0 0 0" at bounding box center [233, 458] width 381 height 374
type input "3"
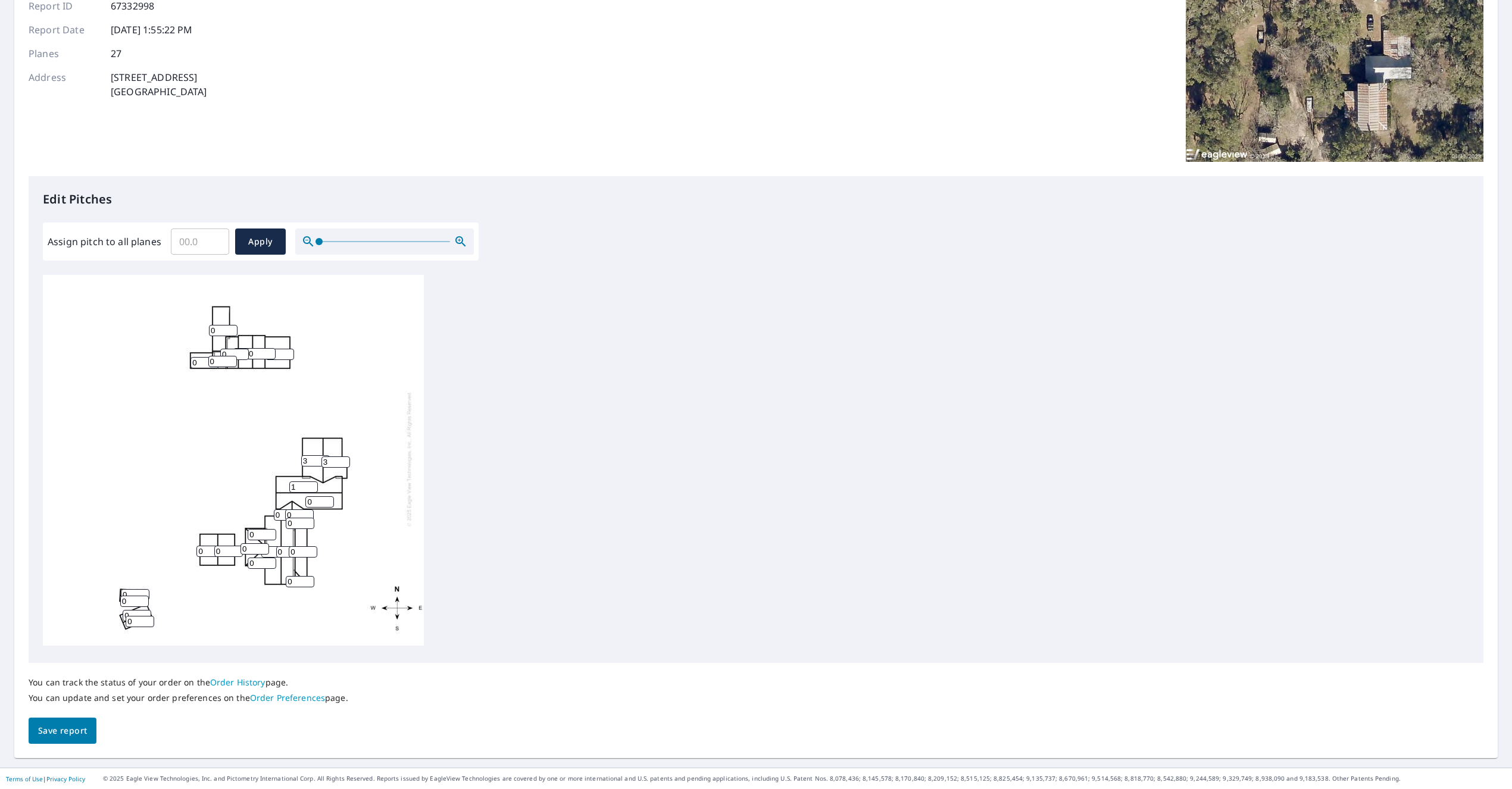
click at [312, 485] on input "1" at bounding box center [303, 487] width 29 height 11
click at [312, 485] on input "2" at bounding box center [303, 487] width 29 height 11
click at [312, 485] on input "3" at bounding box center [303, 487] width 29 height 11
click at [312, 485] on input "4" at bounding box center [303, 487] width 29 height 11
click at [312, 485] on input "5" at bounding box center [303, 487] width 29 height 11
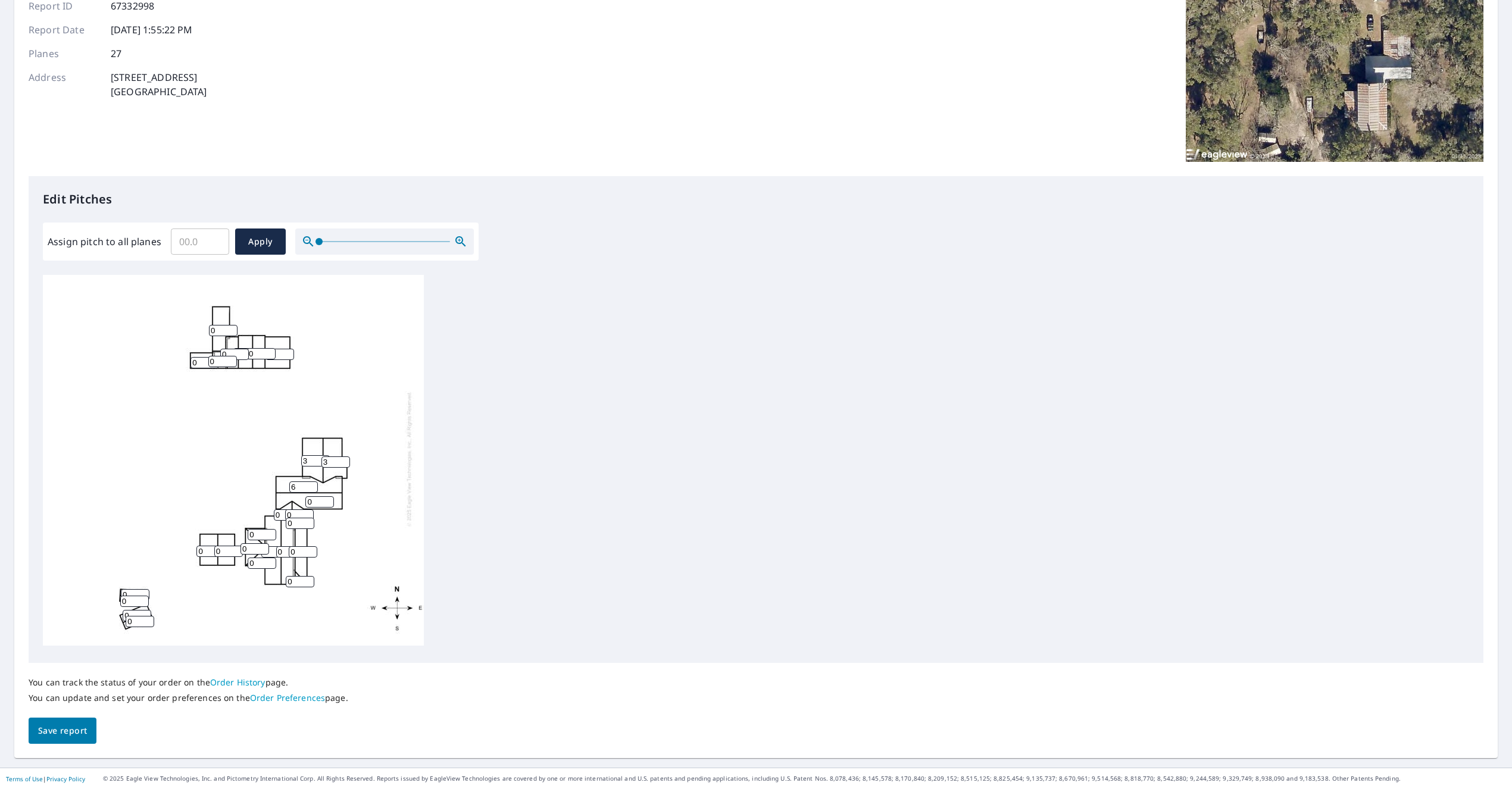
click at [312, 485] on input "6" at bounding box center [303, 487] width 29 height 11
click at [312, 485] on input "7" at bounding box center [303, 487] width 29 height 11
type input "8"
click at [312, 485] on input "8" at bounding box center [303, 487] width 29 height 11
click at [328, 500] on input "1" at bounding box center [319, 502] width 29 height 11
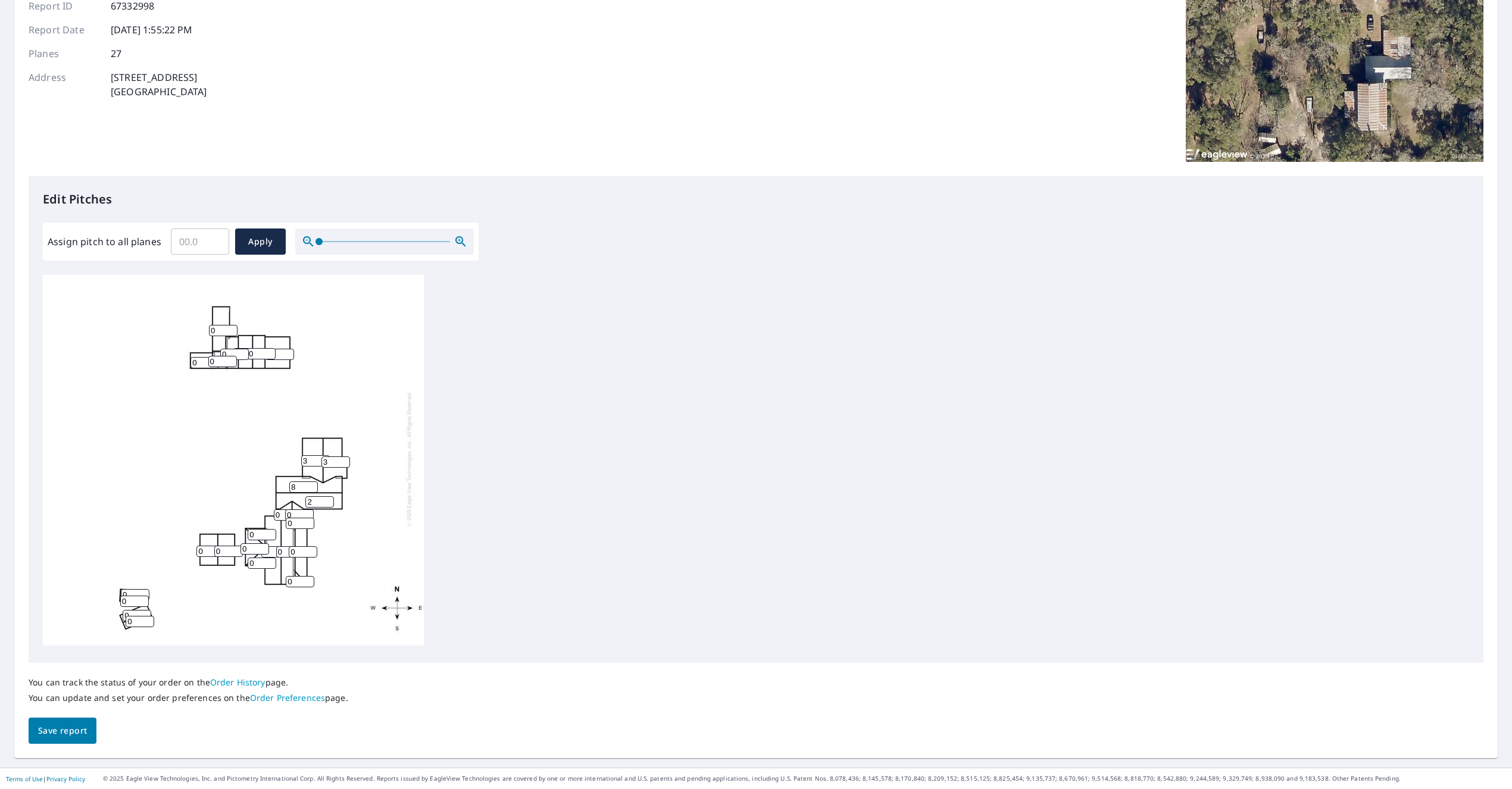
click at [328, 500] on input "2" at bounding box center [319, 502] width 29 height 11
click at [328, 500] on input "3" at bounding box center [319, 502] width 29 height 11
click at [328, 500] on input "4" at bounding box center [319, 502] width 29 height 11
click at [328, 500] on input "5" at bounding box center [319, 502] width 29 height 11
click at [328, 500] on input "6" at bounding box center [319, 502] width 29 height 11
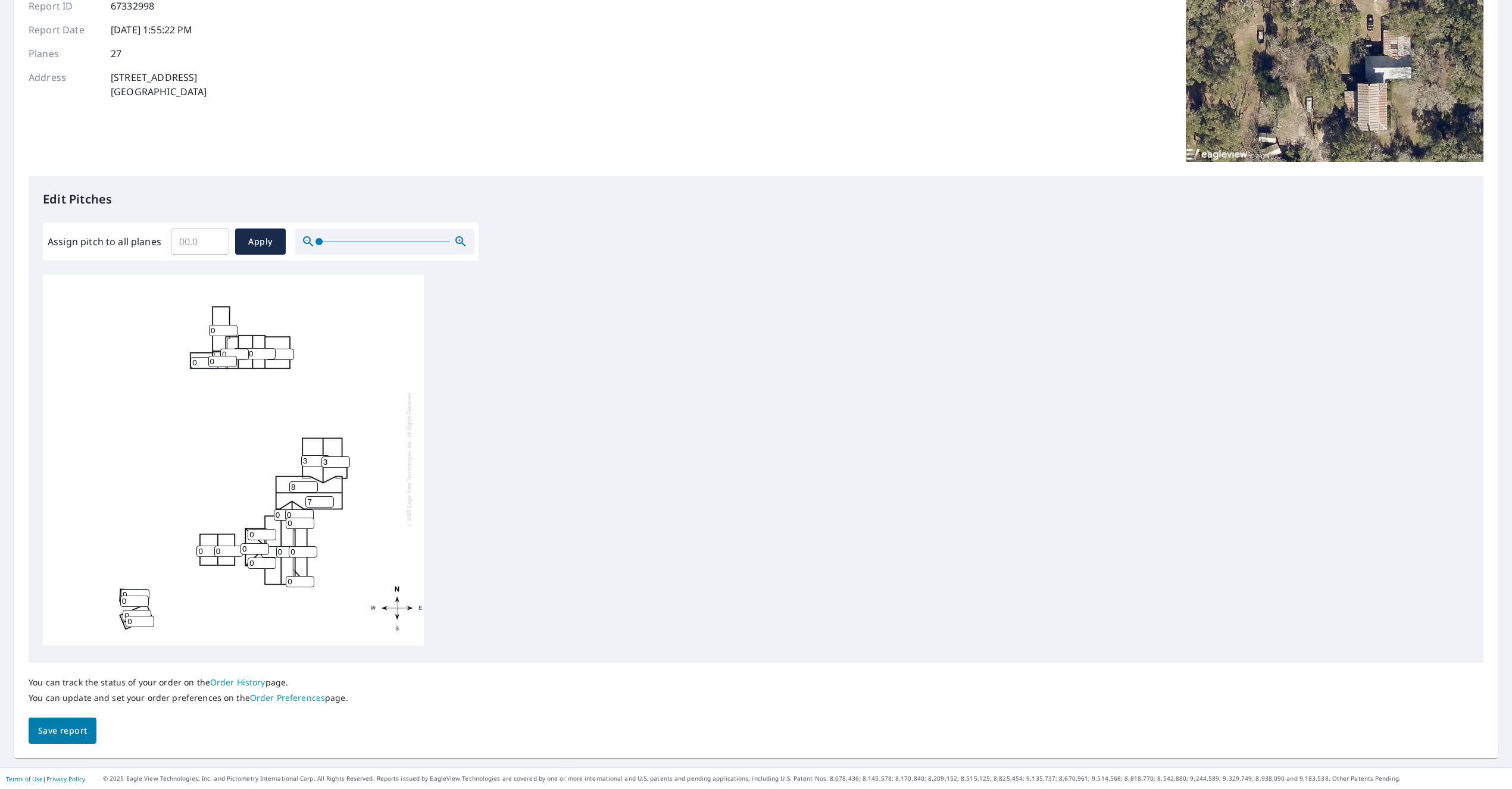
click at [328, 500] on input "7" at bounding box center [319, 502] width 29 height 11
type input "8"
click at [328, 500] on input "8" at bounding box center [319, 502] width 29 height 11
click at [306, 513] on input "1" at bounding box center [299, 514] width 29 height 11
click at [306, 513] on input "2" at bounding box center [299, 514] width 29 height 11
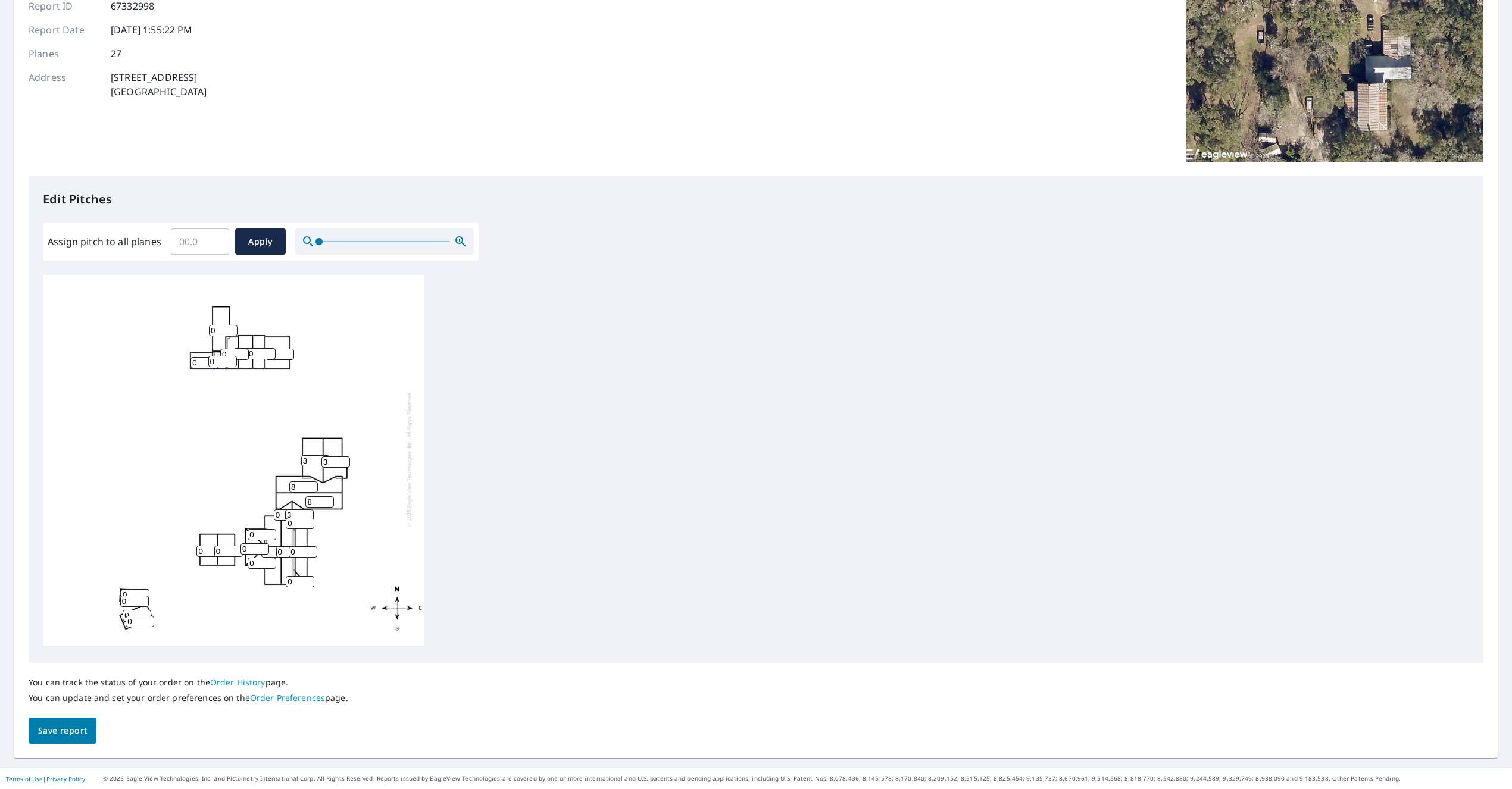
click at [306, 513] on input "3" at bounding box center [299, 514] width 29 height 11
click at [306, 513] on input "4" at bounding box center [299, 514] width 29 height 11
type input "5"
click at [306, 513] on input "5" at bounding box center [299, 514] width 29 height 11
click at [282, 513] on input "0" at bounding box center [288, 514] width 29 height 11
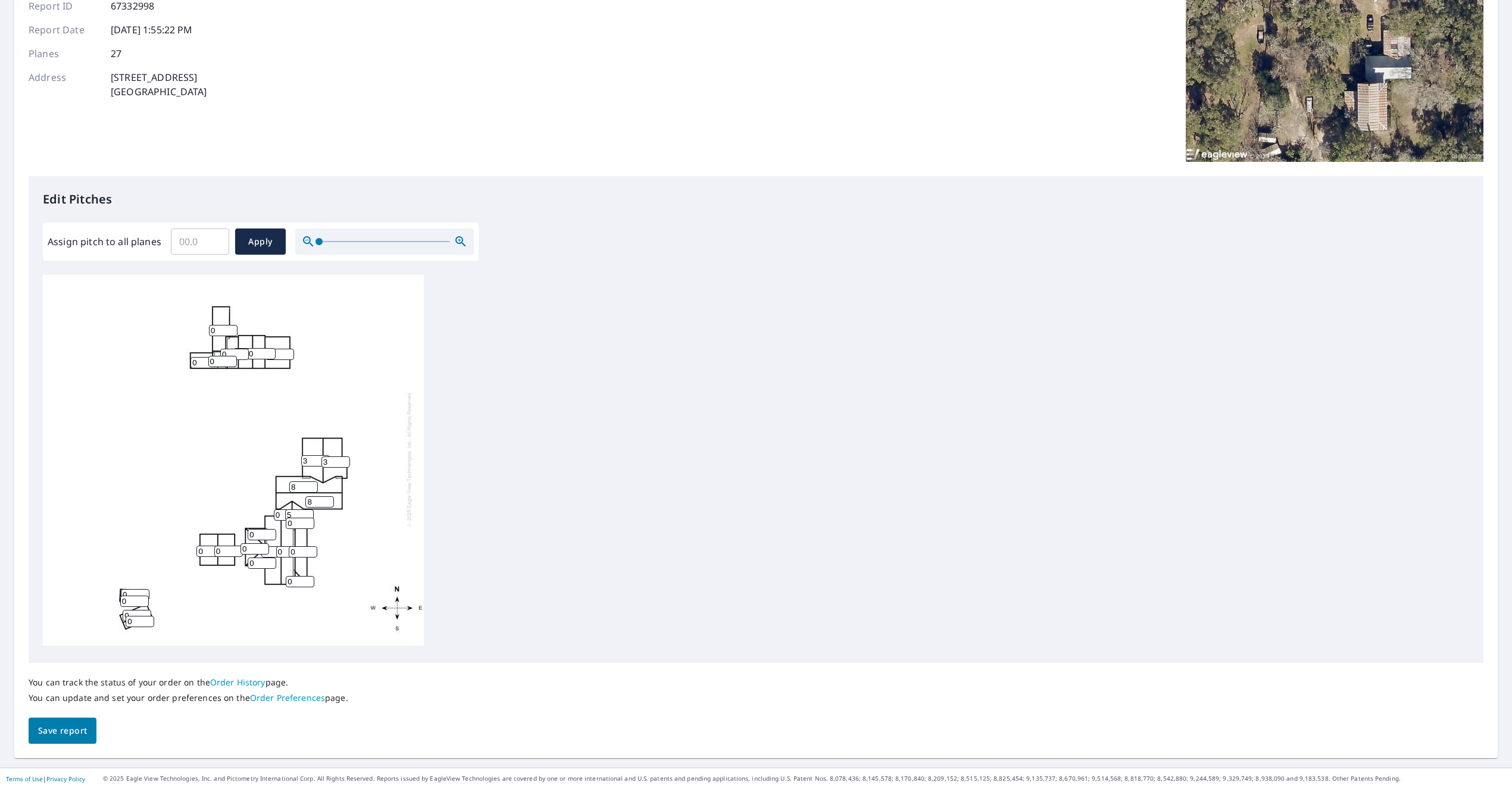
drag, startPoint x: 282, startPoint y: 513, endPoint x: 267, endPoint y: 526, distance: 19.8
click at [273, 513] on div "0 8 8 0 3 3 0 0 0 0 0 0 0 0 0 0 0 0 0 0 0 0 5 0 0 0 0" at bounding box center [233, 458] width 381 height 374
type input "5"
click at [309, 521] on input "1" at bounding box center [299, 522] width 29 height 11
click at [309, 521] on input "2" at bounding box center [299, 522] width 29 height 11
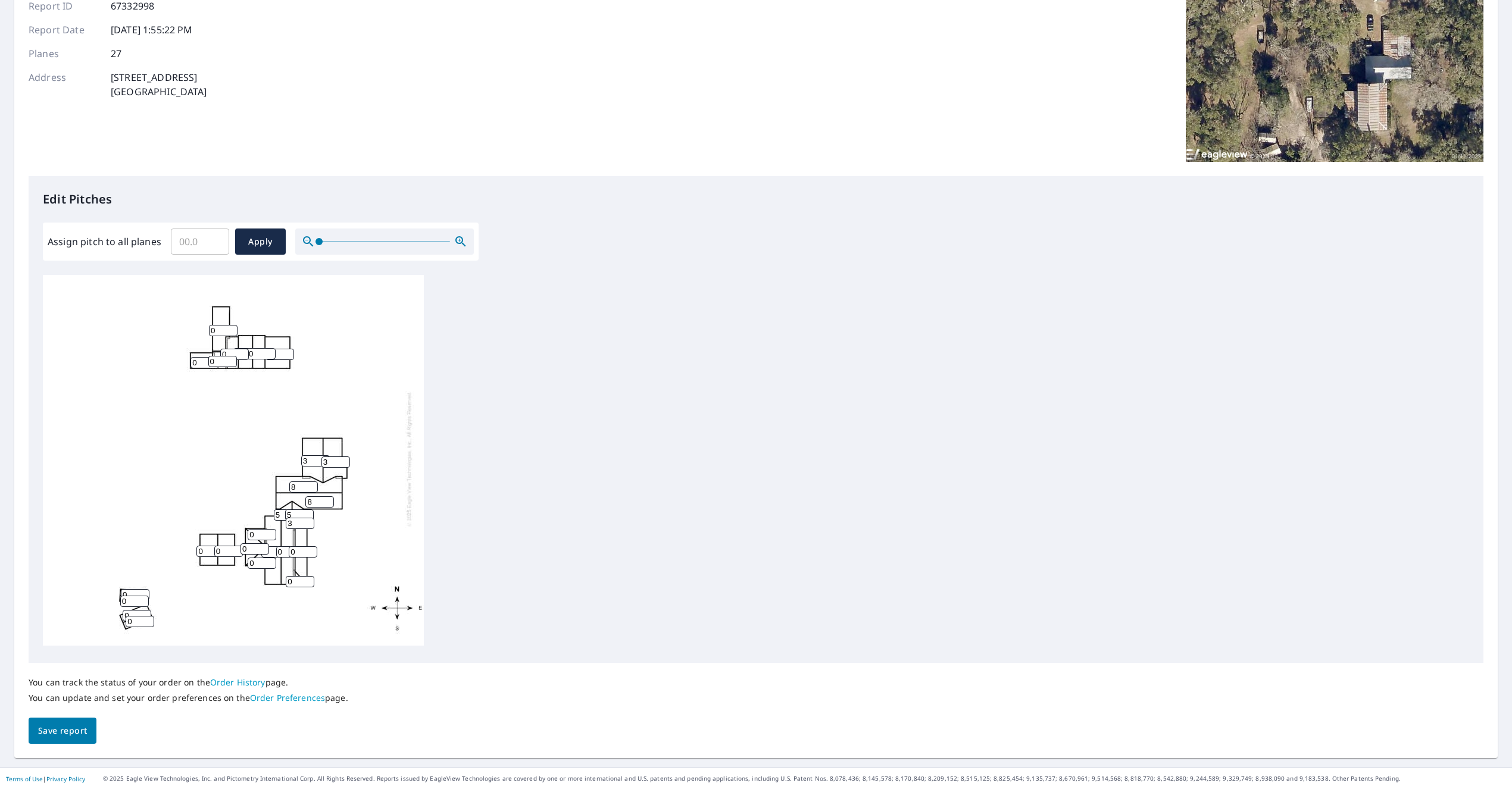
type input "3"
click at [309, 521] on input "3" at bounding box center [299, 522] width 29 height 11
click at [310, 550] on input "1" at bounding box center [302, 551] width 29 height 11
click at [310, 550] on input "2" at bounding box center [302, 551] width 29 height 11
type input "3"
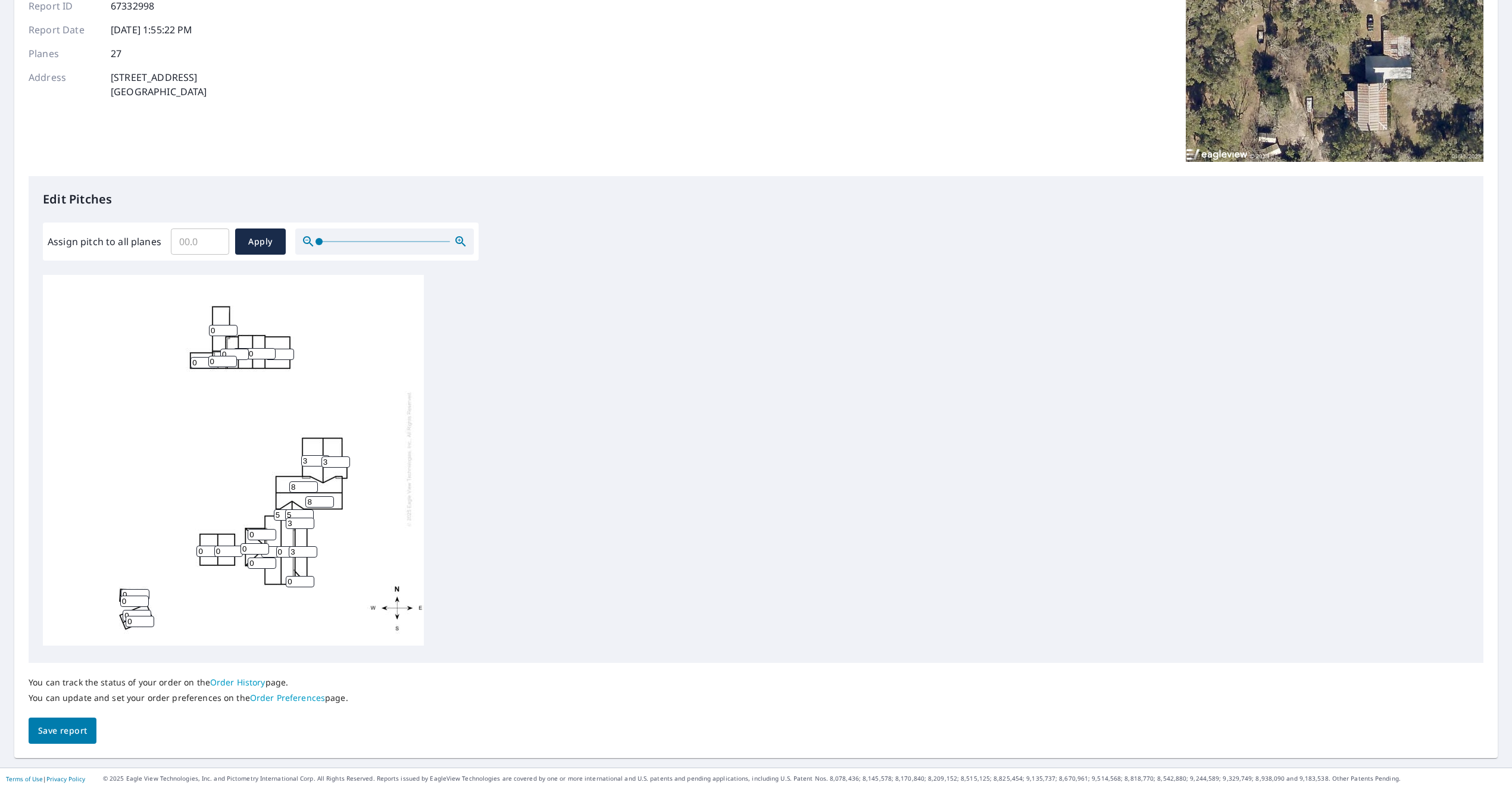
click at [310, 550] on input "3" at bounding box center [302, 551] width 29 height 11
click at [306, 579] on input "1" at bounding box center [299, 581] width 29 height 11
click at [306, 579] on input "2" at bounding box center [299, 581] width 29 height 11
type input "3"
click at [306, 579] on input "3" at bounding box center [299, 581] width 29 height 11
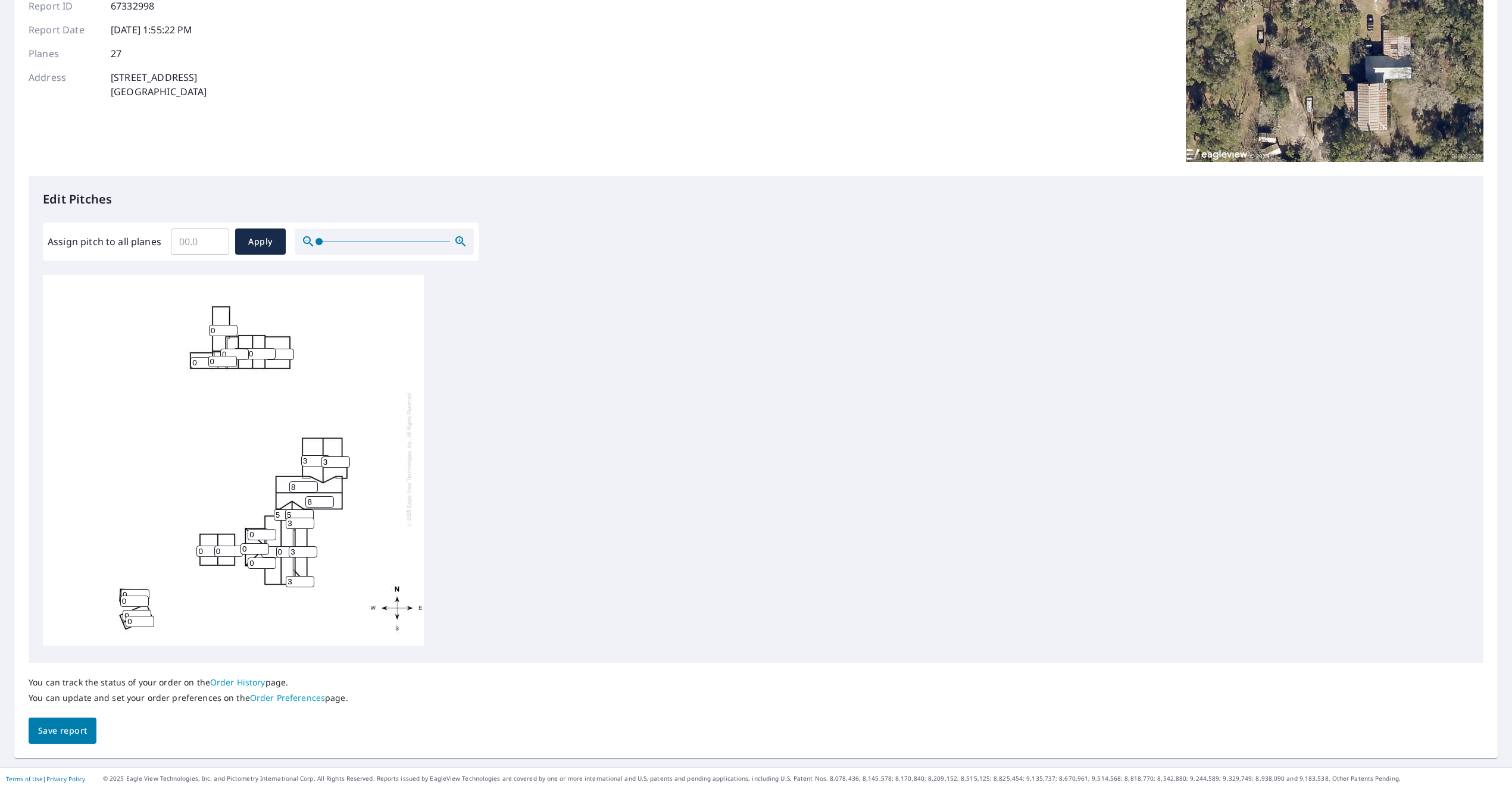
drag, startPoint x: 284, startPoint y: 550, endPoint x: 276, endPoint y: 551, distance: 8.1
click at [277, 551] on input "0" at bounding box center [291, 551] width 29 height 11
type input "10"
click at [272, 552] on input "0" at bounding box center [276, 551] width 29 height 11
type input "010"
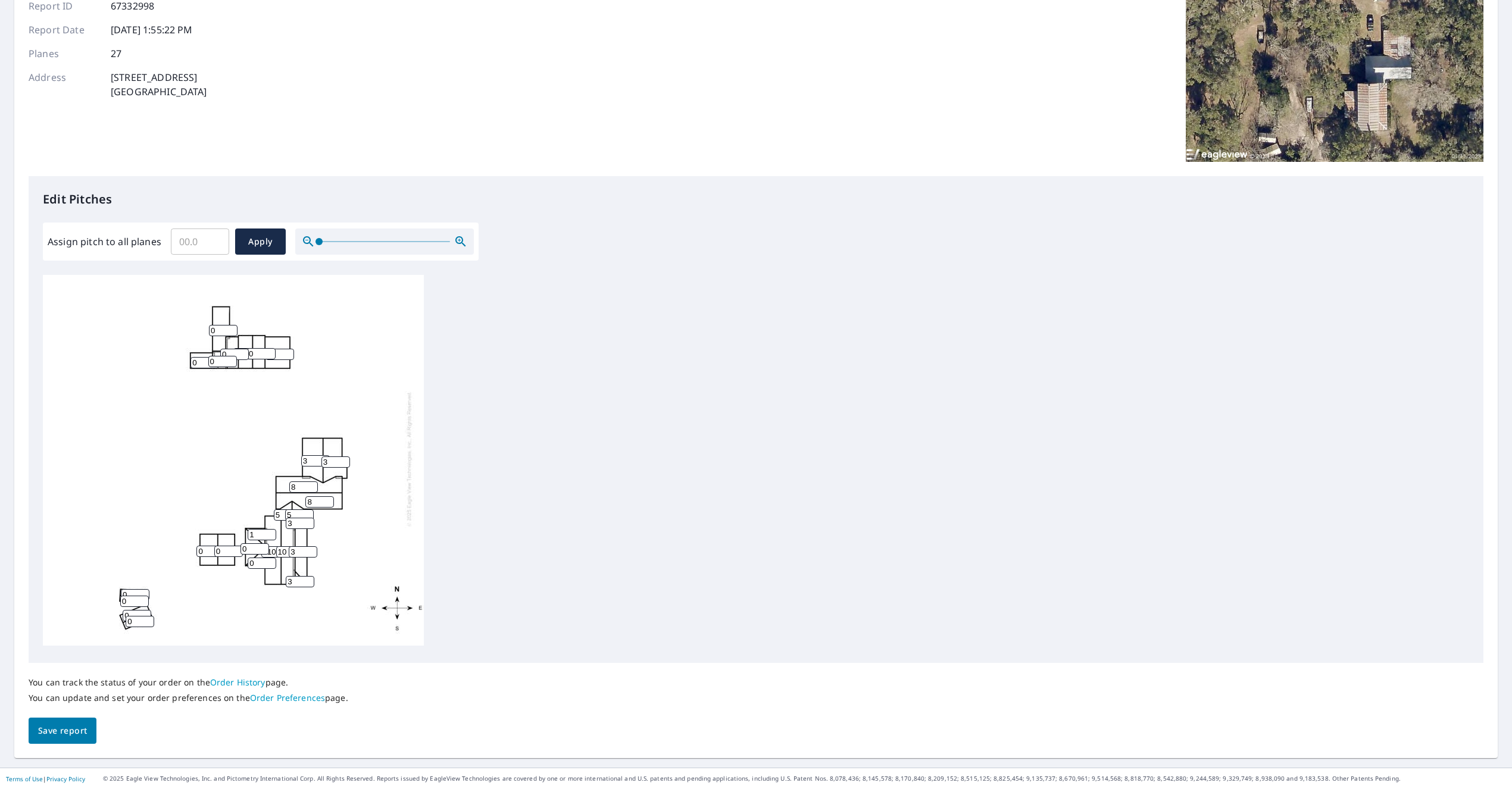
click at [271, 532] on input "1" at bounding box center [262, 534] width 29 height 11
type input "2"
click at [271, 532] on input "2" at bounding box center [262, 534] width 29 height 11
click at [262, 547] on input "1" at bounding box center [255, 548] width 29 height 11
click at [262, 547] on input "2" at bounding box center [255, 548] width 29 height 11
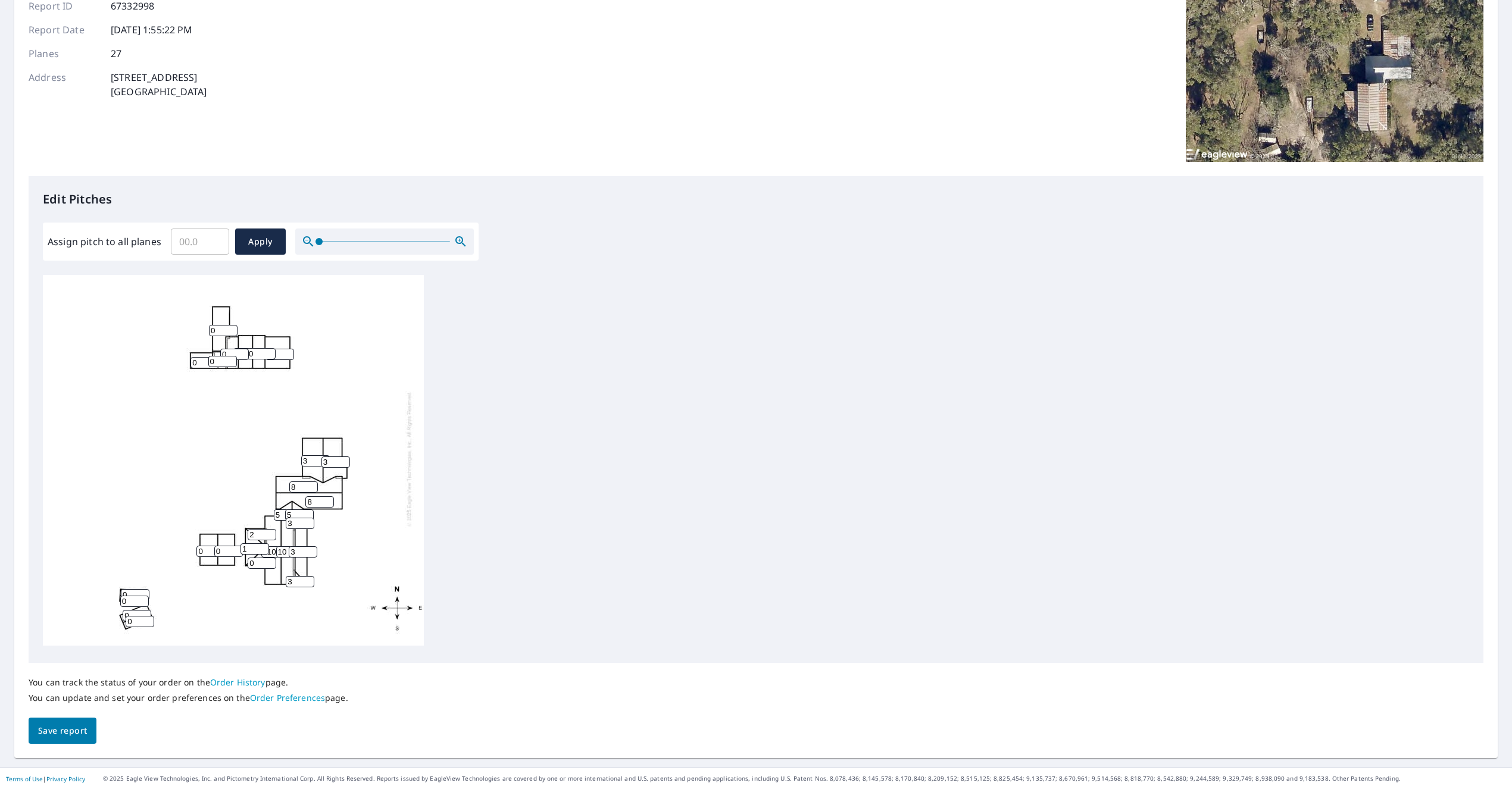
click at [263, 547] on input "1" at bounding box center [255, 548] width 29 height 11
type input "2"
click at [263, 547] on input "2" at bounding box center [255, 548] width 29 height 11
click at [272, 561] on input "1" at bounding box center [262, 563] width 29 height 11
type input "2"
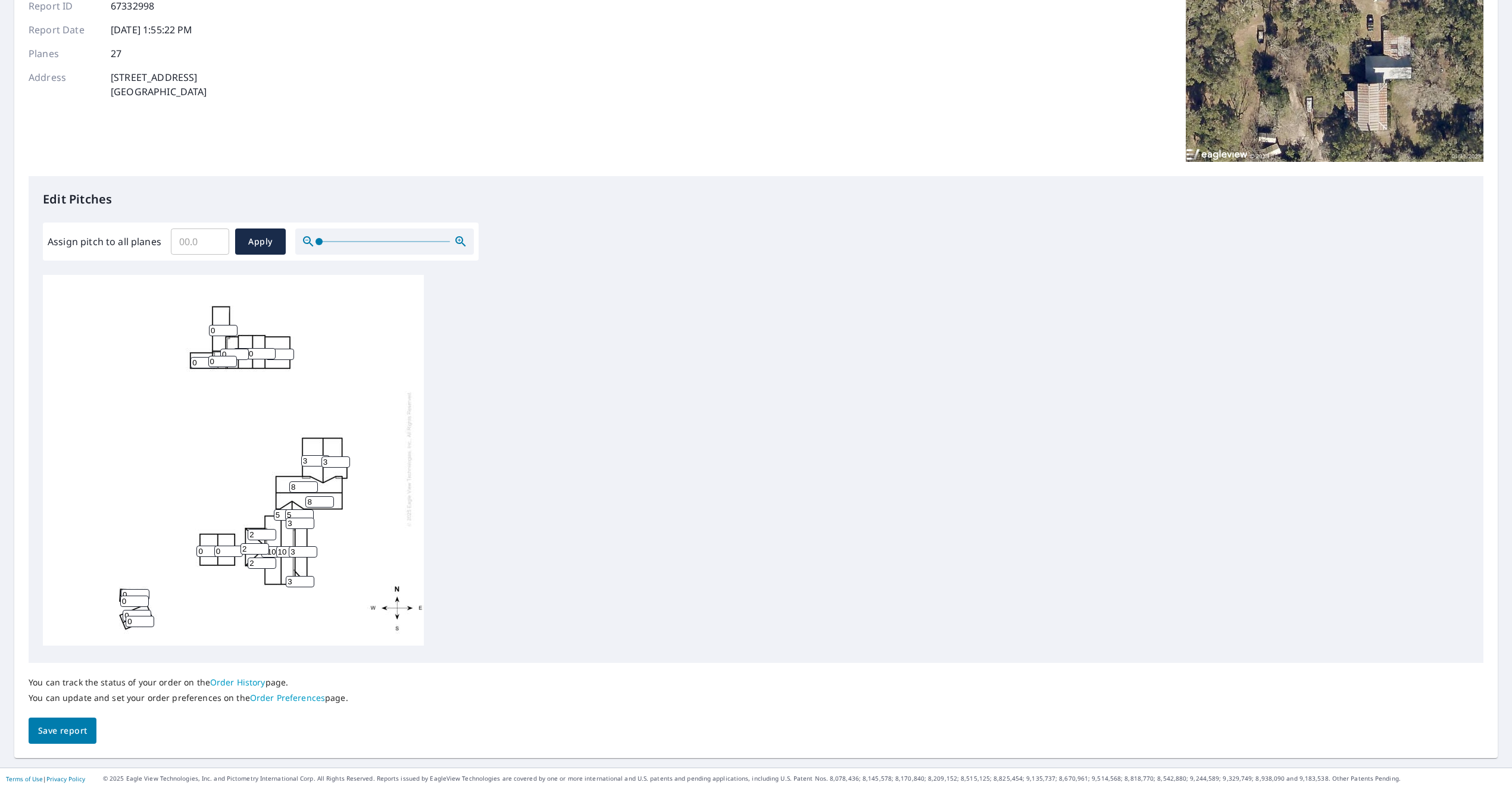
click at [272, 561] on input "2" at bounding box center [262, 563] width 29 height 11
click at [237, 549] on input "1" at bounding box center [228, 551] width 29 height 11
click at [237, 549] on input "2" at bounding box center [228, 551] width 29 height 11
type input "3"
click at [237, 549] on input "3" at bounding box center [228, 551] width 29 height 11
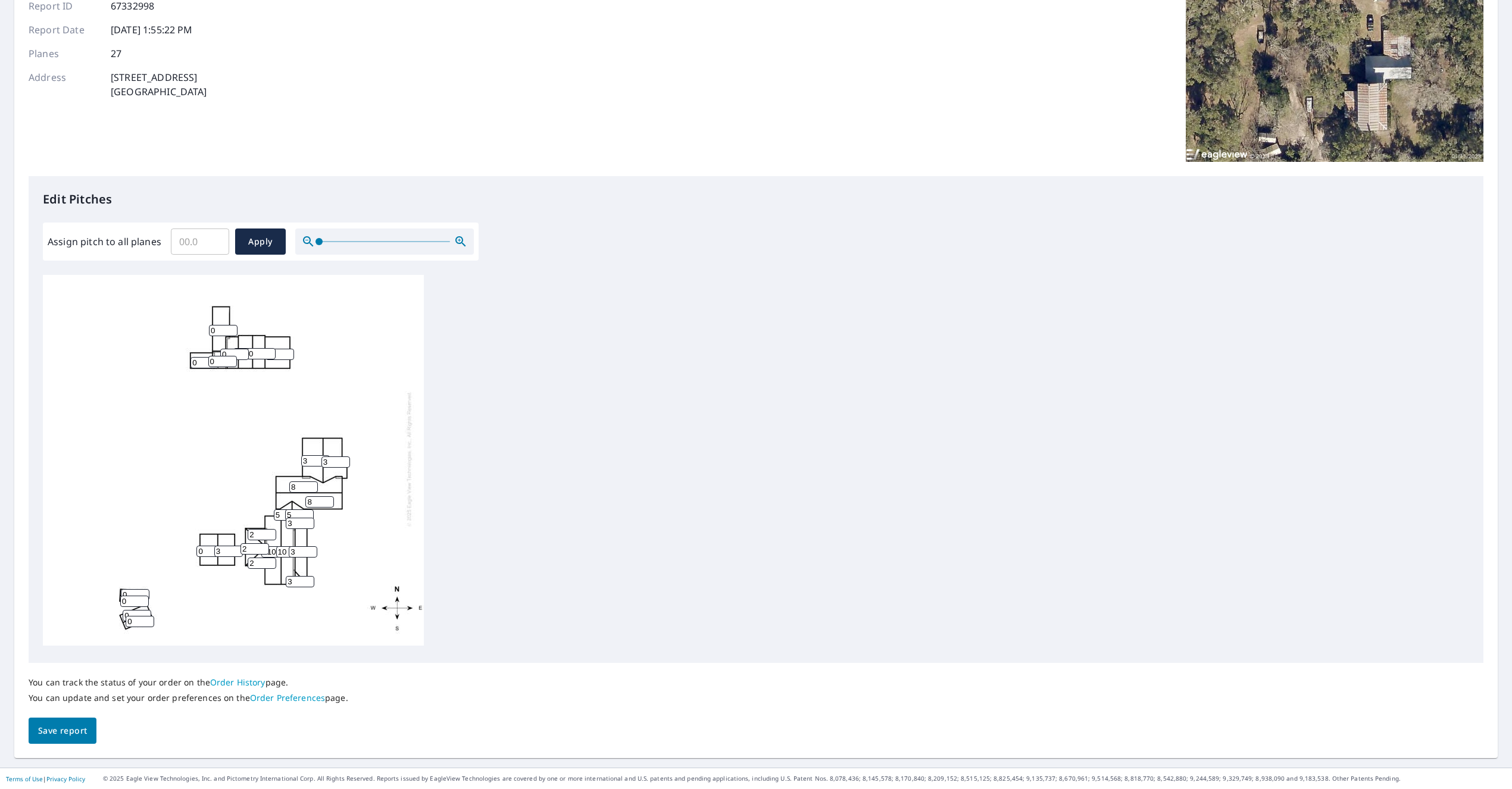
click at [206, 551] on input "0" at bounding box center [210, 551] width 29 height 11
drag, startPoint x: 206, startPoint y: 551, endPoint x: 190, endPoint y: 551, distance: 16.0
click at [190, 551] on div "010 8 8 10 3 3 0 0 3 0 3 0 0 0 2 0 0 0 0 2 2 5 5 0 0 3 3" at bounding box center [233, 458] width 381 height 374
type input "3"
click at [73, 726] on span "Save report" at bounding box center [61, 731] width 49 height 15
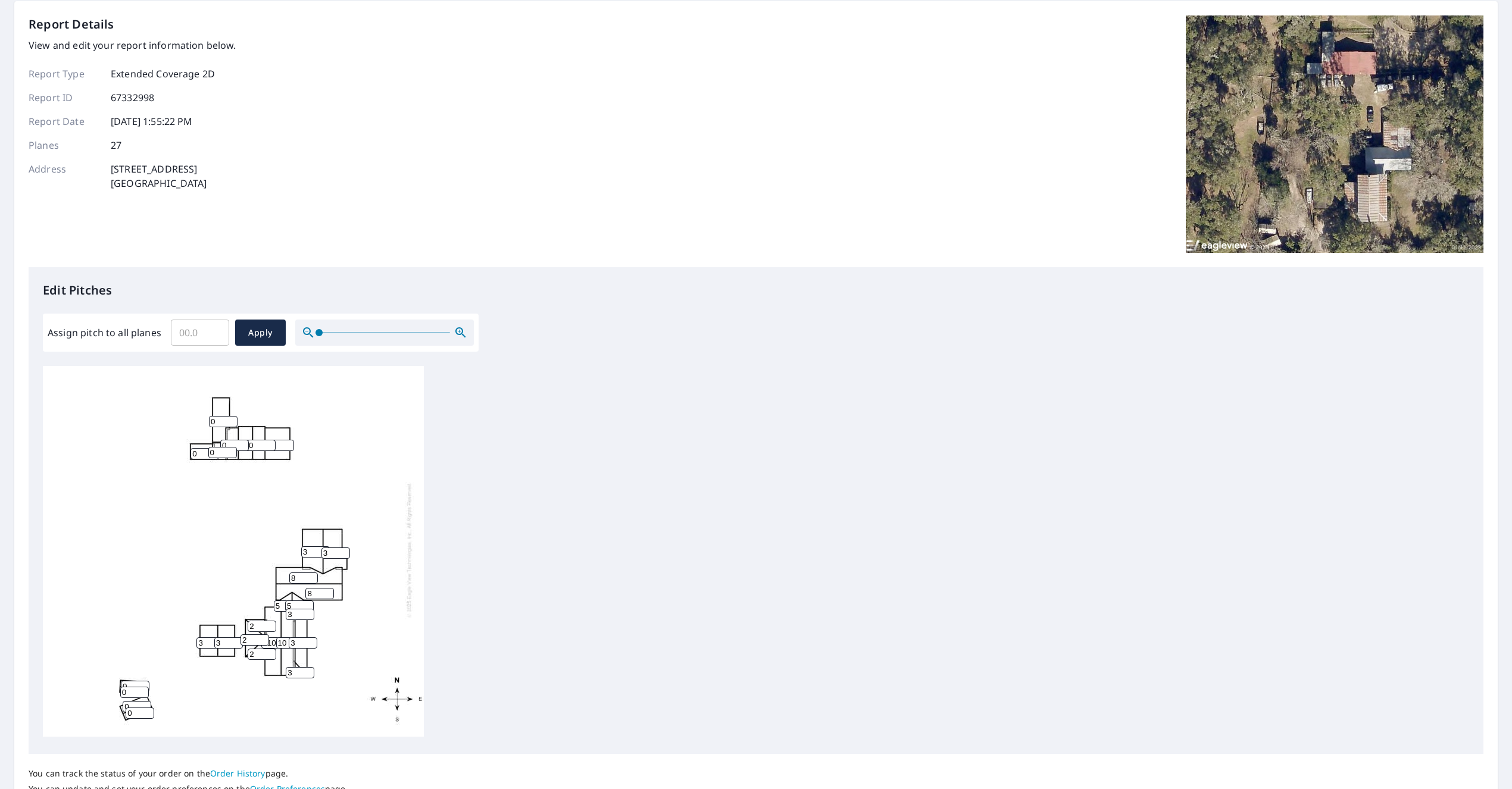
scroll to position [0, 0]
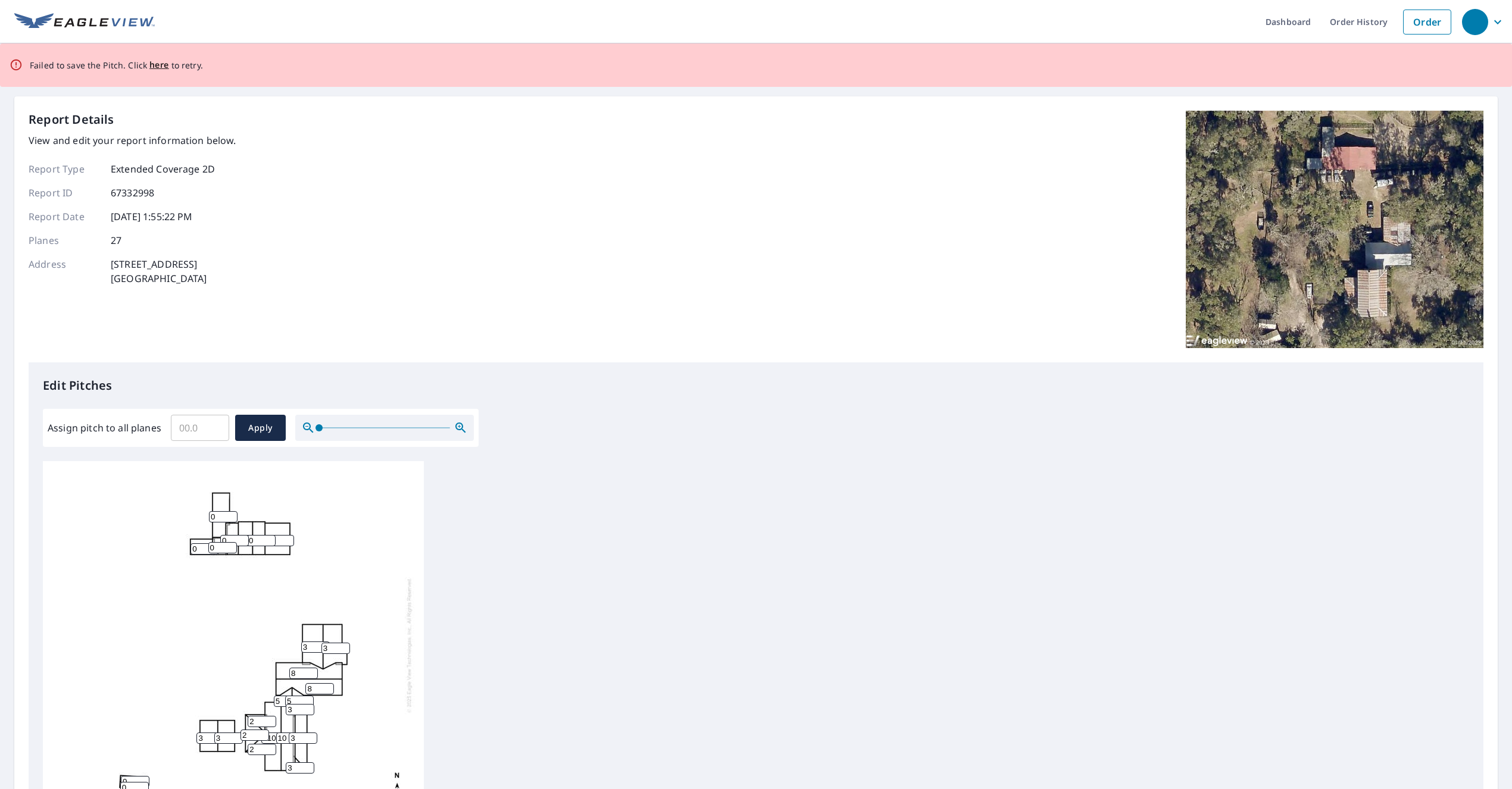
click at [157, 67] on span "here" at bounding box center [160, 64] width 20 height 15
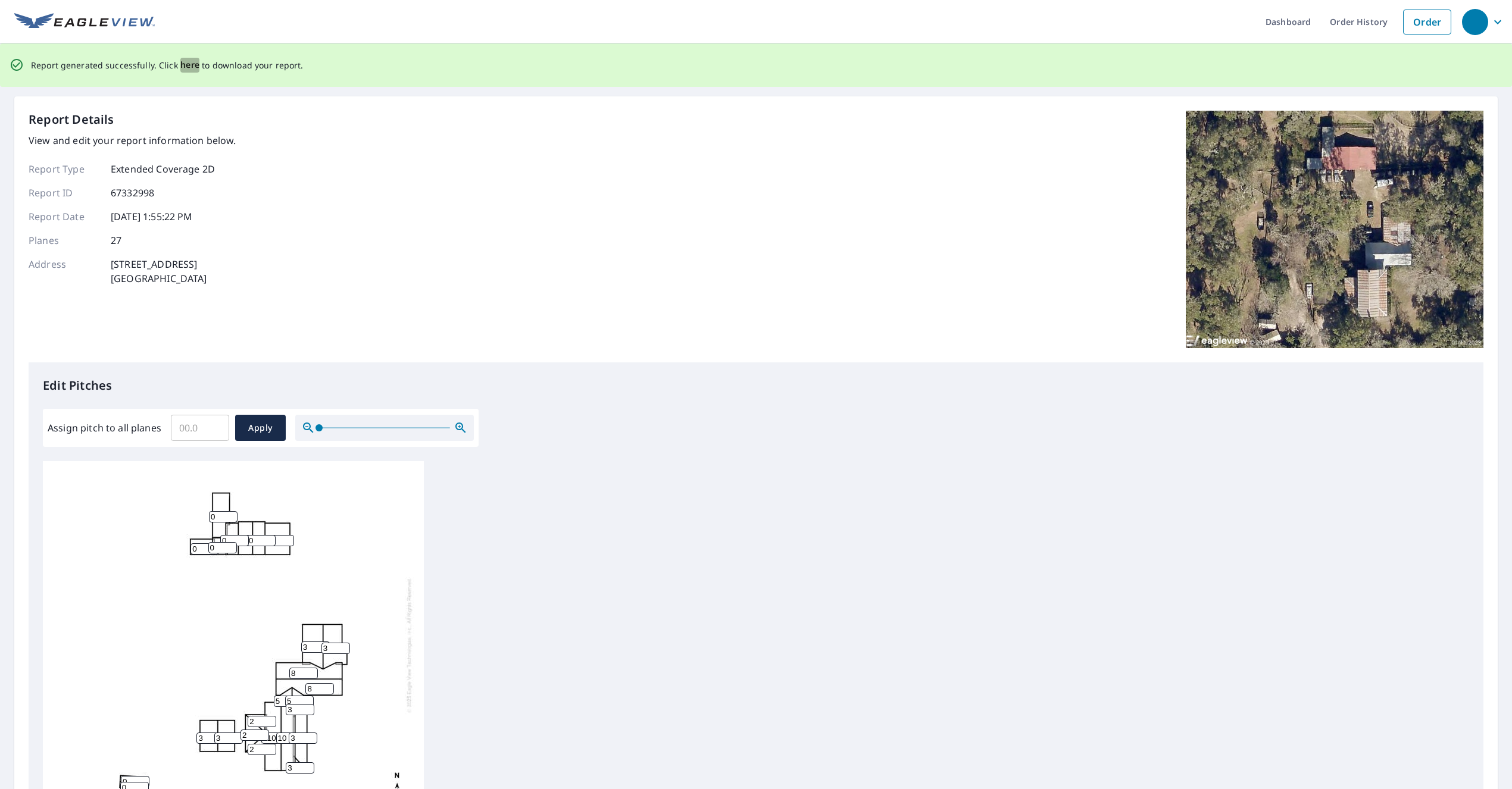
click at [184, 67] on span "here" at bounding box center [190, 64] width 20 height 15
